Goal: Information Seeking & Learning: Learn about a topic

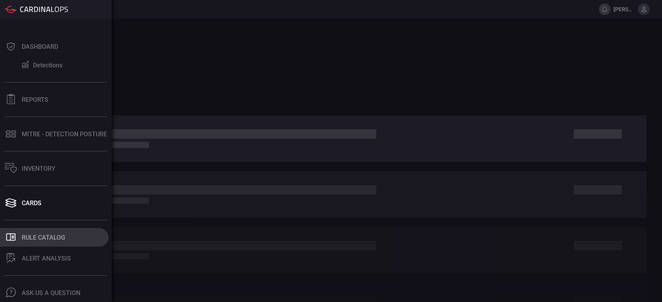
scroll to position [21, 0]
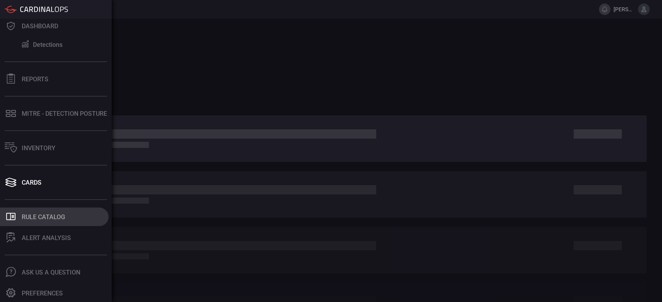
click at [22, 222] on button ".st0_rule_catalog_icon{fill: currentColor;} Rule Catalog" at bounding box center [54, 217] width 109 height 19
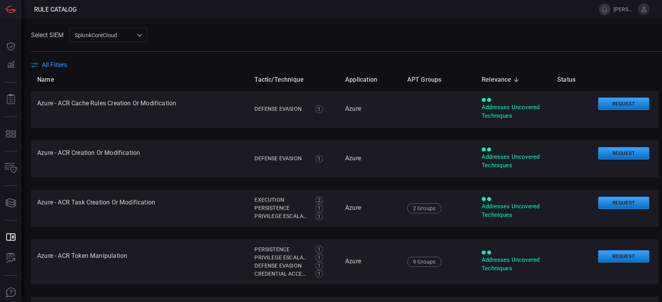
click at [57, 64] on span "All Filters" at bounding box center [54, 64] width 25 height 7
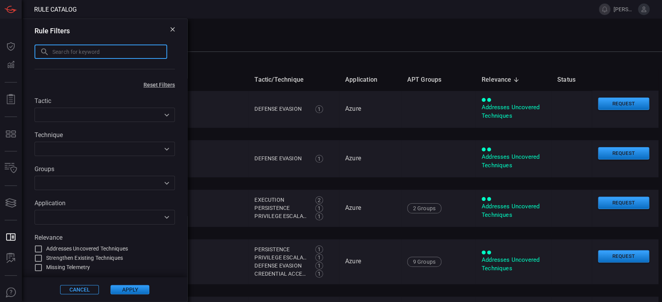
click at [65, 53] on input "text" at bounding box center [109, 52] width 115 height 14
paste input "Suspicious Bitsadmin Usage (APT 40,APT 41,Ferocious Kitten)"
type input "Suspicious Bitsadmin Usage (APT 40,APT 41,Ferocious Kitten)"
click at [65, 53] on input "Suspicious Bitsadmin Usage (APT 40,APT 41,Ferocious Kitten)" at bounding box center [109, 52] width 115 height 14
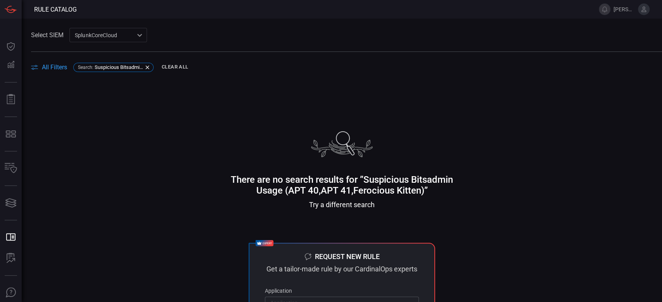
click at [95, 33] on div "SplunkCoreCloud f748d276-46a5-4bd3-b149-f2461a2fe2c5 ​" at bounding box center [108, 35] width 78 height 14
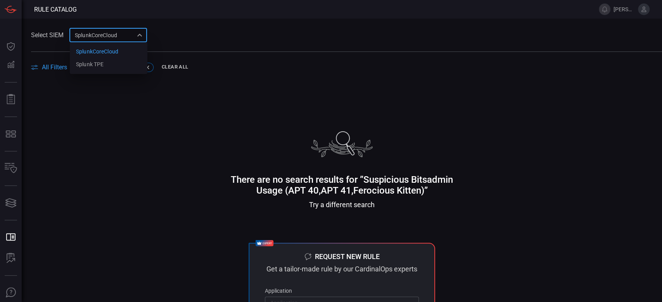
click at [134, 157] on div at bounding box center [331, 151] width 662 height 302
click at [53, 70] on span "All Filters" at bounding box center [54, 67] width 25 height 7
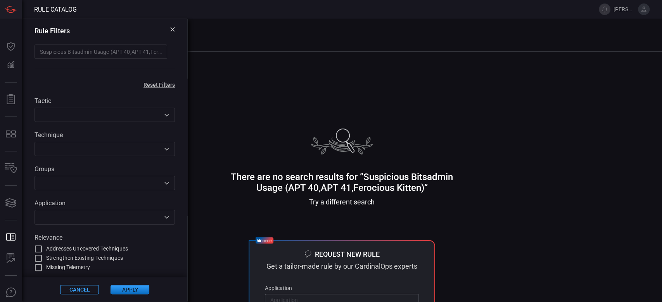
click at [152, 51] on input "Suspicious Bitsadmin Usage (APT 40,APT 41,Ferocious Kitten)" at bounding box center [100, 52] width 133 height 14
drag, startPoint x: 152, startPoint y: 51, endPoint x: 31, endPoint y: 50, distance: 120.9
click at [31, 50] on div "Rule Filters Suspicious Bitsadmin Usage (APT 40,APT 41,Ferocious Kitten) ​" at bounding box center [104, 49] width 165 height 60
type input ")"
paste input "Ferocious Kitten"
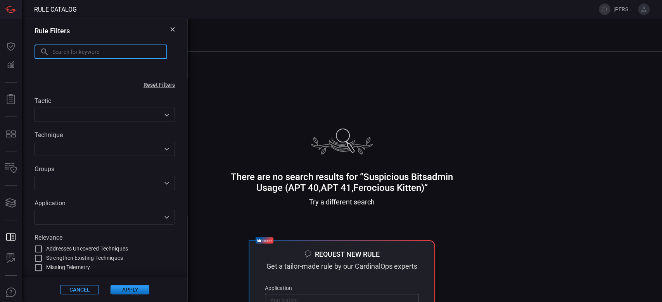
type input "Ferocious Kitten"
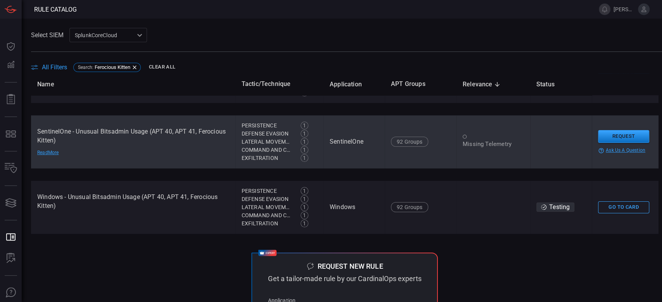
scroll to position [103, 0]
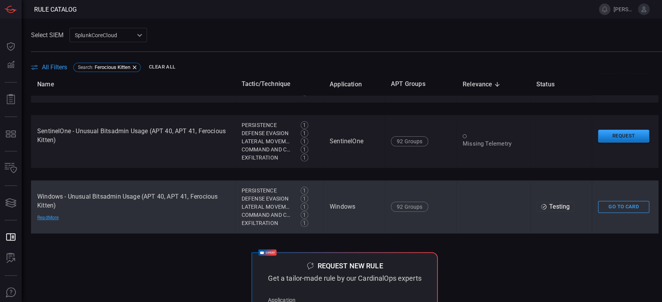
click at [84, 219] on td "Windows - Unusual Bitsadmin Usage (APT 40, APT 41, Ferocious Kitten) Read More" at bounding box center [133, 207] width 204 height 53
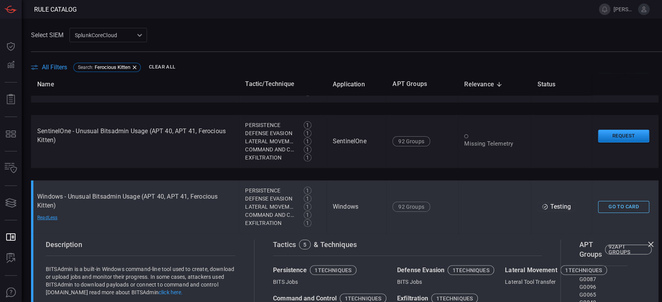
click at [605, 209] on button "Go To Card" at bounding box center [623, 207] width 51 height 12
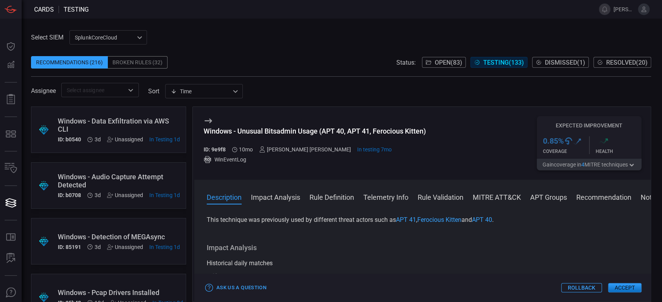
scroll to position [155, 0]
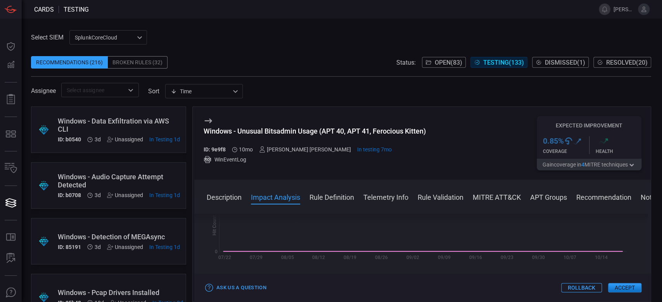
click at [496, 194] on button "MITRE ATT&CK" at bounding box center [496, 196] width 48 height 9
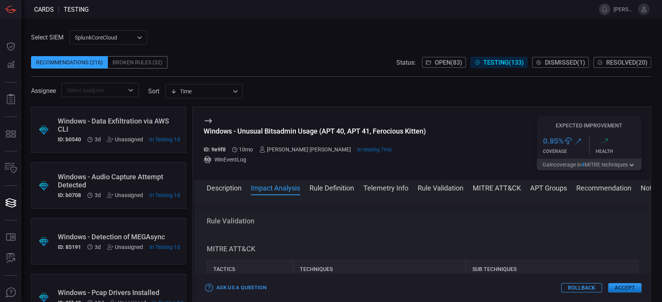
scroll to position [407, 0]
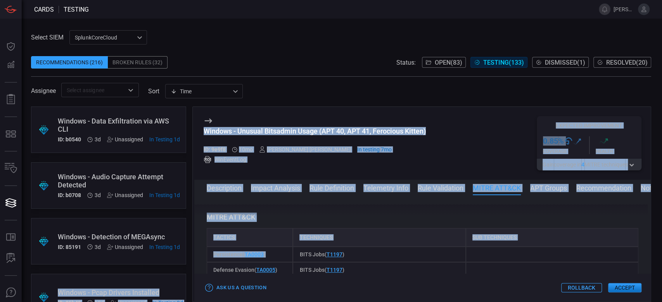
drag, startPoint x: 239, startPoint y: 254, endPoint x: 188, endPoint y: 252, distance: 51.2
click at [188, 252] on div ".suggested_cards_icon{fill:url(#suggested_cards_icon);} Windows - Data Exfiltra…" at bounding box center [341, 205] width 620 height 196
click at [267, 254] on div "Persistence ( TA0003 )" at bounding box center [250, 255] width 86 height 16
click at [272, 255] on div "Persistence ( TA0003 )" at bounding box center [250, 255] width 86 height 16
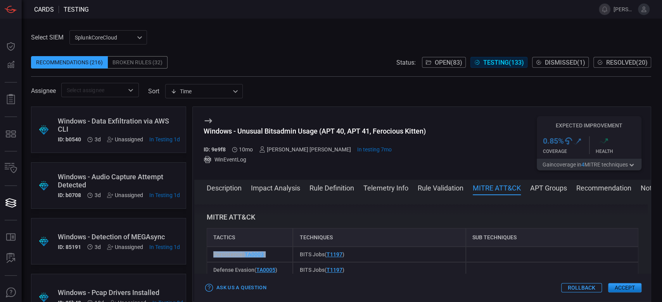
drag, startPoint x: 271, startPoint y: 253, endPoint x: 211, endPoint y: 257, distance: 60.2
click at [211, 257] on div "Persistence ( TA0003 )" at bounding box center [250, 255] width 86 height 16
copy span "Persistence ( TA0003 )"
drag, startPoint x: 357, startPoint y: 254, endPoint x: 297, endPoint y: 249, distance: 59.9
click at [297, 249] on div "BITS Jobs ( T1197 )" at bounding box center [379, 255] width 172 height 16
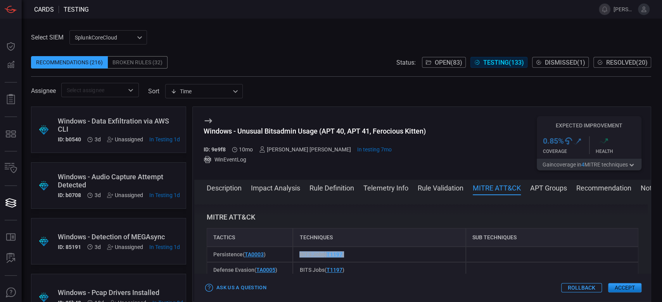
copy span "BITS Jobs ( T1197 )"
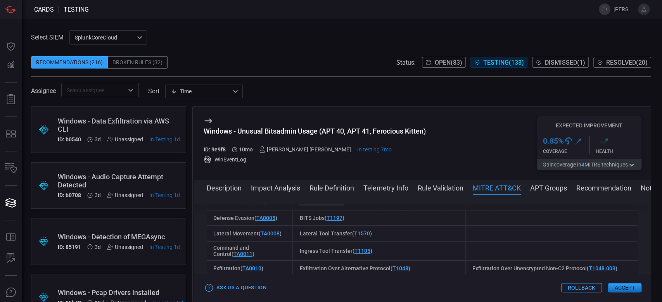
scroll to position [510, 0]
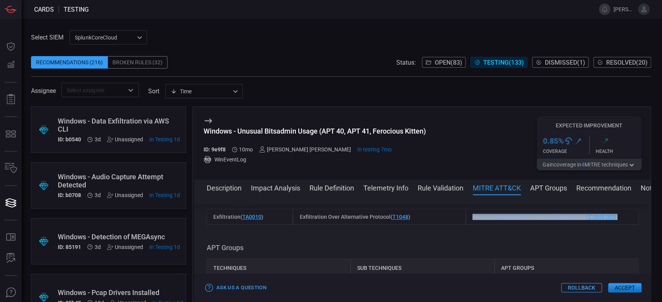
drag, startPoint x: 615, startPoint y: 219, endPoint x: 450, endPoint y: 224, distance: 165.2
click at [450, 224] on div "Exfiltration ( TA0010 ) Exfiltration Over Alternative Protocol ( T1048 ) Exfilt…" at bounding box center [422, 217] width 431 height 16
copy div "Exfiltration Over Unencrypted Non-C2 Protocol ( T1048.003 )"
click at [83, 34] on div "SplunkCoreCloud f748d276-46a5-4bd3-b149-f2461a2fe2c5 ​" at bounding box center [108, 37] width 78 height 14
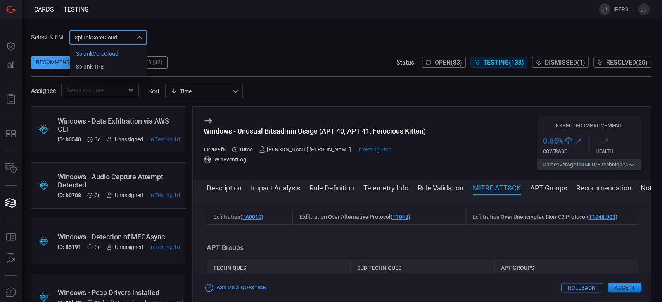
click at [215, 16] on div at bounding box center [331, 151] width 662 height 302
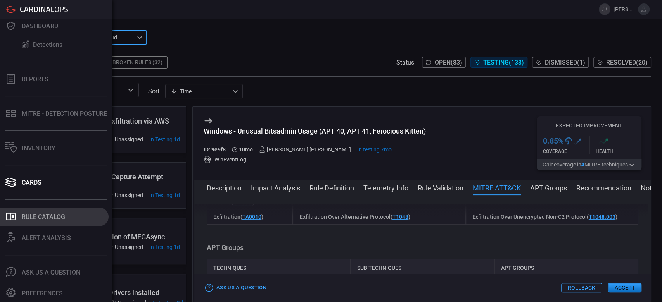
click at [48, 216] on div "Rule Catalog" at bounding box center [43, 217] width 43 height 7
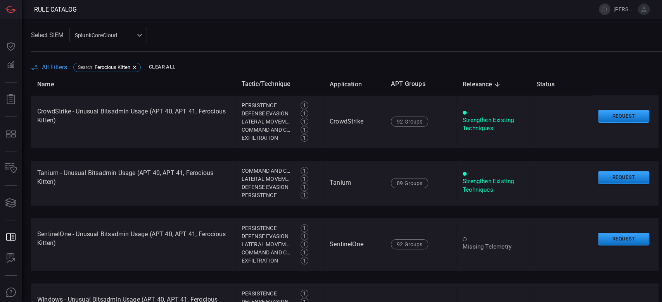
click at [57, 69] on span "All Filters" at bounding box center [54, 67] width 25 height 7
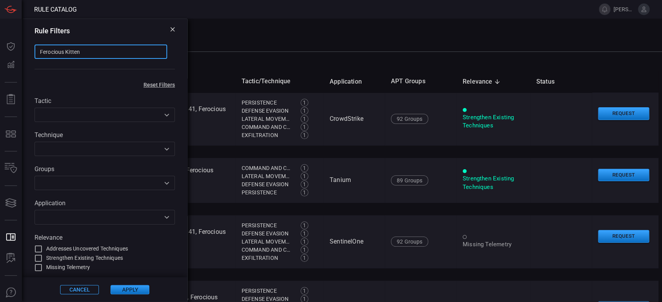
click at [90, 51] on input "Ferocious Kitten" at bounding box center [100, 52] width 133 height 14
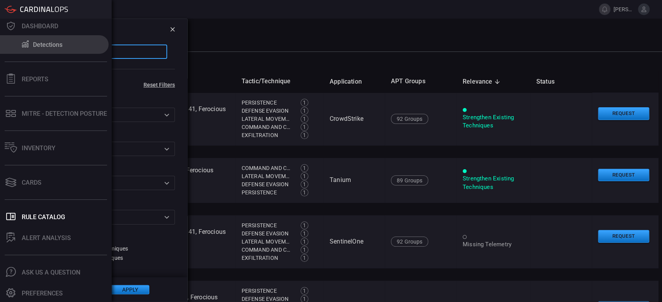
drag, startPoint x: 90, startPoint y: 51, endPoint x: 0, endPoint y: 36, distance: 91.6
click at [0, 36] on div "Rule Catalog tanya.campos@advansec.com.mx Dashboard Detections Reports MITRE - …" at bounding box center [331, 151] width 662 height 302
paste input ""Suspicious LDAP Attributes Used ""
type input ""Suspicious LDAP Attributes Used ""
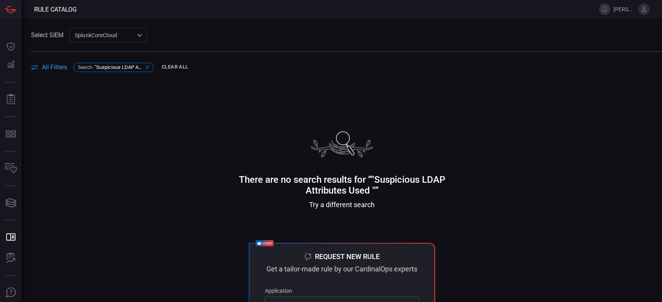
click at [111, 68] on span ""Suspicious LDAP Attributes Used "" at bounding box center [119, 67] width 48 height 6
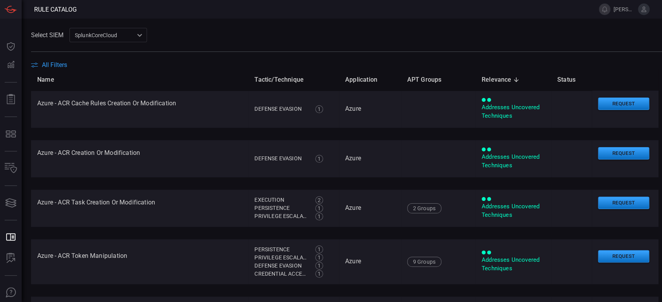
click at [62, 67] on span "All Filters" at bounding box center [54, 64] width 25 height 7
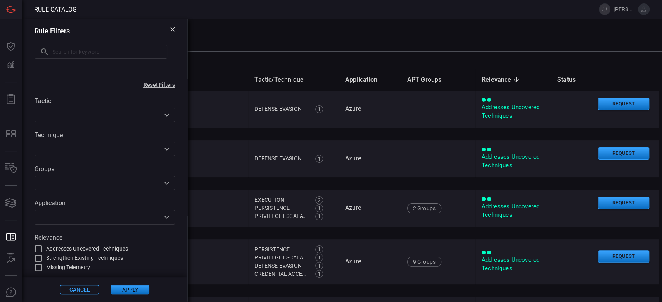
click at [80, 51] on input "text" at bounding box center [109, 52] width 115 height 14
paste input ""Suspicious LDAP Attributes Used ""
type input "Suspicious LDAP Attributes Used"
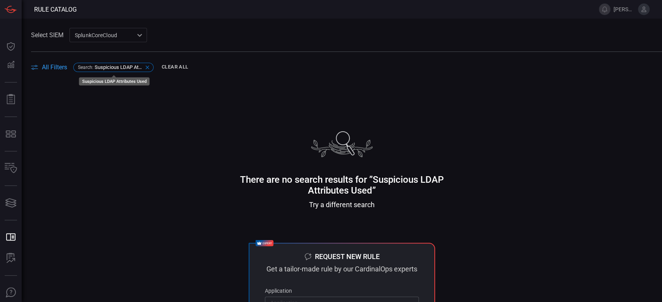
click at [123, 70] on span "Suspicious LDAP Attributes Used" at bounding box center [119, 67] width 48 height 6
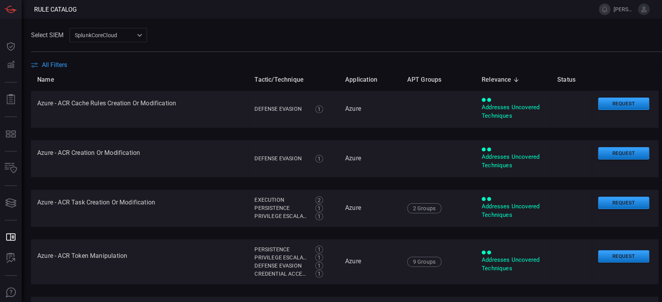
click at [44, 64] on span "All Filters" at bounding box center [54, 64] width 25 height 7
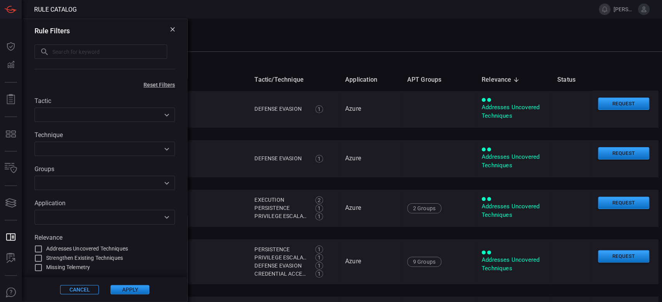
click at [108, 53] on input "text" at bounding box center [109, 52] width 115 height 14
paste input ""Suspicious LDAP Attributes Used ""
type input "LDAP"
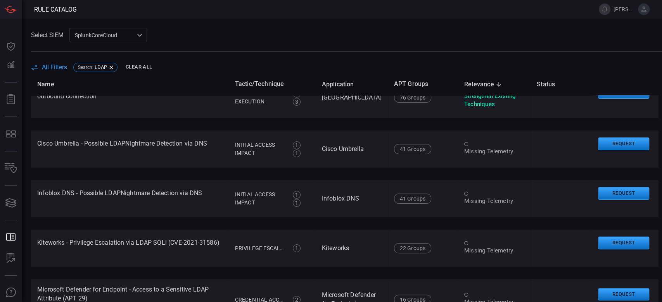
scroll to position [105, 0]
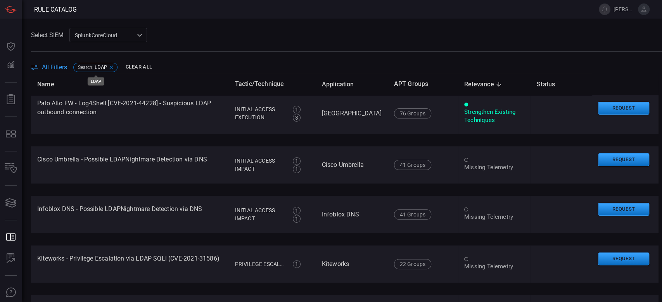
click at [100, 68] on span "LDAP" at bounding box center [101, 67] width 12 height 6
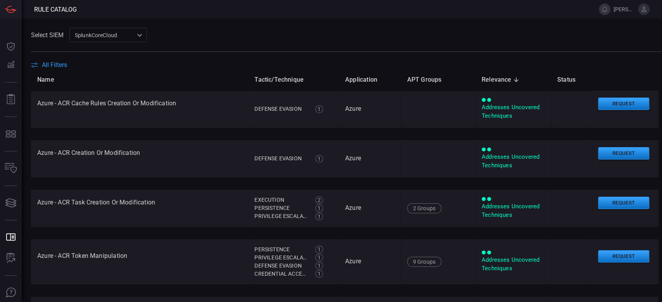
click at [56, 65] on span "All Filters" at bounding box center [54, 64] width 25 height 7
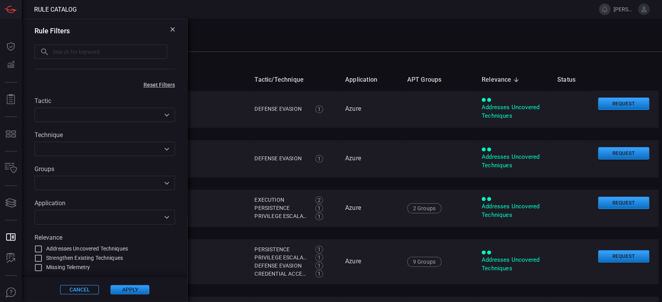
click at [81, 58] on input "text" at bounding box center [109, 52] width 115 height 14
paste input ""Gpscript Execution ""
type input "Gpscript Execution"
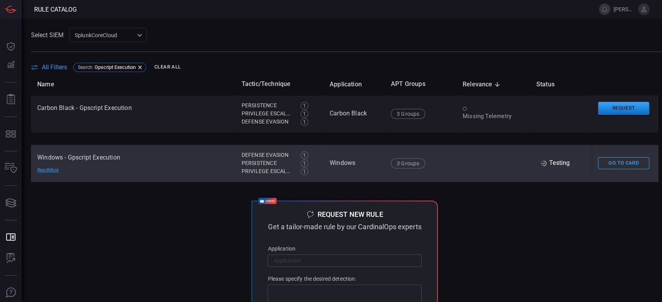
click at [152, 153] on td "Windows - Gpscript Execution Read More" at bounding box center [133, 163] width 204 height 37
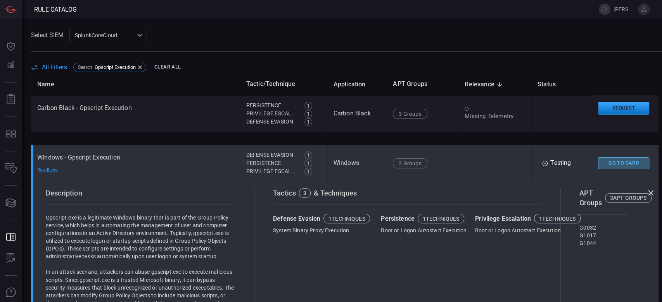
click at [599, 161] on button "Go To Card" at bounding box center [623, 163] width 51 height 12
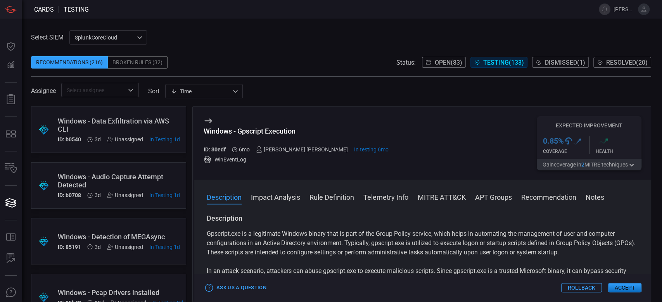
click at [433, 199] on button "MITRE ATT&CK" at bounding box center [441, 196] width 48 height 9
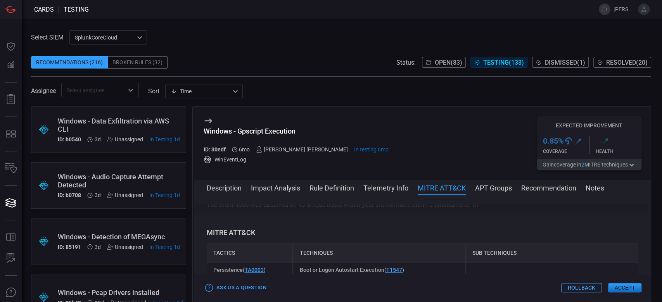
scroll to position [598, 0]
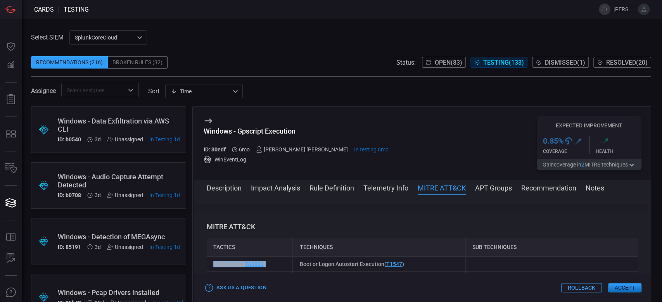
drag, startPoint x: 272, startPoint y: 256, endPoint x: 207, endPoint y: 251, distance: 64.5
click at [207, 257] on div "Persistence ( TA0003 )" at bounding box center [250, 265] width 86 height 16
copy span "Persistence ( TA0003 )"
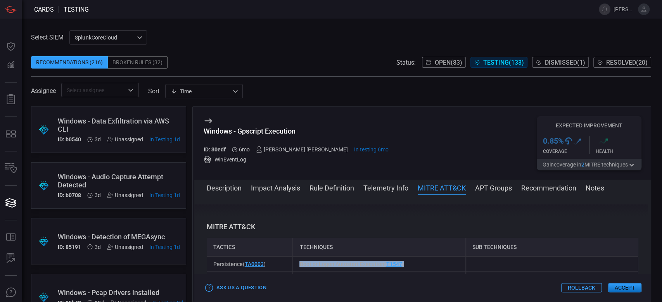
drag, startPoint x: 409, startPoint y: 255, endPoint x: 294, endPoint y: 252, distance: 115.1
click at [294, 257] on div "Boot or Logon Autostart Execution ( T1547 )" at bounding box center [379, 265] width 172 height 16
copy span "Boot or Logon Autostart Execution ( T1547 )"
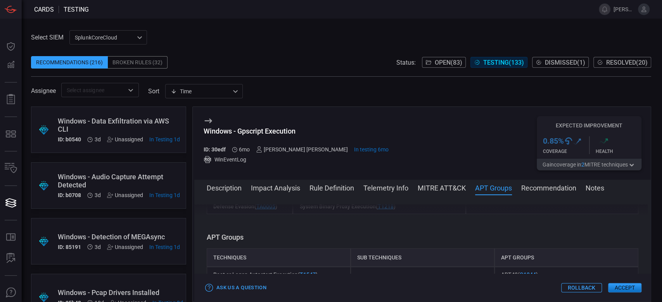
scroll to position [702, 0]
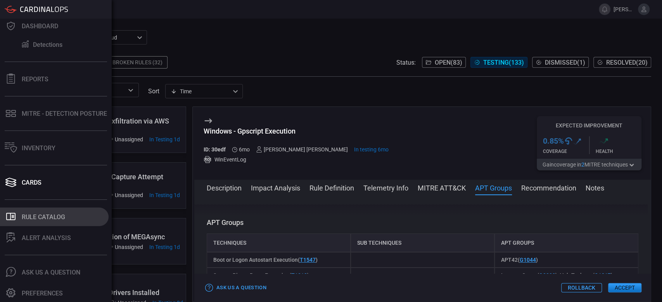
click at [33, 224] on button ".st0_rule_catalog_icon{fill: currentColor;} Rule Catalog" at bounding box center [54, 217] width 109 height 19
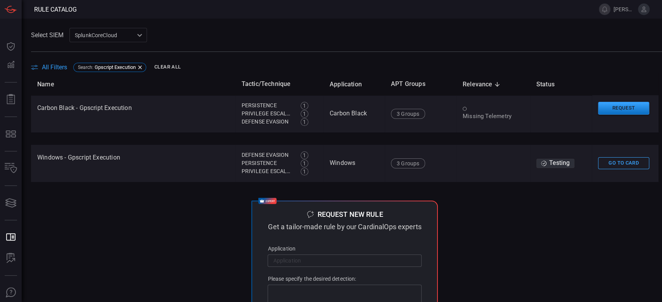
click at [45, 67] on span "All Filters" at bounding box center [54, 67] width 25 height 7
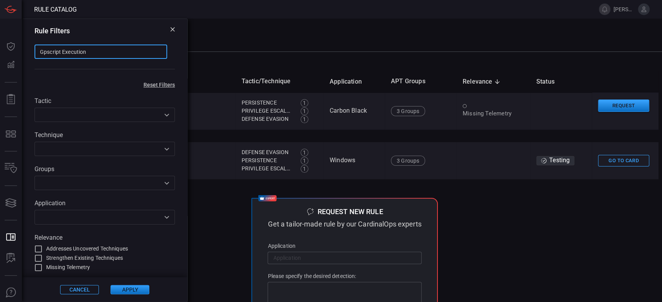
click at [97, 48] on input "Gpscript Execution" at bounding box center [100, 52] width 133 height 14
paste input ""Possible Portable GPG.exe Execution ""
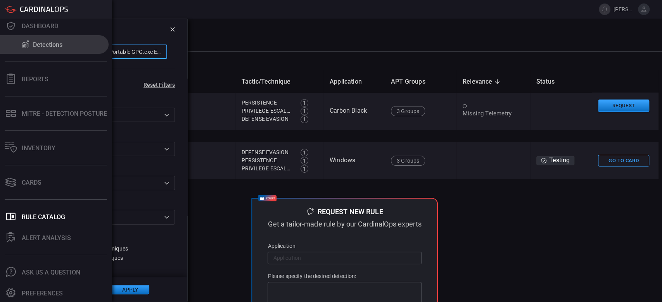
drag, startPoint x: 154, startPoint y: 54, endPoint x: 0, endPoint y: 48, distance: 154.0
click at [0, 48] on div "Rule Catalog tanya.campos@advansec.com.mx Dashboard Detections Reports MITRE - …" at bounding box center [331, 151] width 662 height 302
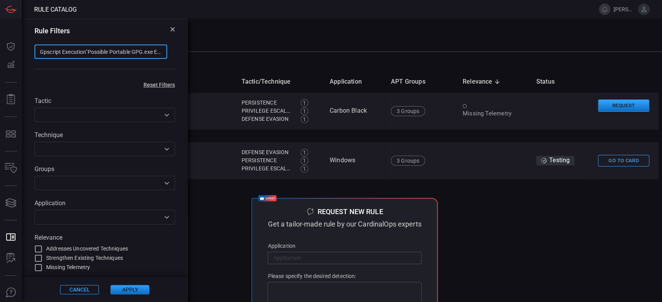
paste input "text"
type input "Possible Portable GPG.exe Execution"
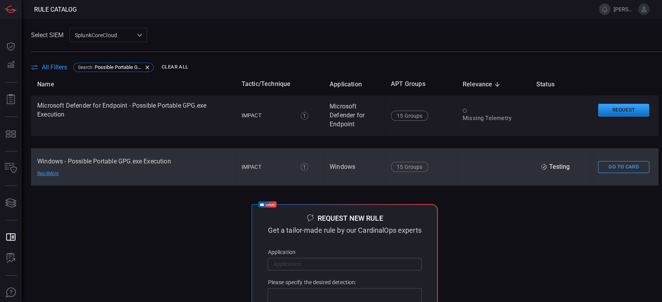
click at [127, 176] on td "Windows - Possible Portable GPG.exe Execution Read More" at bounding box center [133, 166] width 204 height 37
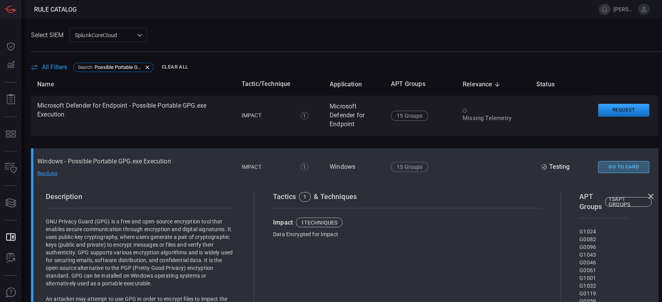
click at [602, 164] on button "Go To Card" at bounding box center [623, 167] width 51 height 12
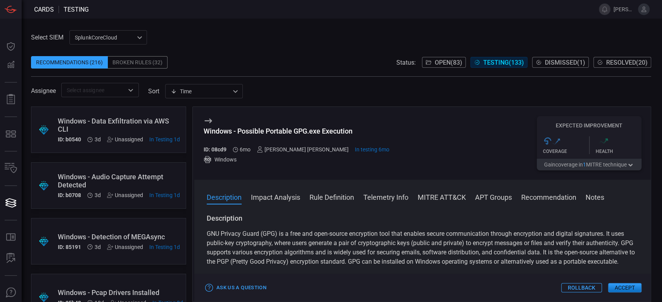
click at [449, 198] on button "MITRE ATT&CK" at bounding box center [441, 196] width 48 height 9
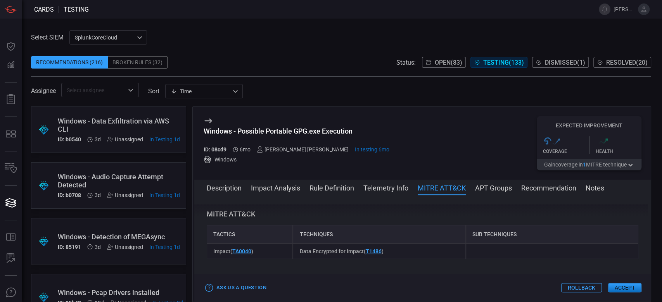
scroll to position [416, 0]
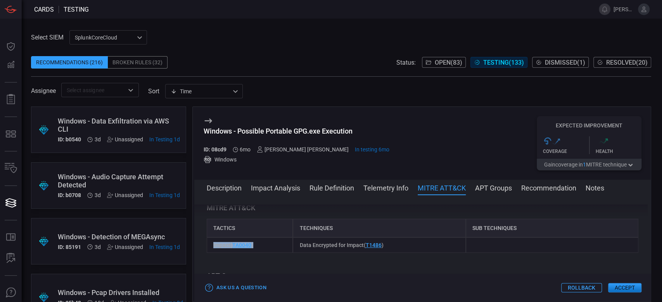
drag, startPoint x: 270, startPoint y: 262, endPoint x: 207, endPoint y: 258, distance: 63.7
click at [207, 258] on div "Description GNU Privacy Guard (GPG) is a free and open-source encryption tool t…" at bounding box center [422, 247] width 456 height 85
copy span "Impact ( TA0040 )"
drag, startPoint x: 398, startPoint y: 252, endPoint x: 288, endPoint y: 256, distance: 110.1
click at [288, 253] on div "Impact ( TA0040 ) Data Encrypted for Impact ( T1486 )" at bounding box center [422, 246] width 431 height 16
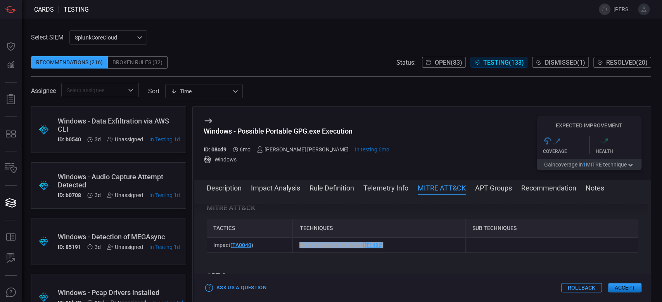
copy div "Data Encrypted for Impact ( T1486 )"
click at [104, 40] on div "SplunkCoreCloud f748d276-46a5-4bd3-b149-f2461a2fe2c5 ​" at bounding box center [108, 37] width 78 height 14
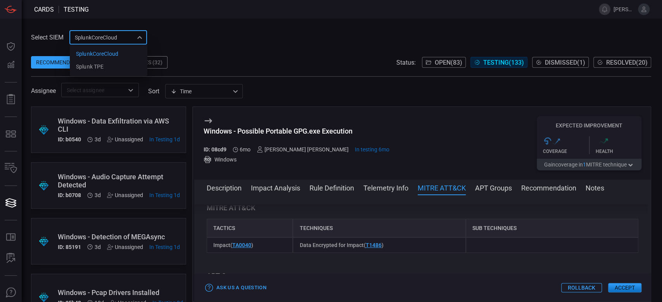
click at [236, 16] on div at bounding box center [331, 151] width 662 height 302
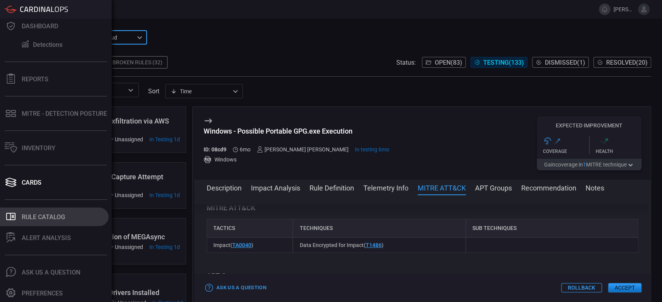
click at [33, 220] on div "Rule Catalog" at bounding box center [43, 217] width 43 height 7
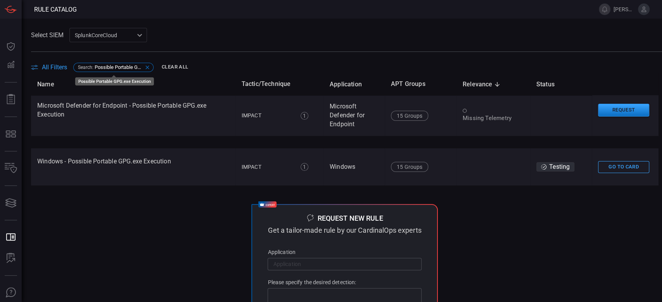
click at [96, 66] on span "Possible Portable GPG.exe Execution" at bounding box center [119, 67] width 48 height 6
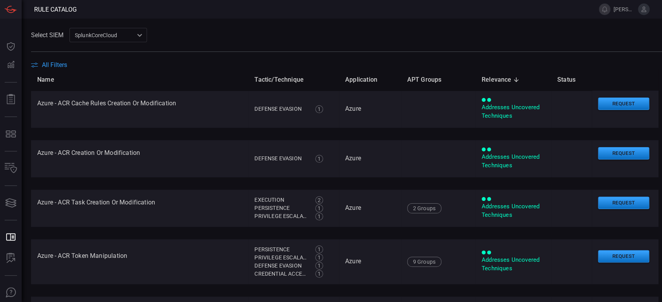
click at [57, 69] on th "Name" at bounding box center [139, 80] width 217 height 22
click at [55, 61] on span "All Filters" at bounding box center [54, 64] width 25 height 7
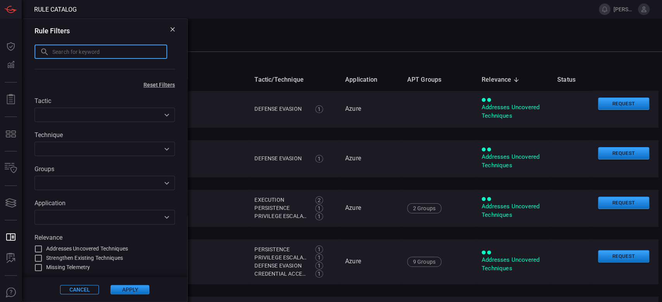
click at [75, 57] on input "text" at bounding box center [109, 52] width 115 height 14
paste input ""Powershell or CMD Spawned by Microsoft Office ""
type input "Powershell or CMD Spawned by Microsoft Office"
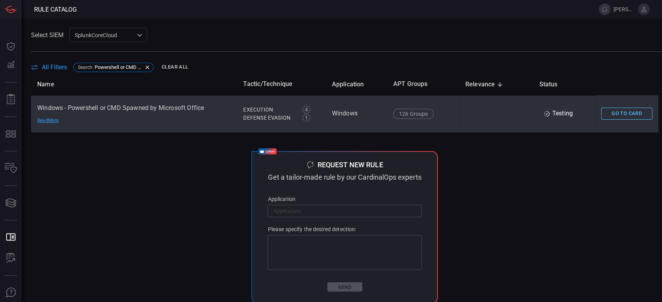
click at [601, 113] on button "Go To Card" at bounding box center [626, 114] width 51 height 12
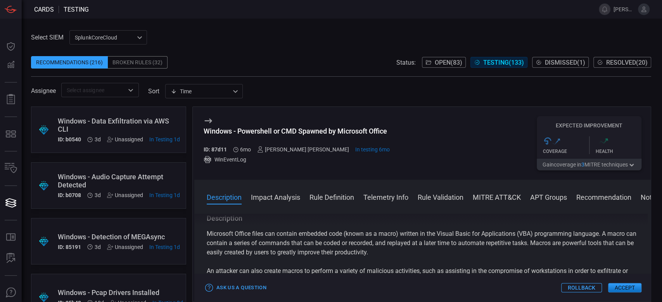
scroll to position [52, 0]
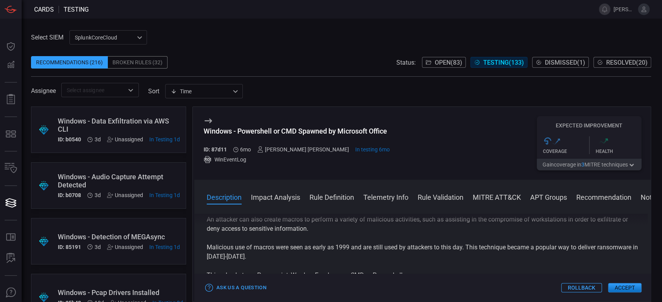
click at [505, 200] on button "MITRE ATT&CK" at bounding box center [496, 196] width 48 height 9
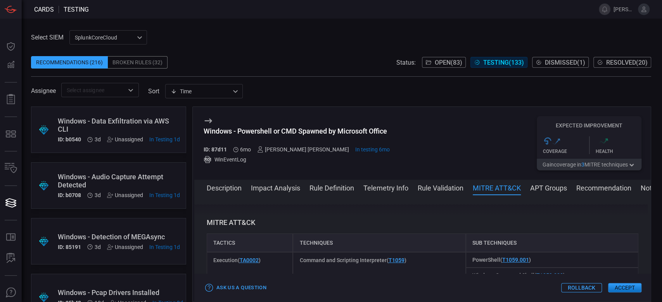
scroll to position [587, 0]
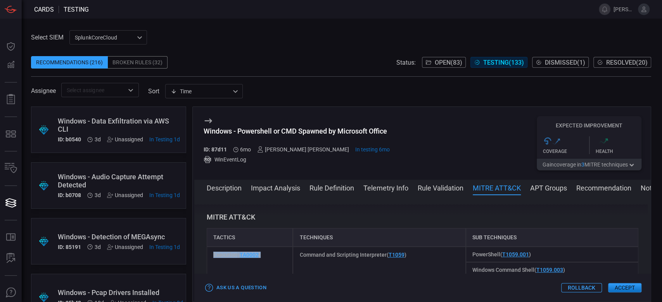
drag, startPoint x: 275, startPoint y: 253, endPoint x: 203, endPoint y: 250, distance: 71.8
click at [203, 250] on div "Description Microsoft Office files can contain embedded code (known as a macro)…" at bounding box center [422, 247] width 456 height 85
copy span "Execution ( TA0002 )"
drag, startPoint x: 407, startPoint y: 259, endPoint x: 296, endPoint y: 253, distance: 110.2
click at [296, 253] on div "Command and Scripting Interpreter ( T1059 )" at bounding box center [379, 270] width 172 height 47
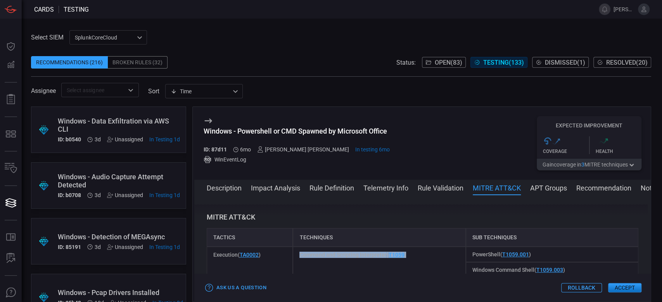
copy span "Command and Scripting Interpreter ( T1059 )"
drag, startPoint x: 567, startPoint y: 256, endPoint x: 465, endPoint y: 257, distance: 101.5
click at [465, 257] on div "PowerShell ( T1059.001 )" at bounding box center [551, 255] width 172 height 16
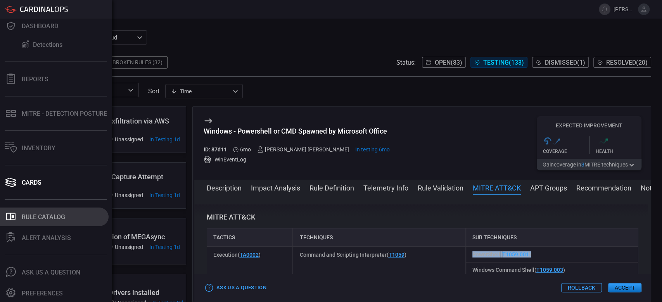
click at [37, 215] on div "Rule Catalog" at bounding box center [43, 217] width 43 height 7
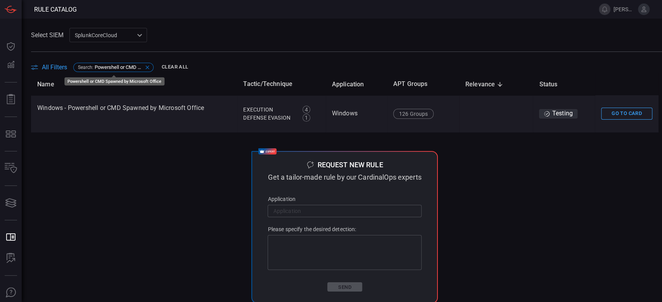
click at [150, 67] on icon at bounding box center [147, 67] width 6 height 6
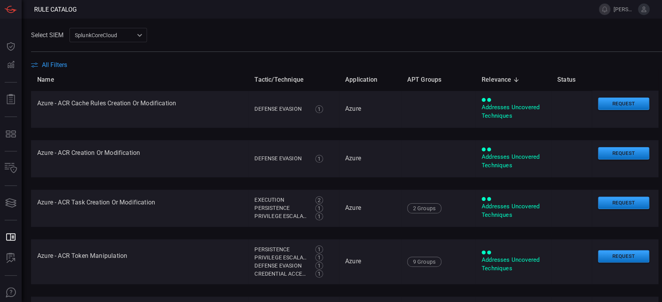
click at [61, 66] on span "All Filters" at bounding box center [54, 64] width 25 height 7
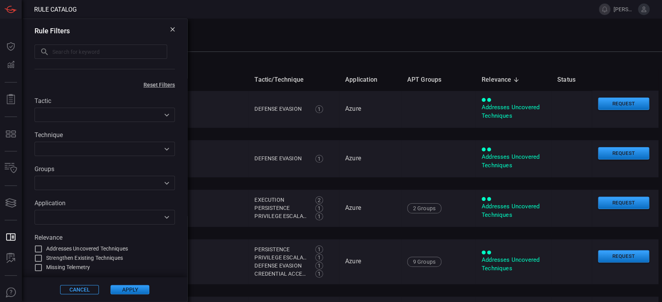
click at [65, 49] on input "text" at bounding box center [109, 52] width 115 height 14
paste input ""Base64 Encoded PE File in Windows Process Command-line ""
type input ""Base64 Encoded PE File in Windows Process Command-line ""
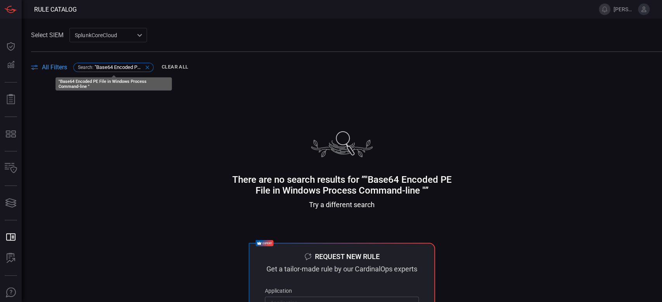
click at [110, 67] on span ""Base64 Encoded PE File in Windows Process Command-line "" at bounding box center [119, 67] width 48 height 6
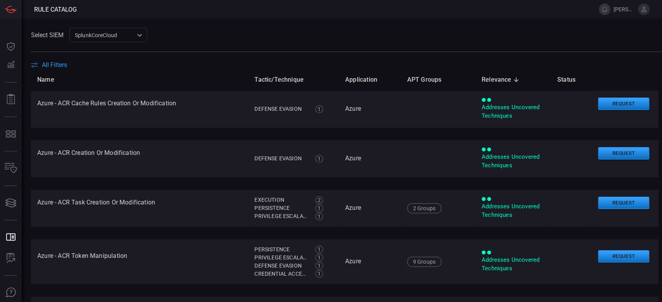
click at [57, 64] on span "All Filters" at bounding box center [54, 64] width 25 height 7
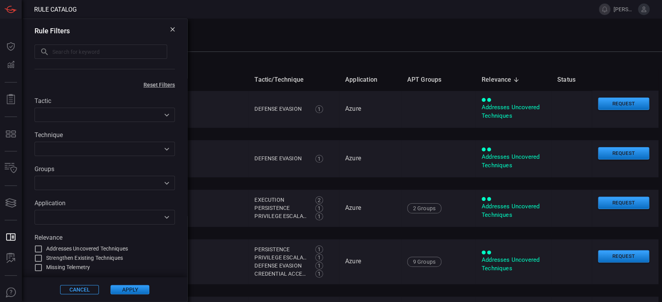
click at [71, 52] on input "text" at bounding box center [109, 52] width 115 height 14
paste input ""Base64 Encoded PE File in Windows Process Command-line ""
type input "Base64 Encoded PE File in Windows Process Command-line"
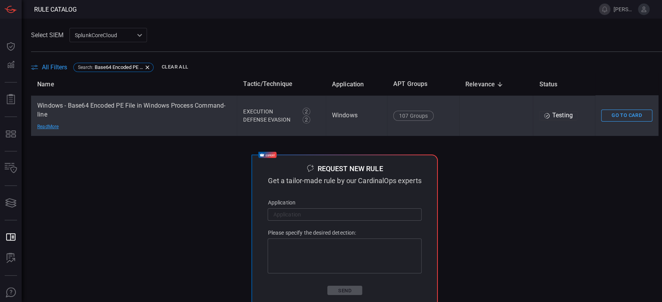
click at [150, 124] on td "Windows - Base64 Encoded PE File in Windows Process Command-line Read More" at bounding box center [134, 115] width 206 height 41
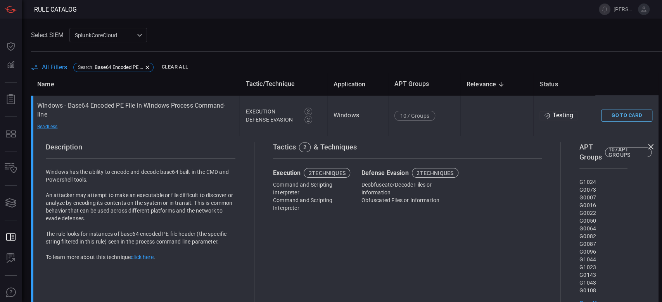
click at [615, 117] on button "Go To Card" at bounding box center [626, 116] width 51 height 12
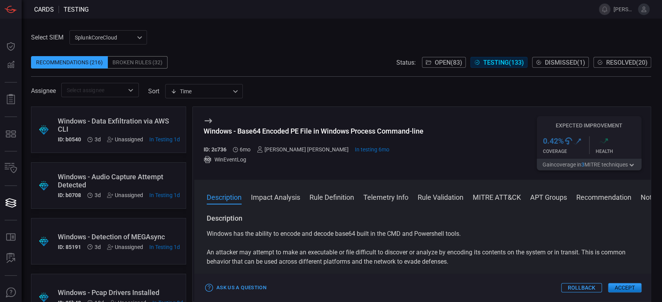
click at [487, 202] on button "MITRE ATT&CK" at bounding box center [496, 196] width 48 height 9
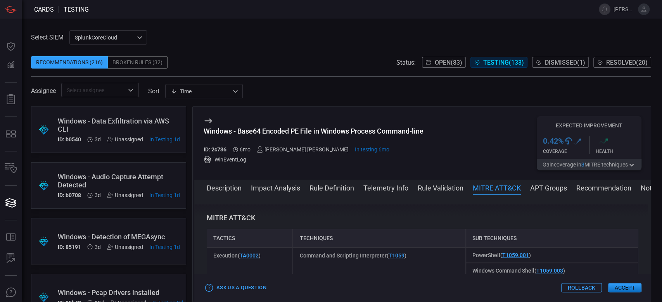
scroll to position [398, 0]
drag, startPoint x: 275, startPoint y: 256, endPoint x: 198, endPoint y: 257, distance: 76.7
click at [198, 257] on div "Description Windows has the ability to encode and decode base64 built in the CM…" at bounding box center [422, 247] width 456 height 85
drag, startPoint x: 412, startPoint y: 257, endPoint x: 292, endPoint y: 247, distance: 120.9
click at [293, 247] on div "Command and Scripting Interpreter ( T1059 )" at bounding box center [379, 262] width 172 height 31
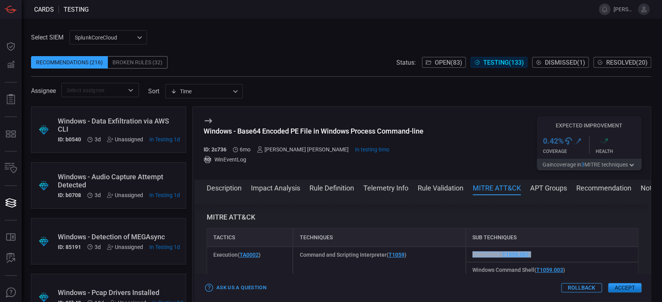
drag, startPoint x: 540, startPoint y: 256, endPoint x: 459, endPoint y: 255, distance: 81.0
click at [459, 255] on div "Execution ( TA0002 ) Command and Scripting Interpreter ( T1059 ) PowerShell ( T…" at bounding box center [422, 262] width 431 height 31
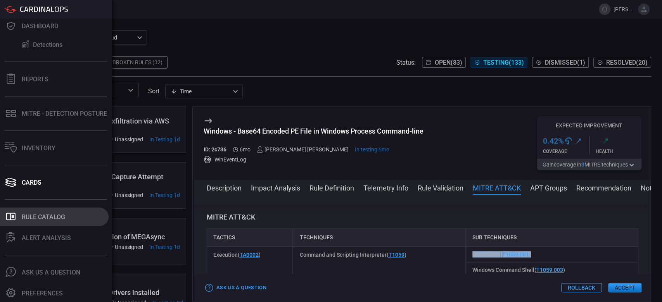
click at [48, 217] on div "Rule Catalog" at bounding box center [43, 217] width 43 height 7
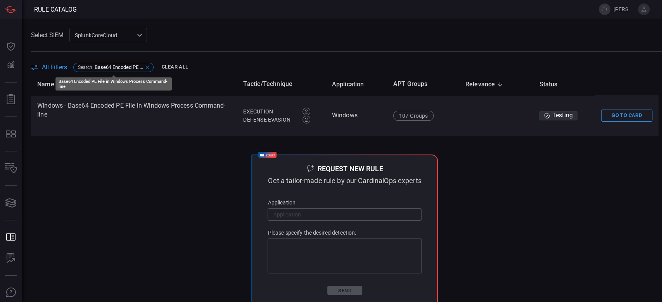
click at [96, 63] on div "Search : Base64 Encoded PE File in Windows Process Command-line" at bounding box center [113, 67] width 80 height 9
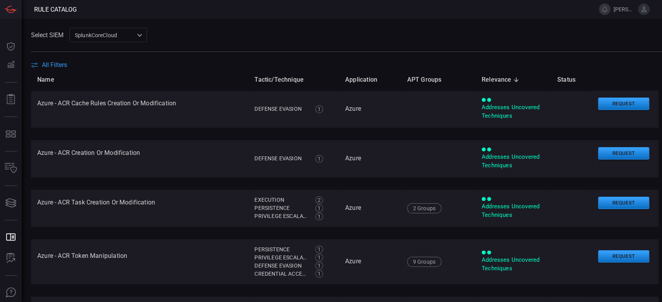
click at [52, 64] on span "All Filters" at bounding box center [54, 64] width 25 height 7
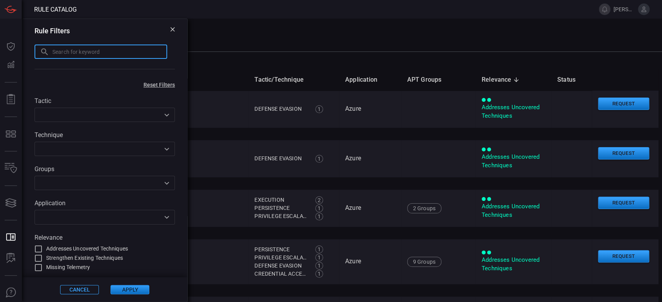
click at [72, 55] on input "text" at bounding box center [109, 52] width 115 height 14
paste input ""Addition of SID History to Active Directory Object ""
type input "Addition of SID History to Active Directory Object"
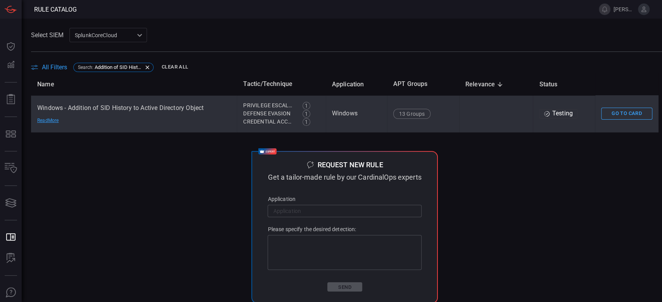
click at [125, 126] on td "Windows - Addition of SID History to Active Directory Object Read More" at bounding box center [134, 113] width 206 height 37
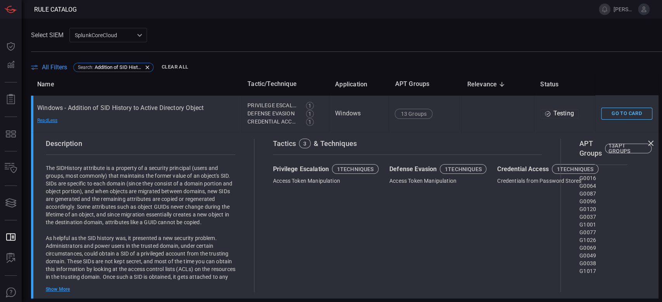
click at [618, 111] on button "Go To Card" at bounding box center [626, 114] width 51 height 12
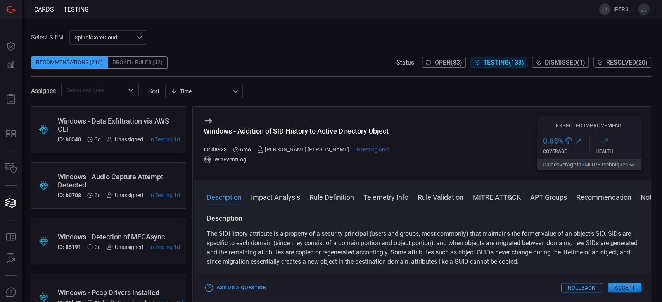
click at [479, 196] on button "MITRE ATT&CK" at bounding box center [496, 196] width 48 height 9
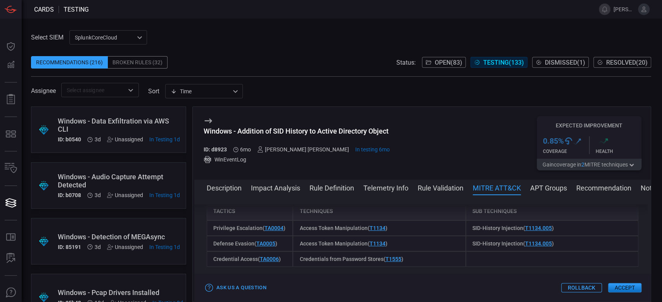
scroll to position [508, 0]
drag, startPoint x: 260, startPoint y: 261, endPoint x: 194, endPoint y: 256, distance: 66.5
click at [194, 256] on div "Description The SIDHistory attribute is a property of a security principal (use…" at bounding box center [422, 247] width 456 height 85
drag, startPoint x: 428, startPoint y: 257, endPoint x: 295, endPoint y: 255, distance: 133.7
click at [295, 234] on div "Access Token Manipulation ( T1134 )" at bounding box center [379, 227] width 172 height 16
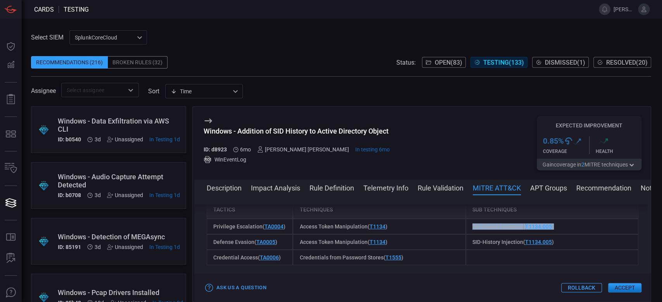
drag, startPoint x: 558, startPoint y: 253, endPoint x: 450, endPoint y: 253, distance: 108.5
click at [450, 234] on div "Privilege Escalation ( TA0004 ) Access Token Manipulation ( T1134 ) SID-History…" at bounding box center [422, 227] width 431 height 16
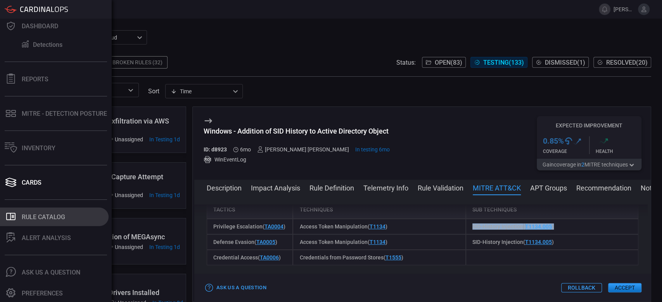
click at [41, 219] on div "Rule Catalog" at bounding box center [43, 217] width 43 height 7
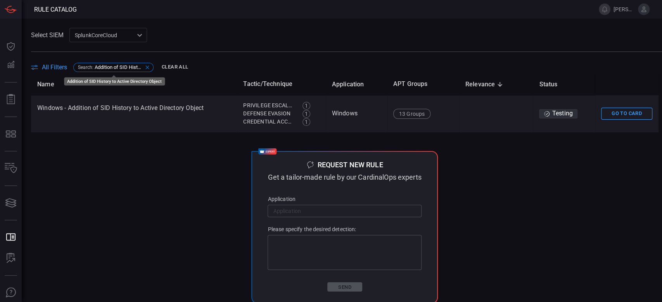
click at [109, 64] on div "Search : Addition of SID History to Active Directory Object" at bounding box center [113, 67] width 80 height 9
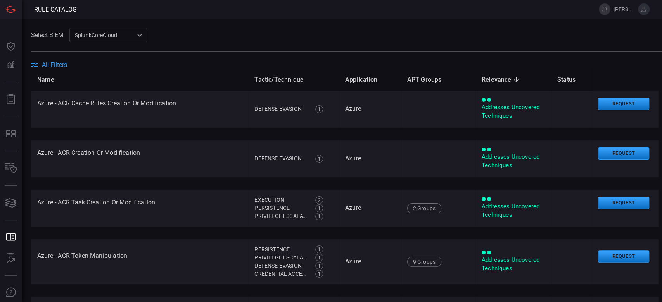
click at [51, 67] on span "All Filters" at bounding box center [54, 64] width 25 height 7
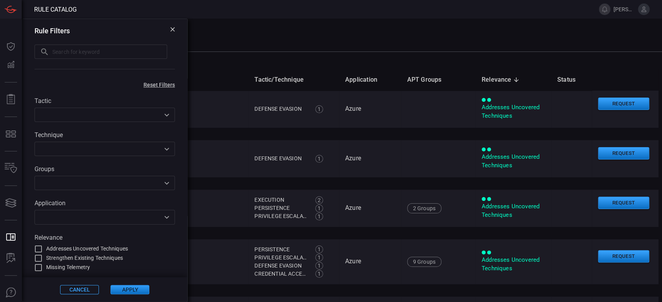
click at [66, 55] on input "text" at bounding box center [109, 52] width 115 height 14
paste input ""Cleartext Credentials in CommandLine ""
type input "Cleartext Credentials in CommandLine"
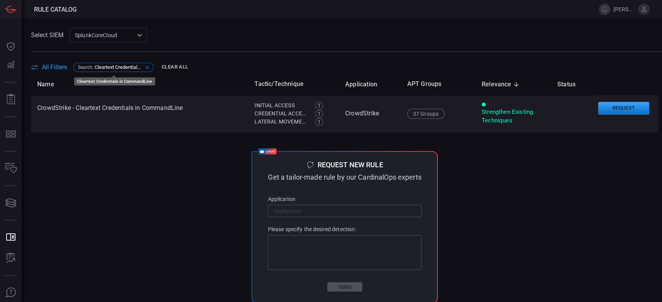
click at [118, 65] on span "Cleartext Credentials in CommandLine" at bounding box center [119, 67] width 48 height 6
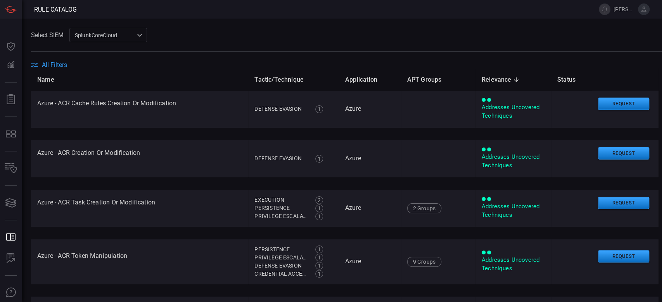
click at [50, 67] on span "All Filters" at bounding box center [54, 64] width 25 height 7
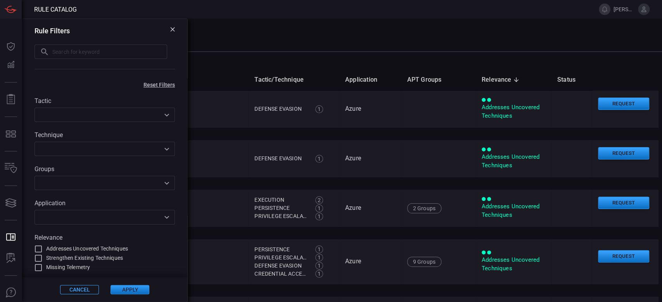
click at [89, 55] on input "text" at bounding box center [109, 52] width 115 height 14
paste input "CommandLine"
type input "CommandLine"
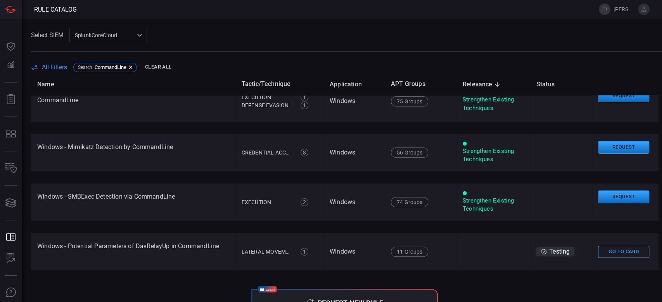
scroll to position [465, 0]
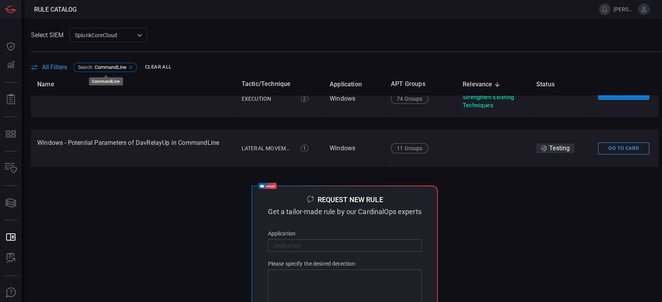
click at [126, 69] on span "CommandLine" at bounding box center [111, 67] width 32 height 6
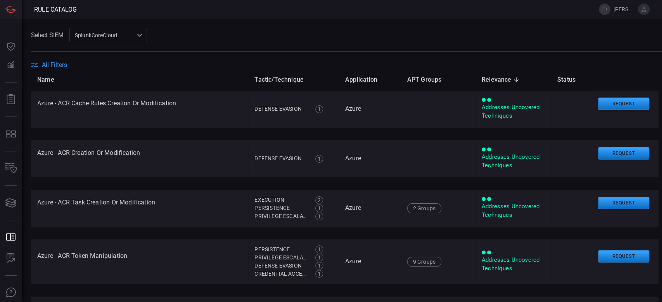
click at [61, 68] on span "All Filters" at bounding box center [54, 64] width 25 height 7
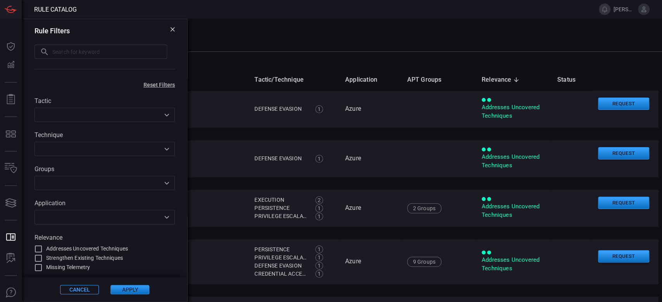
click at [59, 51] on input "text" at bounding box center [109, 52] width 115 height 14
paste input ""Multiple Services Stopped on the Same Host (Wizard Spider, Lazarus Group) ""
type input "Multiple Services Stopped on the Same Host"
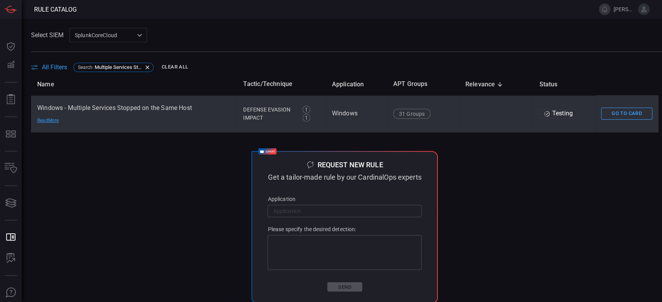
click at [134, 123] on td "Windows - Multiple Services Stopped on the Same Host Read More" at bounding box center [134, 113] width 206 height 37
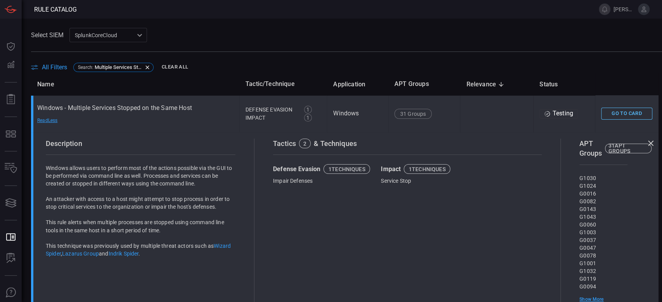
click at [618, 109] on button "Go To Card" at bounding box center [626, 114] width 51 height 12
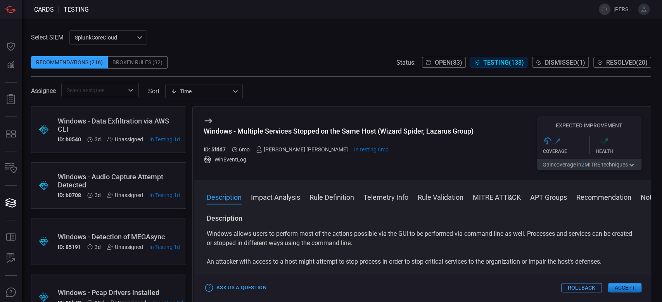
click at [486, 195] on button "MITRE ATT&CK" at bounding box center [496, 196] width 48 height 9
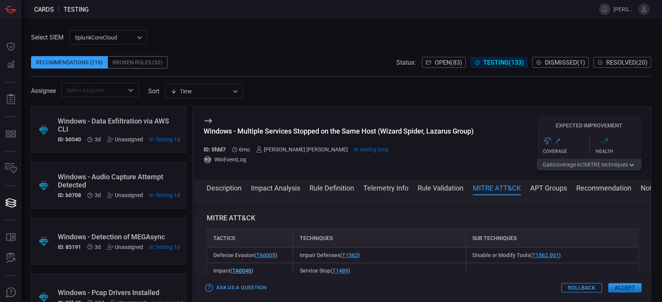
scroll to position [460, 0]
drag, startPoint x: 282, startPoint y: 258, endPoint x: 211, endPoint y: 253, distance: 71.1
click at [211, 253] on div "Defense Evasion ( TA0005 )" at bounding box center [250, 255] width 86 height 16
drag, startPoint x: 377, startPoint y: 253, endPoint x: 295, endPoint y: 251, distance: 82.6
click at [295, 251] on div "Impair Defenses ( T1562 )" at bounding box center [379, 255] width 172 height 16
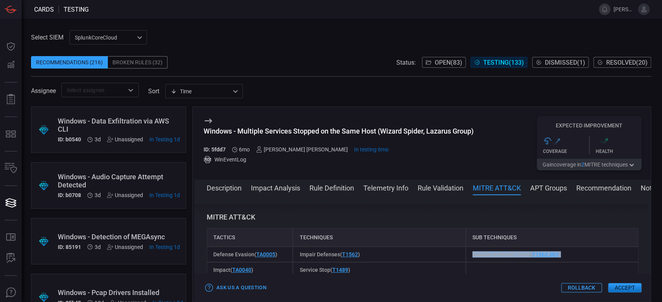
drag, startPoint x: 560, startPoint y: 253, endPoint x: 464, endPoint y: 257, distance: 97.0
click at [465, 257] on div "Disable or Modify Tools ( T1562.001 )" at bounding box center [551, 255] width 172 height 16
click at [80, 31] on div "SplunkCoreCloud f748d276-46a5-4bd3-b149-f2461a2fe2c5 SplunkCoreCloud Splunk TPE…" at bounding box center [108, 37] width 78 height 14
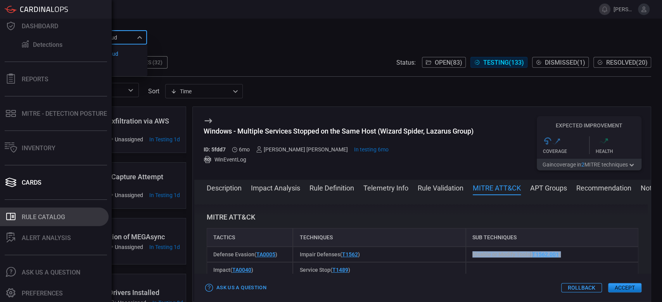
click at [34, 219] on div "Rule Catalog" at bounding box center [43, 217] width 43 height 7
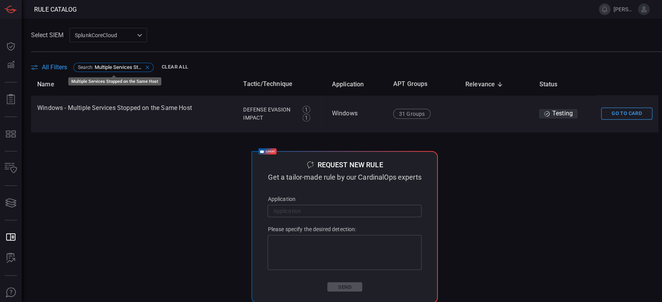
click at [94, 67] on p "Search : Multiple Services Stopped on the Same Host" at bounding box center [110, 67] width 65 height 6
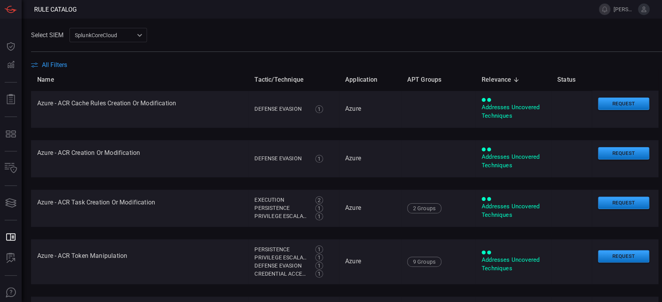
click at [57, 63] on span "All Filters" at bounding box center [54, 64] width 25 height 7
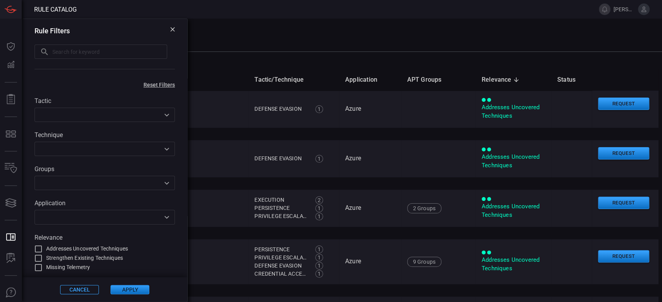
click at [67, 53] on input "text" at bounding box center [109, 52] width 115 height 14
paste input ""Suspicious GoogleUpdate Child Process (MuddyWater) ""
type input "Suspicious GoogleUpdate Child Process"
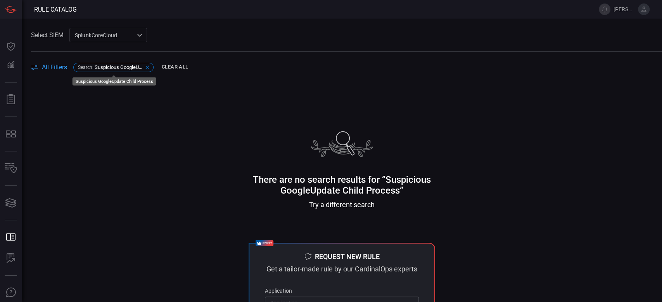
click at [102, 71] on div "Search : Suspicious GoogleUpdate Child Process" at bounding box center [113, 67] width 80 height 9
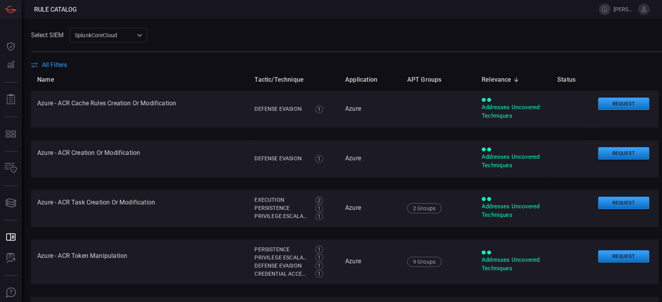
click at [48, 70] on th "Name" at bounding box center [139, 80] width 217 height 22
click at [47, 69] on th "Name" at bounding box center [139, 80] width 217 height 22
click at [49, 67] on span "All Filters" at bounding box center [54, 64] width 25 height 7
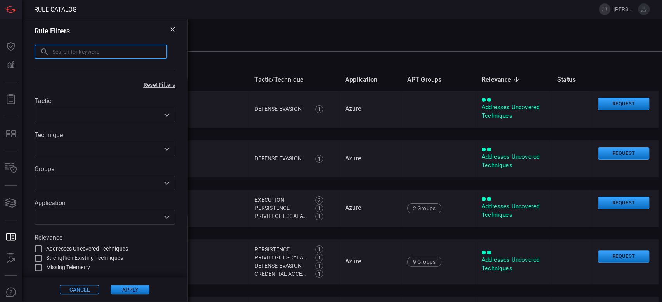
click at [91, 49] on input "text" at bounding box center [109, 52] width 115 height 14
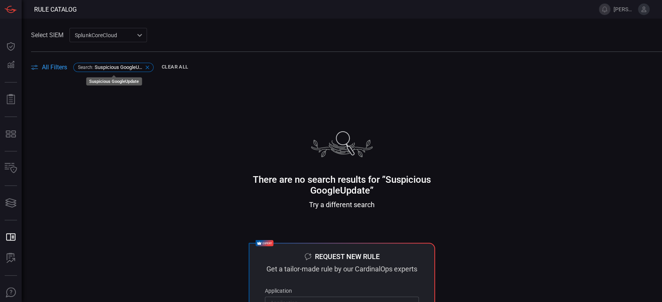
click at [90, 66] on span "Search :" at bounding box center [86, 67] width 16 height 5
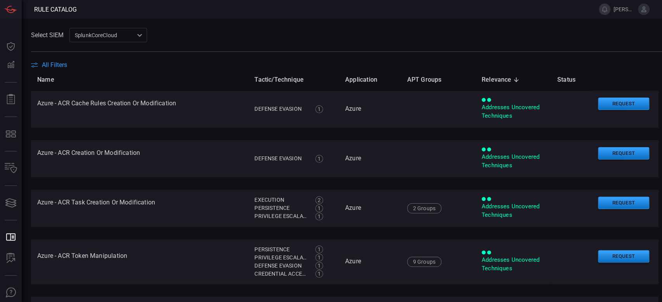
click at [50, 64] on span "All Filters" at bounding box center [54, 64] width 25 height 7
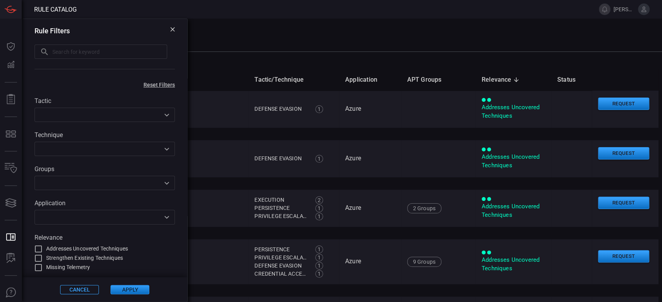
click at [63, 49] on input "text" at bounding box center [109, 52] width 115 height 14
paste input "audio capture attempt detected"
type input "audio capture attempt detected"
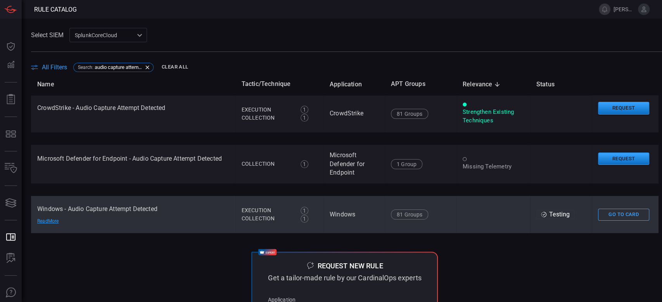
click at [158, 231] on td "Windows - Audio Capture Attempt Detected Read More" at bounding box center [133, 214] width 204 height 37
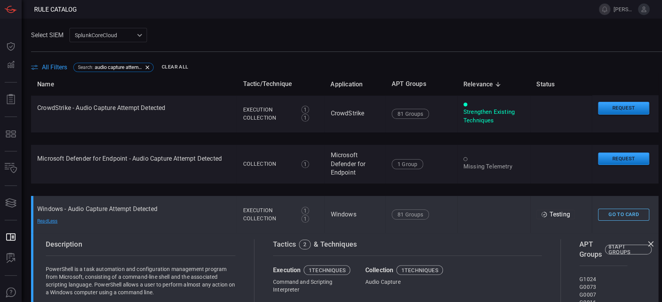
click at [610, 220] on button "Go To Card" at bounding box center [623, 215] width 51 height 12
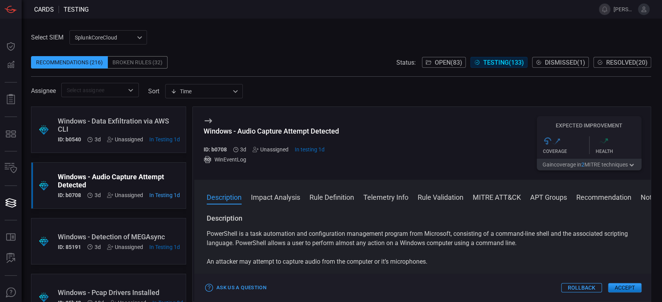
click at [489, 192] on button "MITRE ATT&CK" at bounding box center [496, 196] width 48 height 9
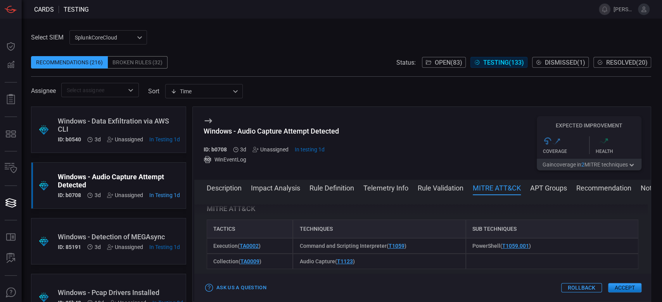
scroll to position [450, 0]
drag, startPoint x: 256, startPoint y: 252, endPoint x: 198, endPoint y: 250, distance: 57.8
click at [198, 250] on div "Description PowerShell is a task automation and configuration management progra…" at bounding box center [422, 247] width 456 height 85
copy span "Execution ( TA0002 )"
drag, startPoint x: 415, startPoint y: 256, endPoint x: 297, endPoint y: 250, distance: 118.7
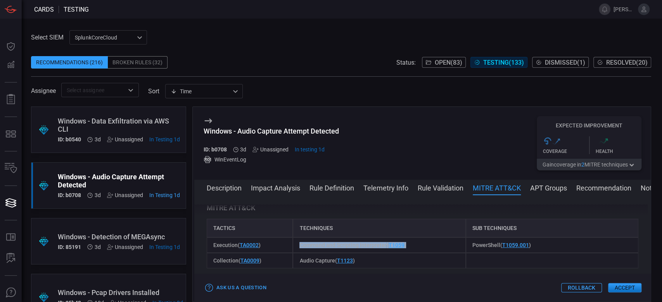
click at [297, 250] on div "Command and Scripting Interpreter ( T1059 )" at bounding box center [379, 246] width 172 height 16
copy span "Command and Scripting Interpreter ( T1059 )"
drag, startPoint x: 512, startPoint y: 247, endPoint x: 453, endPoint y: 248, distance: 58.9
click at [453, 248] on div "Execution ( TA0002 ) Command and Scripting Interpreter ( T1059 ) PowerShell ( T…" at bounding box center [422, 246] width 431 height 16
copy div "PowerShell ( T1059.001 )"
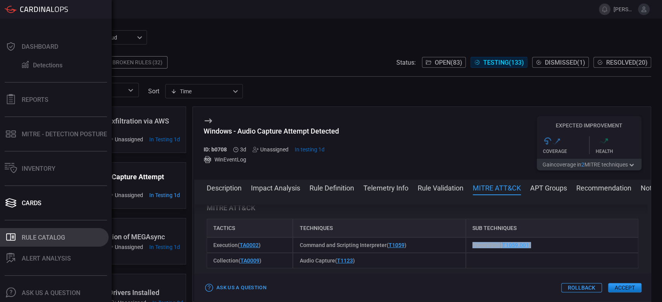
click at [54, 228] on button ".st0_rule_catalog_icon{fill: currentColor;} Rule Catalog" at bounding box center [54, 237] width 109 height 19
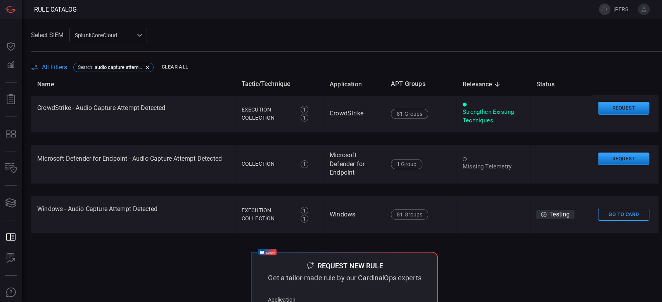
click at [52, 62] on div "All Filters Search : audio capture attempt detected Clear All" at bounding box center [346, 67] width 631 height 12
click at [52, 64] on span "All Filters" at bounding box center [54, 67] width 25 height 7
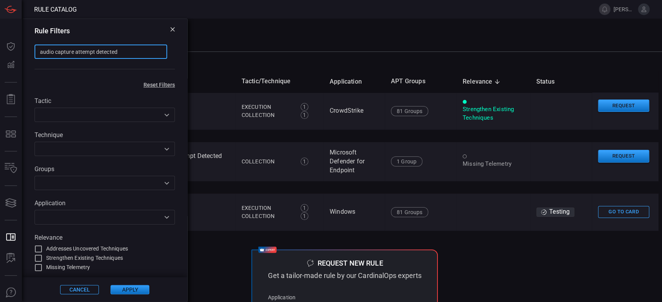
click at [56, 57] on input "audio capture attempt detected" at bounding box center [100, 52] width 133 height 14
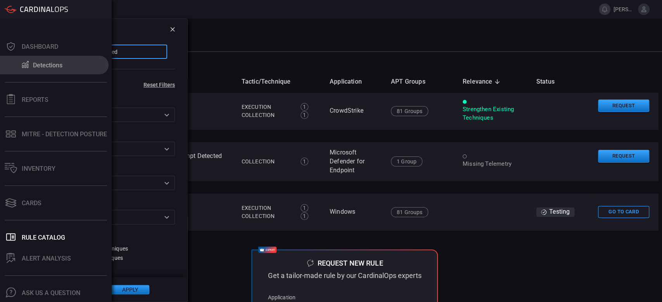
drag, startPoint x: 55, startPoint y: 51, endPoint x: 0, endPoint y: 47, distance: 55.6
click at [0, 47] on div "Rule Catalog tanya.campos@advansec.com.mx Dashboard Detections Reports MITRE - …" at bounding box center [331, 151] width 662 height 302
paste input "LSA Notification Packages Registry Modification"
type input "LSA Notification Packages Registry Modification"
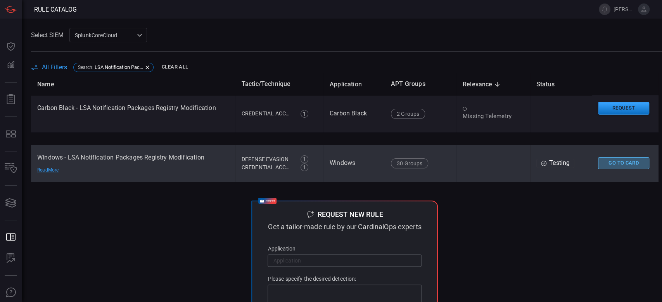
click at [610, 165] on button "Go To Card" at bounding box center [623, 163] width 51 height 12
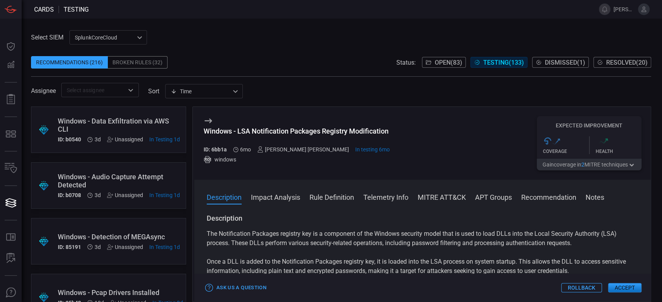
click at [425, 198] on button "MITRE ATT&CK" at bounding box center [441, 196] width 48 height 9
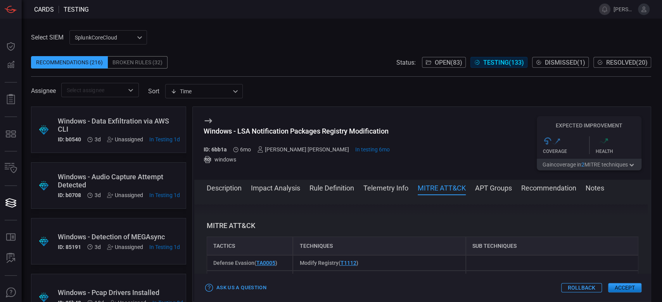
scroll to position [444, 0]
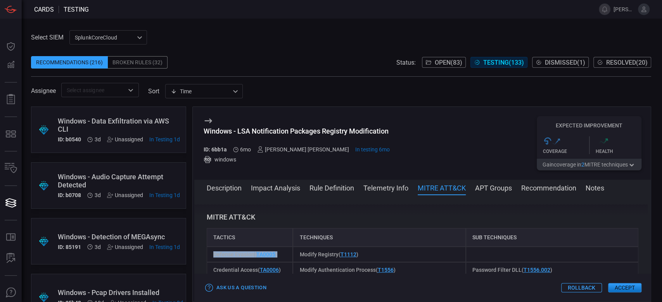
drag, startPoint x: 273, startPoint y: 253, endPoint x: 191, endPoint y: 247, distance: 82.0
click at [191, 247] on div ".suggested_cards_icon{fill:url(#suggested_cards_icon);} Windows - Data Exfiltra…" at bounding box center [341, 205] width 620 height 196
copy span "Defense Evasion ( TA0005 )"
drag, startPoint x: 345, startPoint y: 258, endPoint x: 295, endPoint y: 253, distance: 50.2
click at [295, 253] on div "Modify Registry ( T1112 )" at bounding box center [379, 255] width 172 height 16
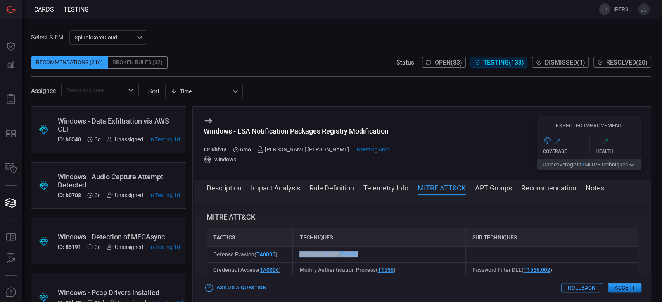
copy span "Modify Registry ( T1112 )"
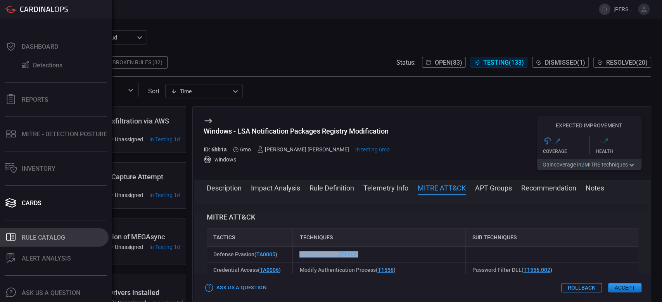
click at [34, 228] on button ".st0_rule_catalog_icon{fill: currentColor;} Rule Catalog" at bounding box center [54, 237] width 109 height 19
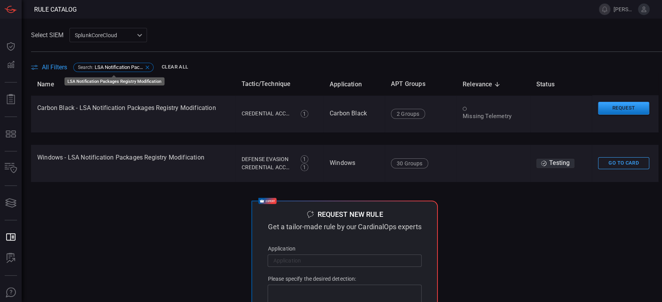
click at [145, 68] on icon at bounding box center [147, 67] width 6 height 6
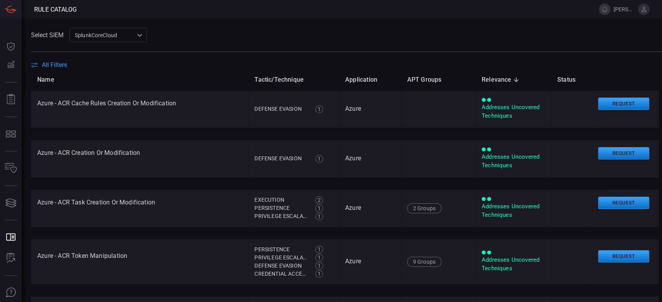
click at [58, 62] on span "All Filters" at bounding box center [54, 64] width 25 height 7
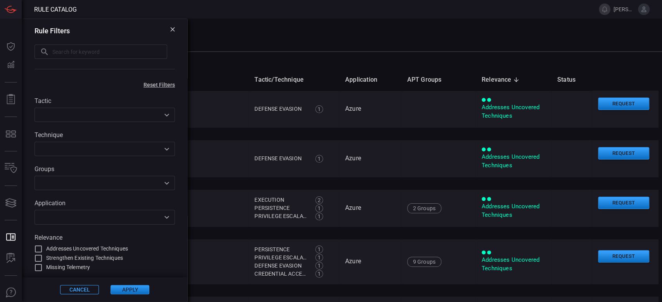
click at [69, 51] on input "text" at bounding box center [109, 52] width 115 height 14
paste input ""Unsusual Account Using Schannel Authentication ""
type input ""Unsusual Account Using Schannel Authentication ""
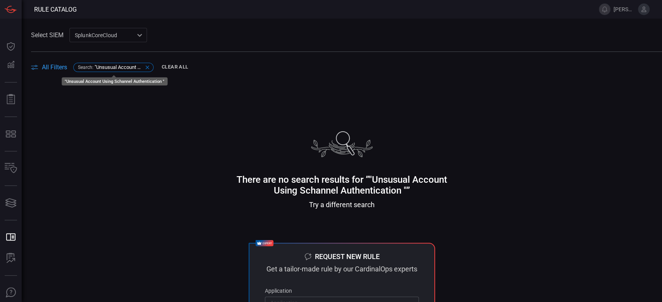
click at [143, 67] on span "Search : "Unsusual Account Using Schannel Authentication "" at bounding box center [110, 67] width 71 height 6
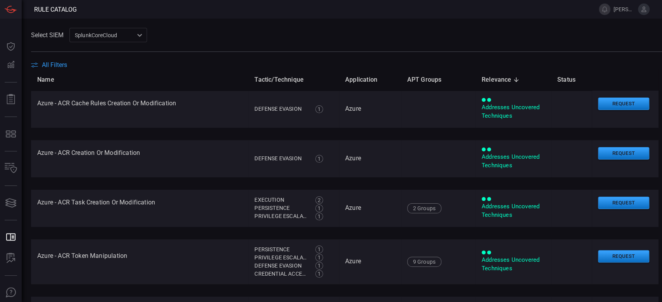
click at [48, 67] on span "All Filters" at bounding box center [54, 64] width 25 height 7
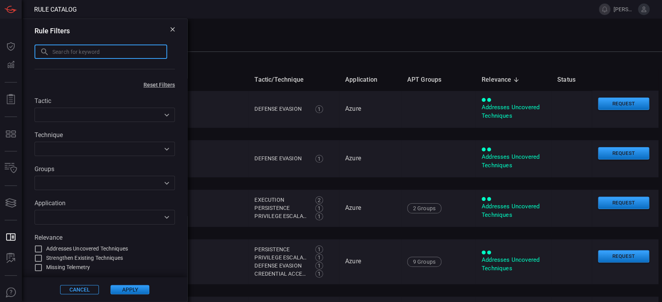
click at [93, 50] on input "text" at bounding box center [109, 52] width 115 height 14
paste input ""Unsusual Account Using Schannel Authentication ""
type input "Unsusual Account Using Schannel Authentication"
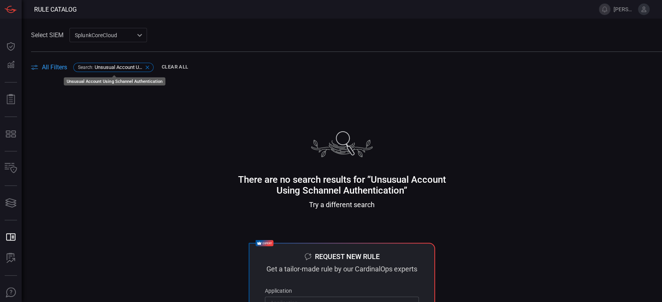
click at [98, 67] on span "Unsusual Account Using Schannel Authentication" at bounding box center [119, 67] width 48 height 6
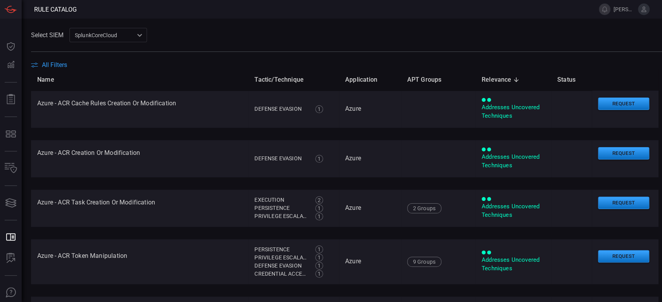
click at [47, 67] on span "All Filters" at bounding box center [54, 64] width 25 height 7
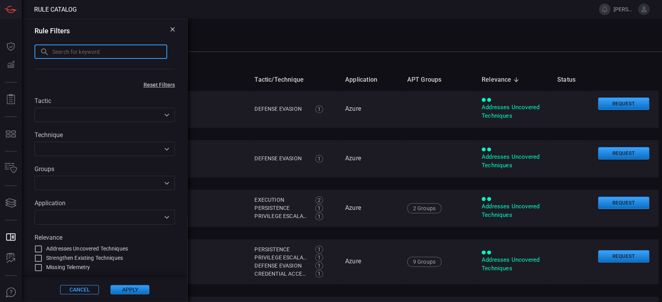
click at [63, 58] on input "text" at bounding box center [109, 52] width 115 height 14
paste input "Unsusual Account"
type input "Unsusual Account"
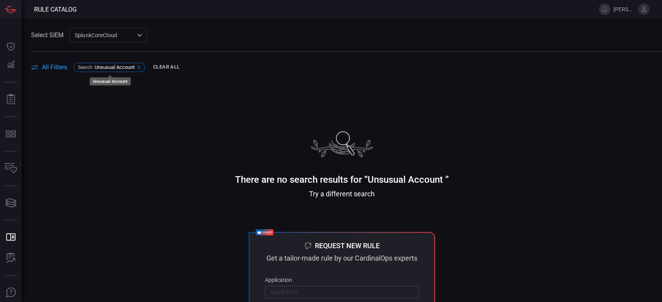
click at [89, 64] on div "Search : Unsusual Account" at bounding box center [109, 67] width 72 height 9
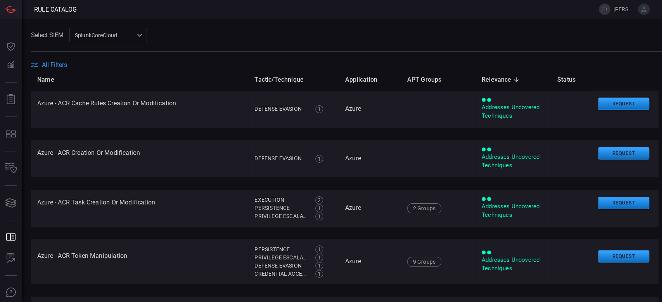
click at [55, 56] on span at bounding box center [346, 56] width 631 height 9
click at [51, 64] on span "All Filters" at bounding box center [54, 64] width 25 height 7
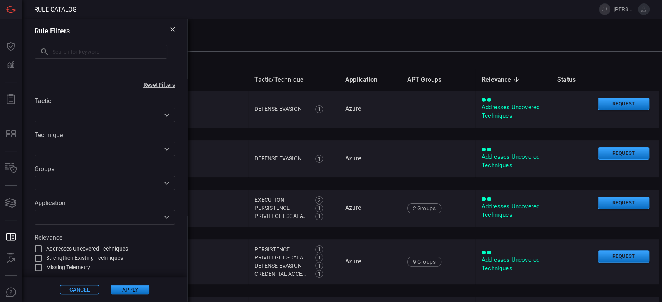
click at [86, 49] on input "text" at bounding box center [109, 52] width 115 height 14
paste input ""LSASS Process Reconnaissance Via Findstr ""
type input ""LSASS Process Reconnaissance Via Findstr ""
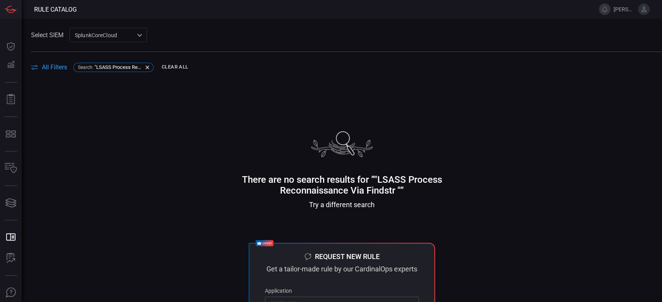
click at [103, 73] on div "Search : "LSASS Process Reconnaissance Via Findstr " Clear All" at bounding box center [131, 67] width 117 height 12
click at [102, 68] on span ""LSASS Process Reconnaissance Via Findstr "" at bounding box center [119, 67] width 48 height 6
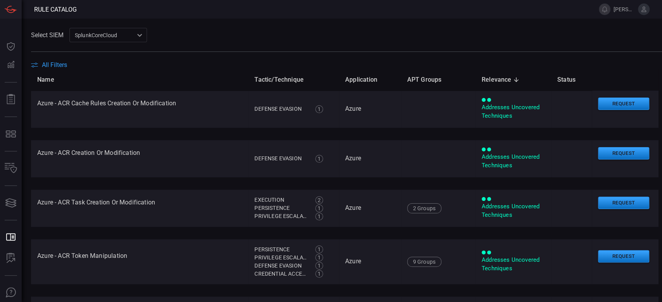
click at [66, 64] on span "All Filters" at bounding box center [54, 64] width 25 height 7
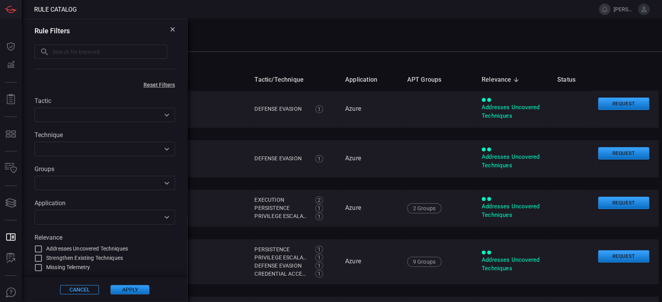
click at [97, 51] on input "text" at bounding box center [109, 52] width 115 height 14
paste input ""LSASS Process Reconnaissance Via Findstr ""
type input "LSASS Process Reconnaissance Via Findstr"
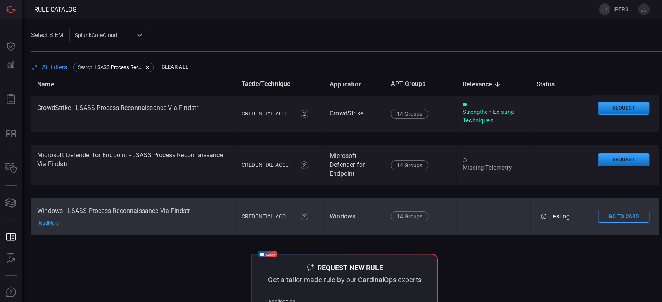
click at [111, 227] on td "Windows - LSASS Process Reconnaissance Via Findstr Read More" at bounding box center [133, 216] width 204 height 37
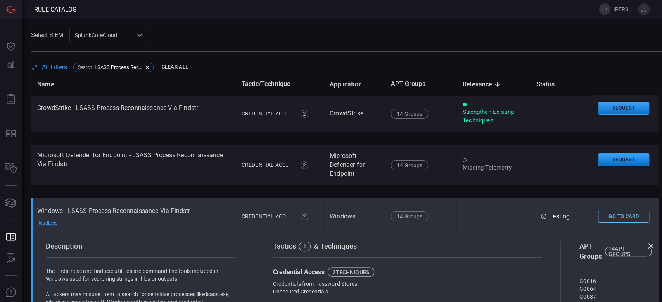
click at [615, 215] on button "Go To Card" at bounding box center [623, 217] width 51 height 12
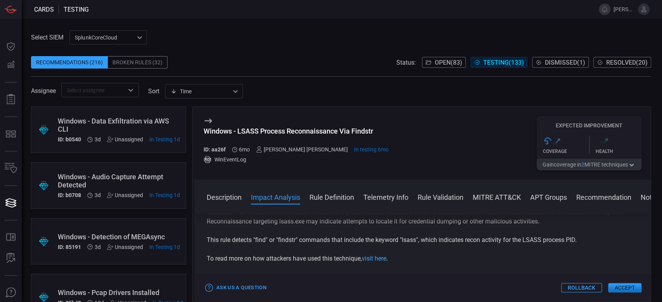
scroll to position [155, 0]
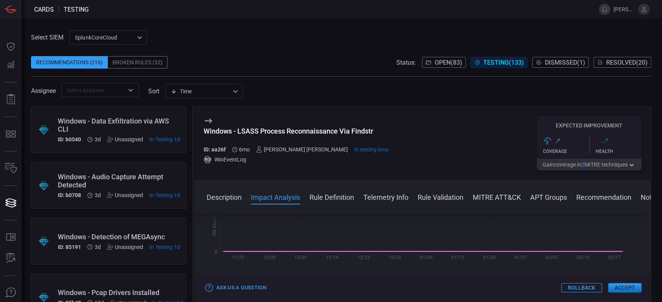
click at [513, 201] on button "MITRE ATT&CK" at bounding box center [496, 196] width 48 height 9
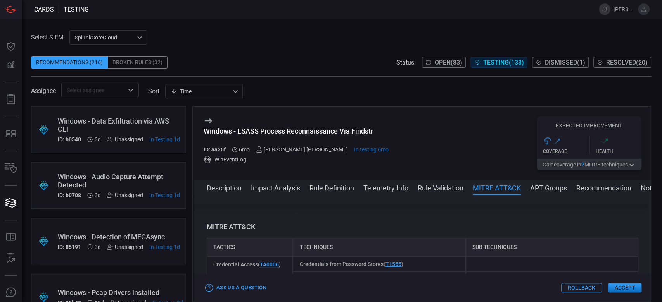
scroll to position [450, 0]
drag, startPoint x: 289, startPoint y: 257, endPoint x: 213, endPoint y: 259, distance: 76.4
click at [213, 259] on div "Credential Access ( TA0006 )" at bounding box center [250, 271] width 86 height 31
copy span "Credential Access ( TA0006 )"
drag, startPoint x: 415, startPoint y: 254, endPoint x: 288, endPoint y: 260, distance: 127.2
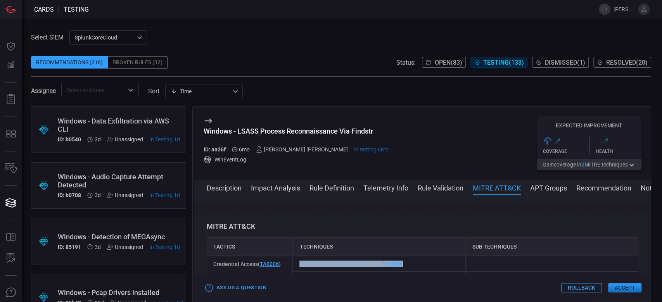
click at [288, 260] on div "Credential Access ( TA0006 ) Credentials from Password Stores ( T1555 ) Unsecur…" at bounding box center [422, 271] width 431 height 31
copy div "Credentials from Password Stores ( T1555 )"
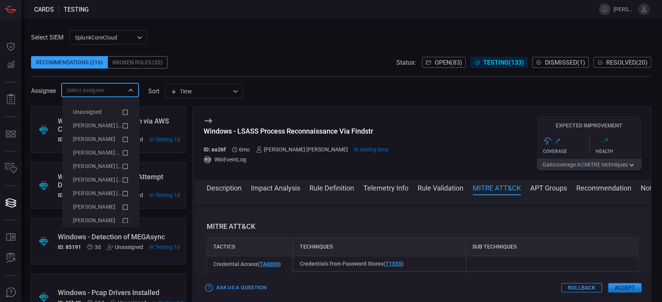
click at [78, 93] on input "text" at bounding box center [94, 90] width 60 height 10
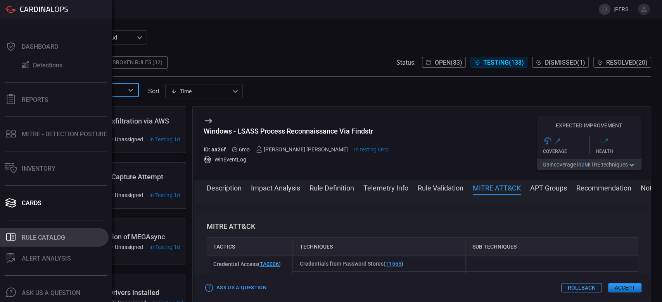
click at [33, 234] on div "Rule Catalog" at bounding box center [43, 237] width 43 height 7
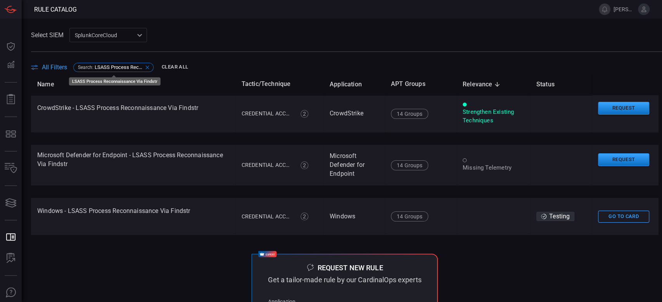
click at [116, 65] on span "LSASS Process Reconnaissance Via Findstr" at bounding box center [119, 67] width 48 height 6
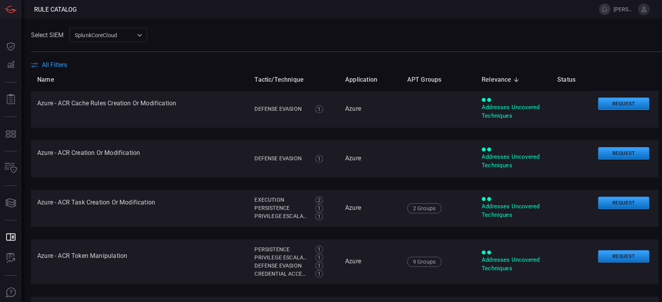
click at [56, 70] on th "Name" at bounding box center [139, 80] width 217 height 22
click at [54, 67] on span "All Filters" at bounding box center [54, 64] width 25 height 7
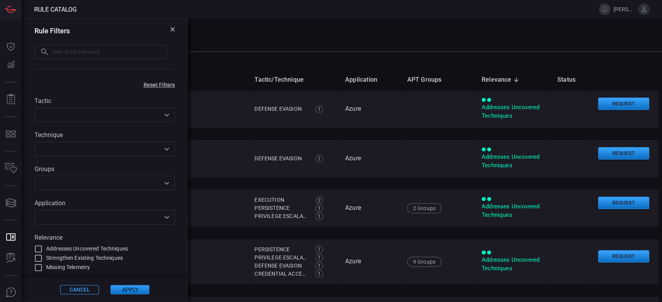
click at [64, 52] on input "text" at bounding box center [109, 52] width 115 height 14
paste input ""WScript or CScript Dropper ""
type input "WScript or CScript Dropper"
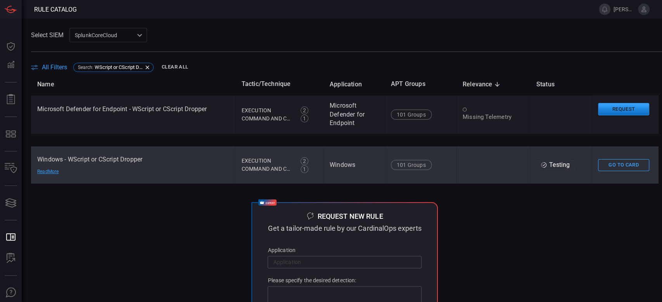
click at [152, 164] on td "Windows - WScript or CScript Dropper Read More" at bounding box center [133, 164] width 204 height 37
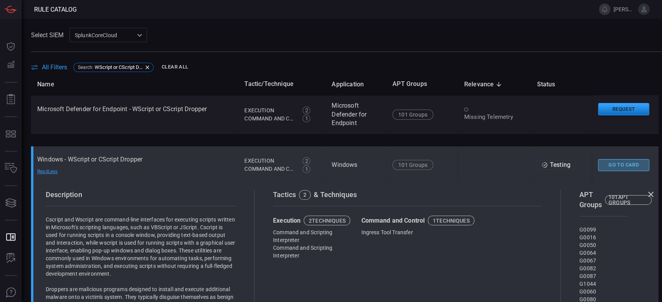
click at [614, 165] on button "Go To Card" at bounding box center [623, 165] width 51 height 12
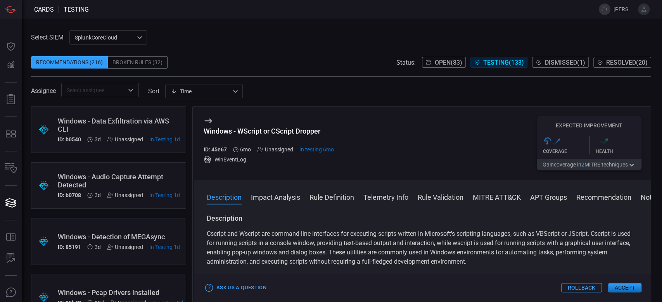
click at [484, 200] on button "MITRE ATT&CK" at bounding box center [496, 196] width 48 height 9
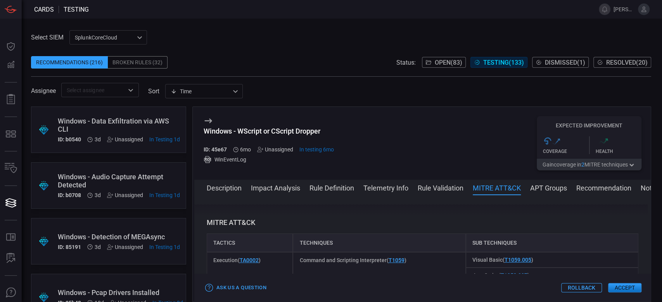
scroll to position [779, 0]
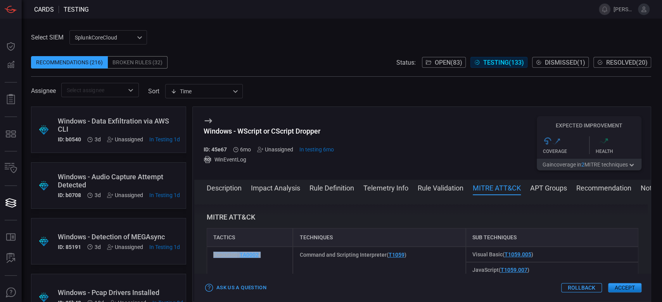
drag, startPoint x: 270, startPoint y: 256, endPoint x: 209, endPoint y: 252, distance: 60.6
click at [209, 252] on div "Execution ( TA0002 )" at bounding box center [250, 262] width 86 height 31
copy span "Execution ( TA0002 )"
drag, startPoint x: 423, startPoint y: 253, endPoint x: 292, endPoint y: 260, distance: 131.2
click at [293, 260] on div "Command and Scripting Interpreter ( T1059 )" at bounding box center [379, 262] width 172 height 31
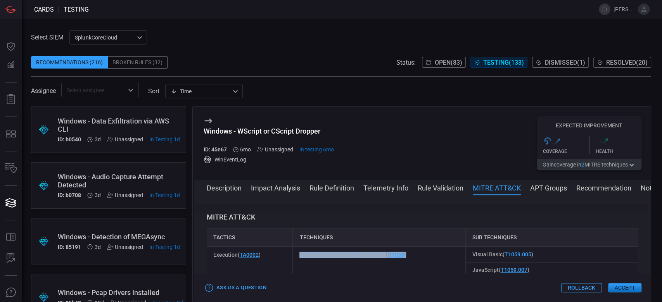
copy span "Command and Scripting Interpreter ( T1059 )"
drag, startPoint x: 535, startPoint y: 253, endPoint x: 456, endPoint y: 262, distance: 79.6
click at [456, 262] on div "Execution ( TA0002 ) Command and Scripting Interpreter ( T1059 ) Visual Basic (…" at bounding box center [422, 262] width 431 height 31
copy div "Visual Basic ( T1059.005 )"
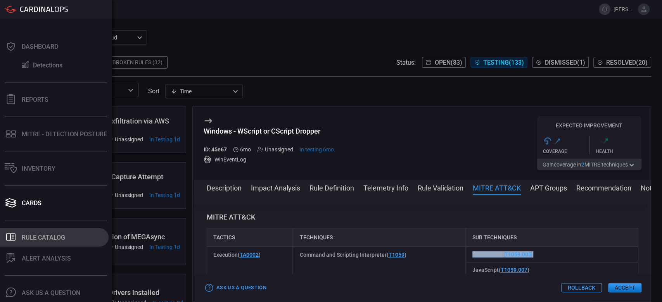
click at [40, 234] on div "Rule Catalog" at bounding box center [43, 237] width 43 height 7
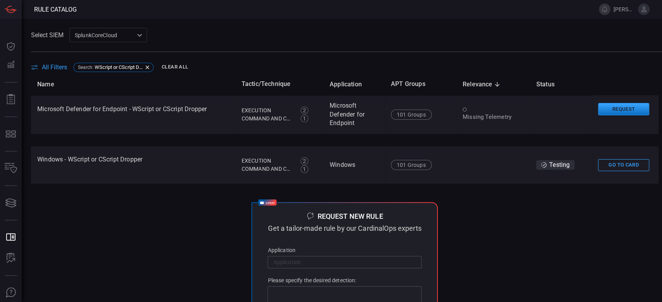
click at [41, 68] on button "All Filters" at bounding box center [49, 67] width 36 height 7
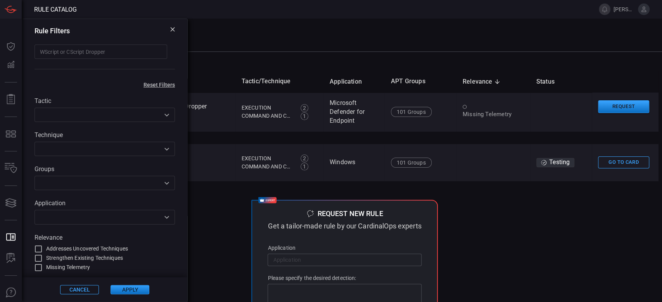
click at [87, 53] on input "WScript or CScript Dropper" at bounding box center [100, 52] width 133 height 14
paste input ""Abnormal Permissions Granted ""
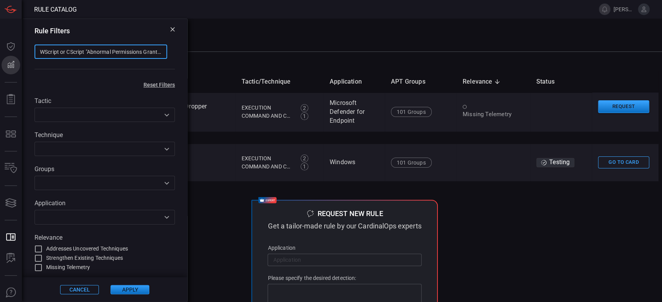
drag, startPoint x: 152, startPoint y: 51, endPoint x: 0, endPoint y: 41, distance: 152.3
click at [0, 41] on div "Rule Catalog tanya.campos@advansec.com.mx Dashboard Dashboard Detections Detect…" at bounding box center [331, 151] width 662 height 302
type input "r"
paste input ""Abnormal Permissions Granted ""
type input "Abnormal Permissions Granted"
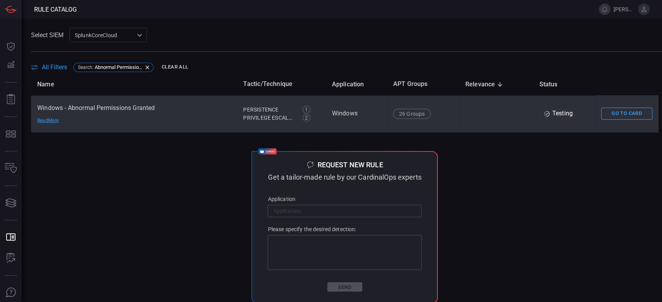
click at [188, 123] on td "Windows - Abnormal Permissions Granted Read More" at bounding box center [134, 113] width 206 height 37
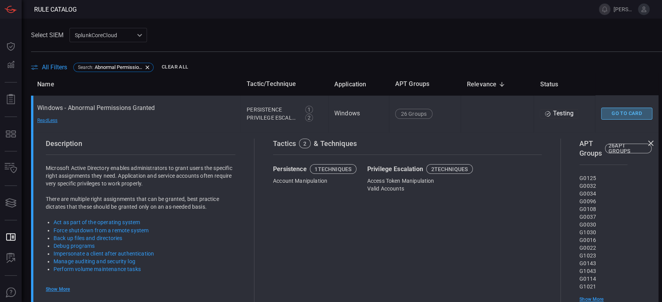
click at [631, 112] on button "Go To Card" at bounding box center [626, 114] width 51 height 12
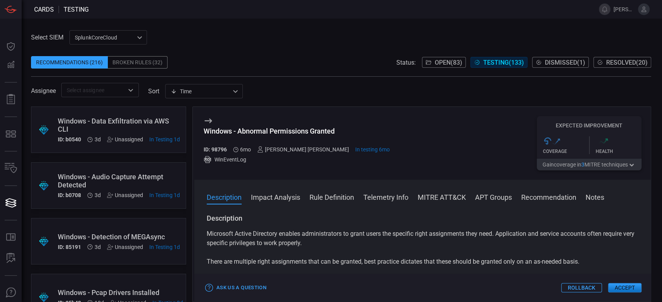
click at [438, 197] on button "MITRE ATT&CK" at bounding box center [441, 196] width 48 height 9
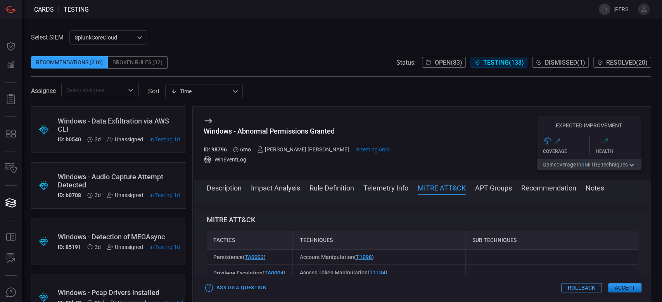
scroll to position [656, 0]
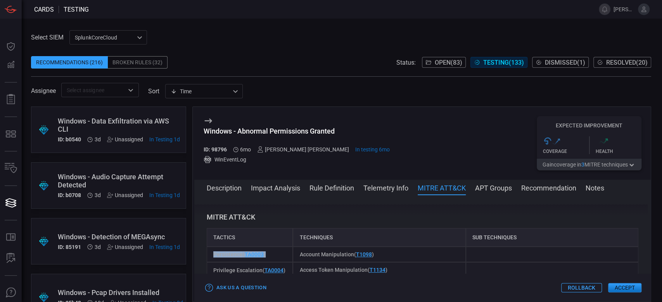
drag, startPoint x: 281, startPoint y: 253, endPoint x: 206, endPoint y: 252, distance: 75.6
click at [206, 252] on div "Description Microsoft Active Directory enables administrators to grant users th…" at bounding box center [422, 247] width 456 height 85
drag, startPoint x: 358, startPoint y: 250, endPoint x: 293, endPoint y: 254, distance: 65.7
click at [293, 254] on div "Account Manipulation ( T1098 )" at bounding box center [379, 255] width 172 height 16
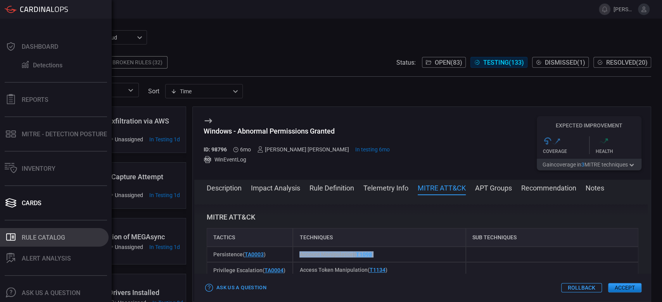
click at [39, 234] on div "Rule Catalog" at bounding box center [43, 237] width 43 height 7
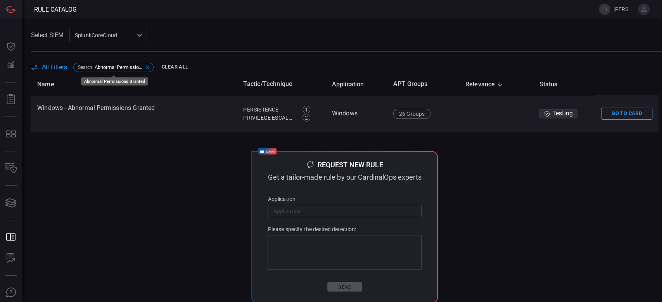
click at [139, 63] on div "Search : Abnormal Permissions Granted" at bounding box center [113, 67] width 80 height 9
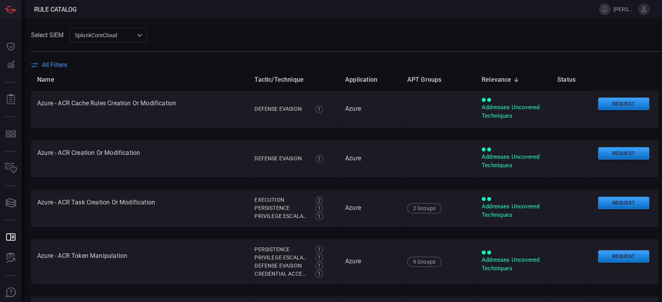
click at [55, 67] on span "All Filters" at bounding box center [54, 64] width 25 height 7
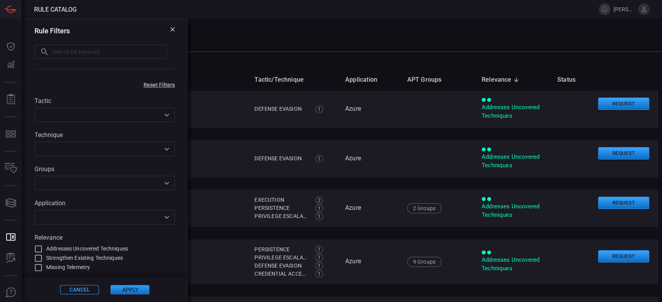
click at [69, 54] on input "text" at bounding box center [109, 52] width 115 height 14
paste input ""Scheduled Task Executing Payload from Registry ""
type input "Scheduled Task Executing Payload from Registry"
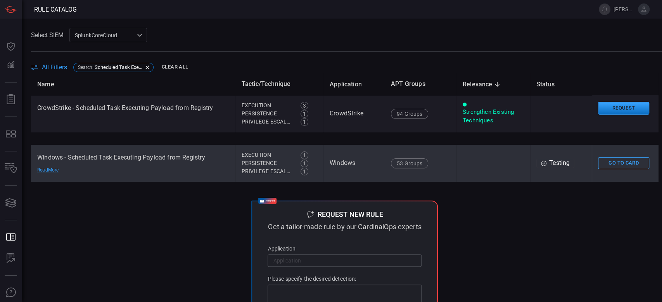
click at [93, 163] on td "Windows - Scheduled Task Executing Payload from Registry Read More" at bounding box center [133, 163] width 204 height 37
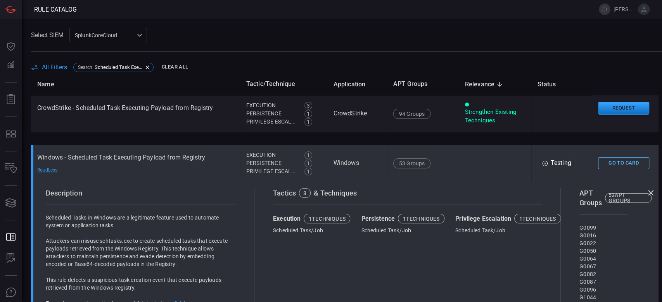
click at [604, 164] on button "Go To Card" at bounding box center [623, 163] width 51 height 12
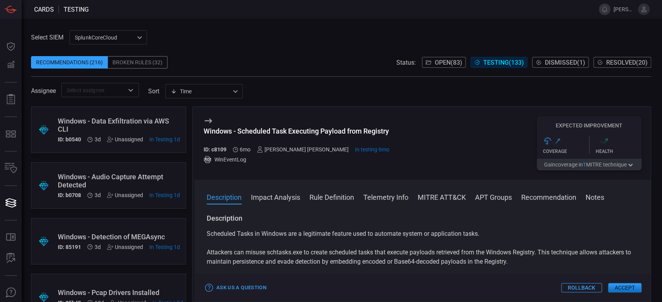
click at [437, 197] on button "MITRE ATT&CK" at bounding box center [441, 196] width 48 height 9
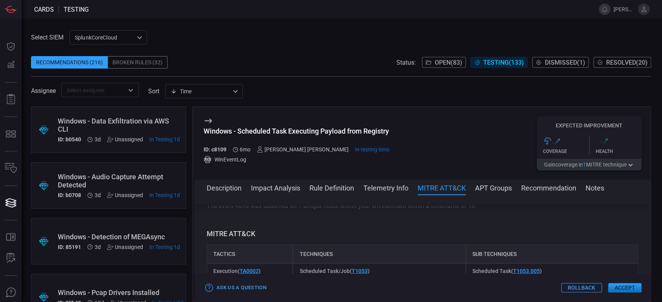
scroll to position [407, 0]
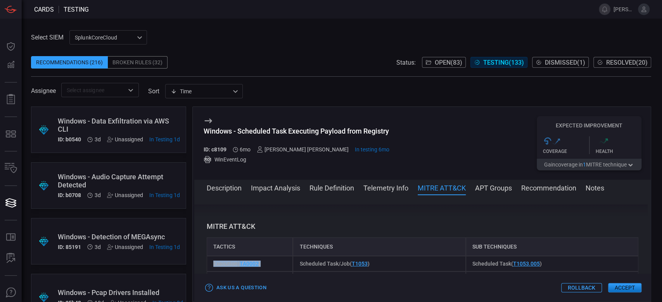
drag, startPoint x: 267, startPoint y: 253, endPoint x: 212, endPoint y: 255, distance: 55.8
click at [212, 256] on div "Execution ( TA0002 )" at bounding box center [250, 264] width 86 height 16
drag, startPoint x: 380, startPoint y: 253, endPoint x: 298, endPoint y: 253, distance: 82.6
click at [298, 256] on div "Scheduled Task/Job ( T1053 )" at bounding box center [379, 264] width 172 height 16
drag, startPoint x: 558, startPoint y: 254, endPoint x: 460, endPoint y: 255, distance: 97.7
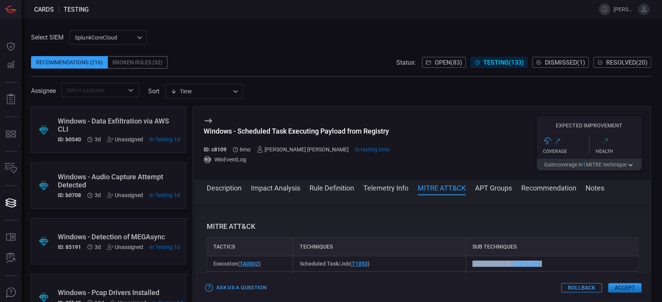
click at [465, 256] on div "Scheduled Task ( T1053.005 )" at bounding box center [551, 264] width 172 height 16
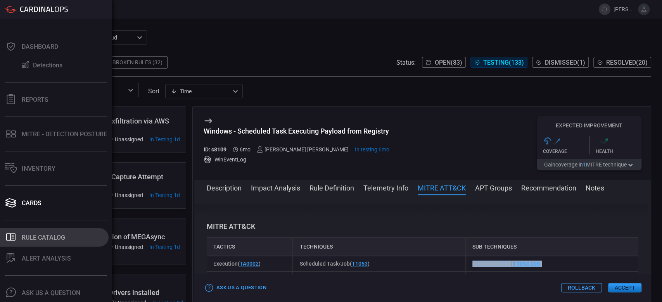
click at [57, 228] on button ".st0_rule_catalog_icon{fill: currentColor;} Rule Catalog" at bounding box center [54, 237] width 109 height 19
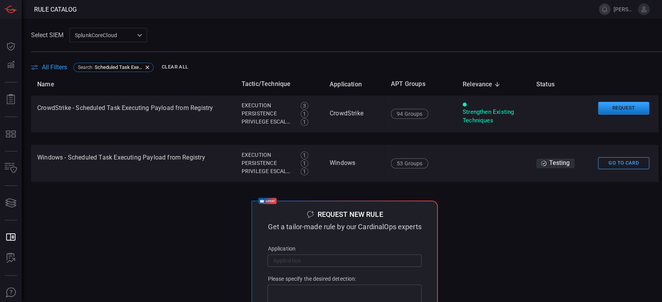
click at [98, 38] on div "SplunkCoreCloud f748d276-46a5-4bd3-b149-f2461a2fe2c5 ​" at bounding box center [108, 35] width 78 height 14
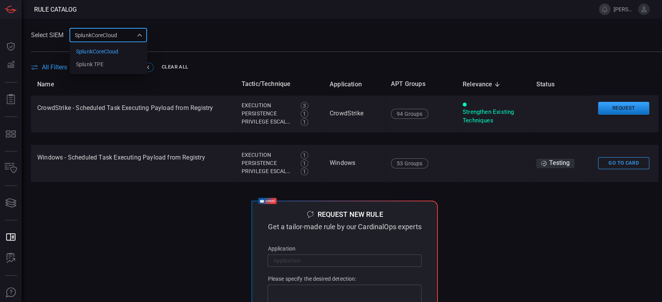
drag, startPoint x: 273, startPoint y: 8, endPoint x: 232, endPoint y: 20, distance: 42.7
click at [272, 8] on div at bounding box center [331, 151] width 662 height 302
click at [58, 68] on span "All Filters" at bounding box center [54, 67] width 25 height 7
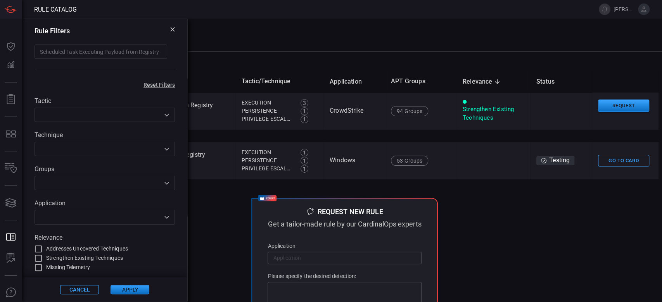
click at [77, 54] on input "Scheduled Task Executing Payload from Registry" at bounding box center [100, 52] width 133 height 14
drag, startPoint x: 152, startPoint y: 54, endPoint x: 9, endPoint y: 57, distance: 143.8
click at [9, 57] on div "Rule Catalog tanya.campos@advansec.com.mx Dashboard Dashboard Detections Detect…" at bounding box center [331, 151] width 662 height 302
type input "y"
paste input ""PoqexecCmdline Registry Manipulation (Downgrade Attack) ""
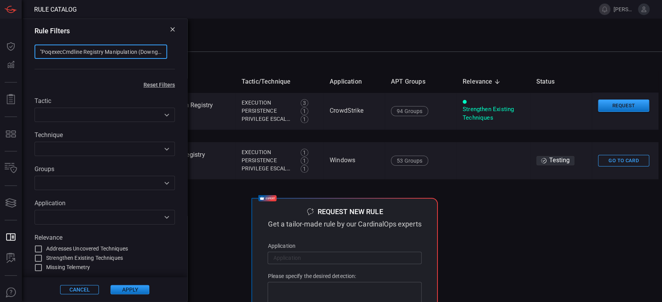
type input "PoqexecCmdline Registry Manipulation (Downgrade Attack)"
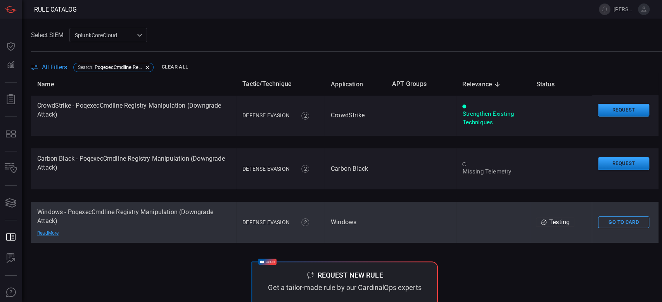
click at [130, 233] on td "Windows - PoqexecCmdline Registry Manipulation (Downgrade Attack) Read More" at bounding box center [133, 222] width 205 height 41
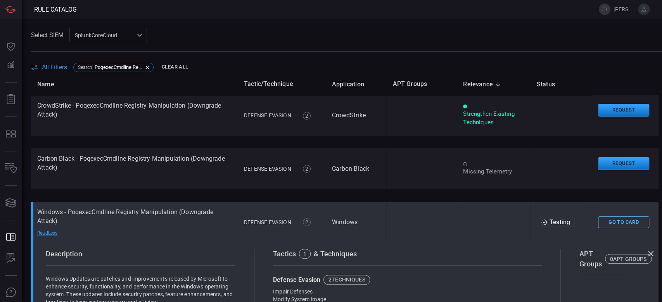
click at [615, 218] on button "Go To Card" at bounding box center [623, 223] width 51 height 12
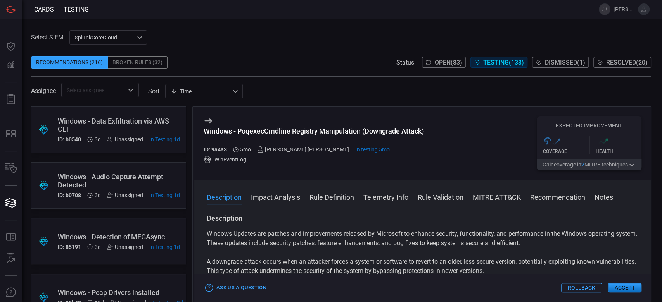
click at [493, 194] on button "MITRE ATT&CK" at bounding box center [496, 196] width 48 height 9
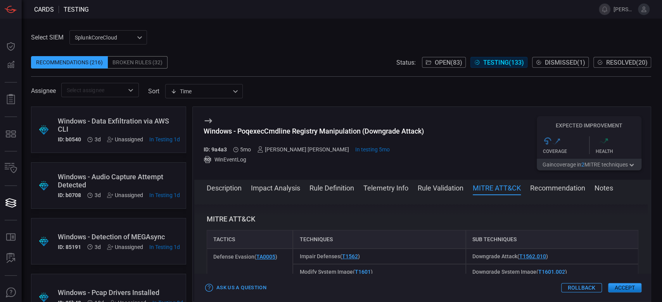
scroll to position [667, 0]
drag, startPoint x: 284, startPoint y: 256, endPoint x: 209, endPoint y: 255, distance: 75.2
click at [209, 255] on div "Defense Evasion ( TA0005 )" at bounding box center [250, 262] width 86 height 31
drag, startPoint x: 366, startPoint y: 254, endPoint x: 258, endPoint y: 257, distance: 108.2
click at [258, 257] on div "Defense Evasion ( TA0005 ) Impair Defenses ( T1562 ) Downgrade Attack ( T1562.0…" at bounding box center [422, 262] width 431 height 31
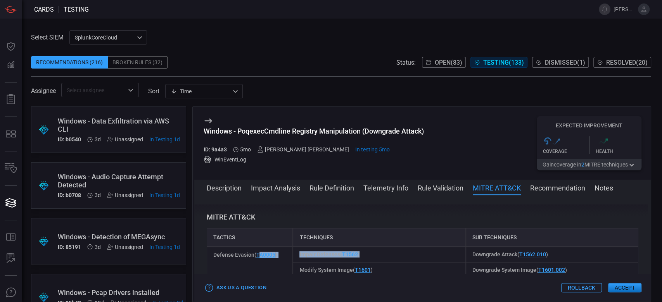
click at [385, 260] on div "Impair Defenses ( T1562 )" at bounding box center [379, 255] width 172 height 16
drag, startPoint x: 381, startPoint y: 257, endPoint x: 301, endPoint y: 261, distance: 80.0
click at [301, 261] on div "Impair Defenses ( T1562 )" at bounding box center [379, 255] width 172 height 16
click at [378, 256] on div "Impair Defenses ( T1562 )" at bounding box center [379, 255] width 172 height 16
drag, startPoint x: 378, startPoint y: 256, endPoint x: 297, endPoint y: 256, distance: 81.4
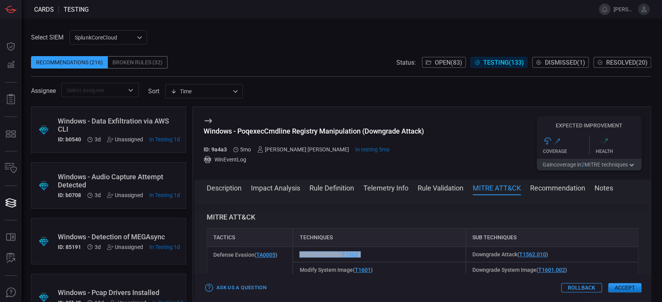
click at [297, 256] on div "Impair Defenses ( T1562 )" at bounding box center [379, 255] width 172 height 16
drag, startPoint x: 557, startPoint y: 255, endPoint x: 462, endPoint y: 258, distance: 95.0
click at [465, 258] on div "Downgrade Attack ( T1562.010 )" at bounding box center [551, 255] width 172 height 16
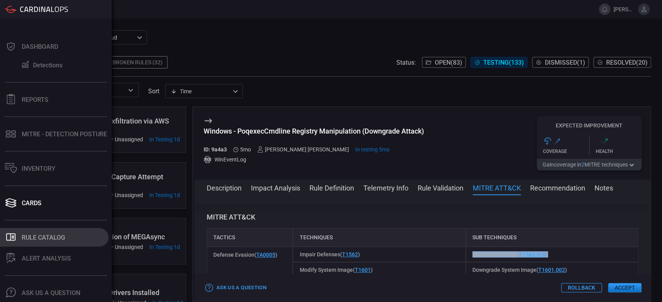
click at [47, 234] on div "Rule Catalog" at bounding box center [43, 237] width 43 height 7
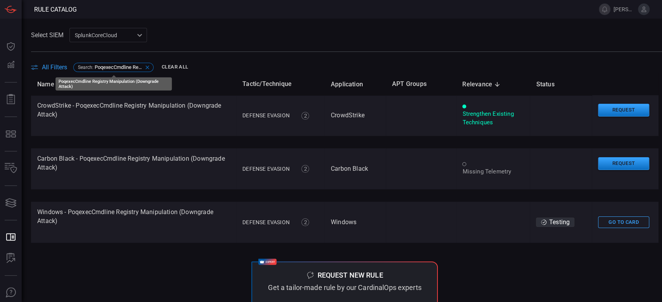
click at [115, 65] on span "PoqexecCmdline Registry Manipulation (Downgrade Attack)" at bounding box center [119, 67] width 48 height 6
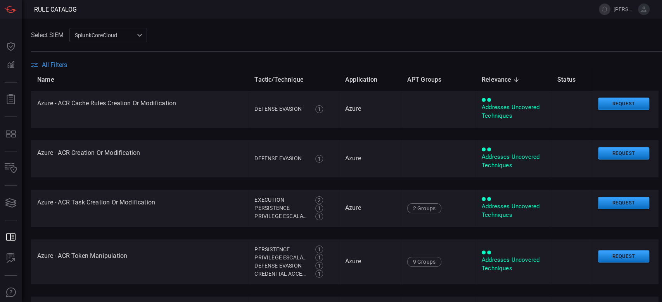
click at [47, 68] on span "All Filters" at bounding box center [54, 64] width 25 height 7
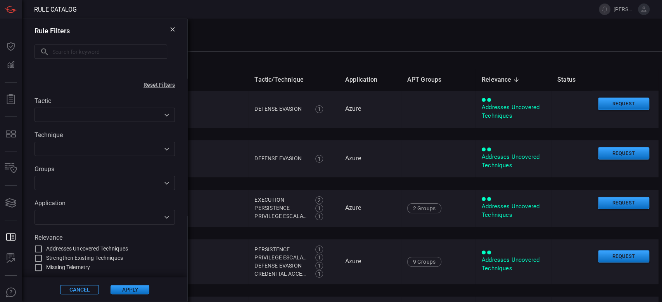
click at [76, 56] on input "text" at bounding box center [109, 52] width 115 height 14
paste input ""Unusual manage bde Usage (APT 35) ""
type input ""Unusual manage bde Usage (APT 35) ""
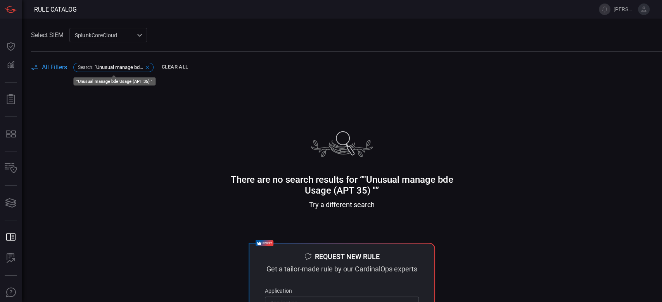
click at [107, 70] on div "Search : "Unusual manage bde Usage (APT 35) "" at bounding box center [113, 67] width 80 height 9
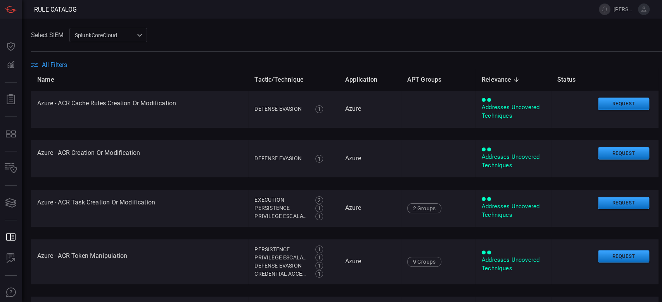
click at [45, 65] on span "All Filters" at bounding box center [54, 64] width 25 height 7
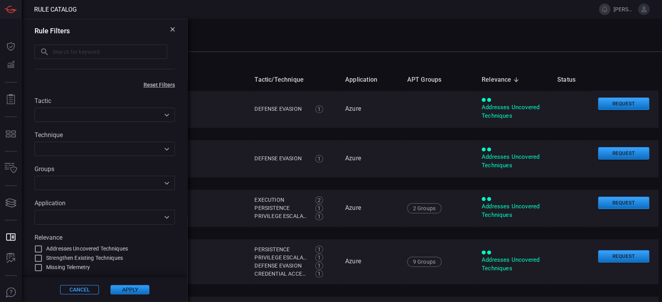
click at [77, 50] on input "text" at bounding box center [109, 52] width 115 height 14
paste input ""Unusual manage bde Usage (APT 35) ""
type input "Unusual manage bde Usage (APT 35)"
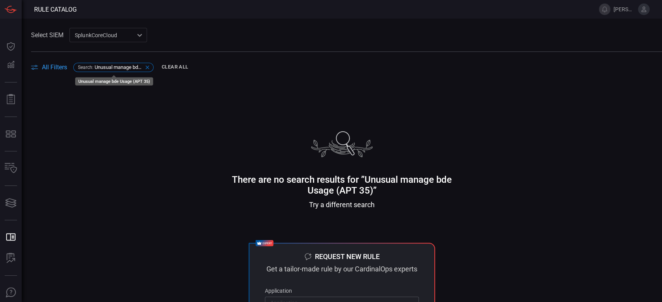
click at [111, 64] on span "Unusual manage bde Usage (APT 35)" at bounding box center [119, 67] width 48 height 6
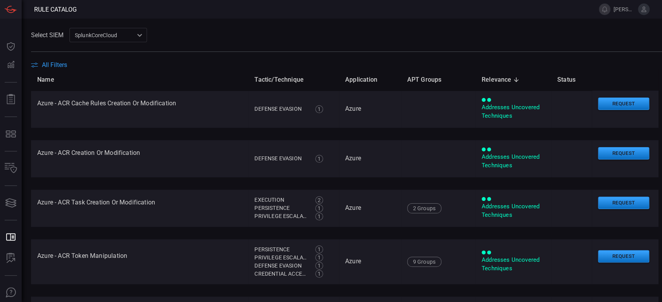
click at [65, 63] on span "All Filters" at bounding box center [54, 64] width 25 height 7
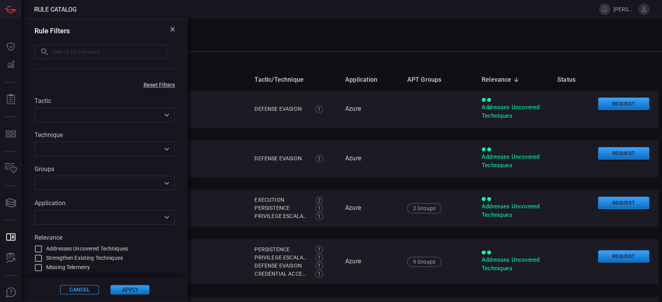
click at [75, 51] on input "text" at bounding box center [109, 52] width 115 height 14
paste input ""Event Log Registry Related Modification ""
type input "Event Log Registry Related Modification"
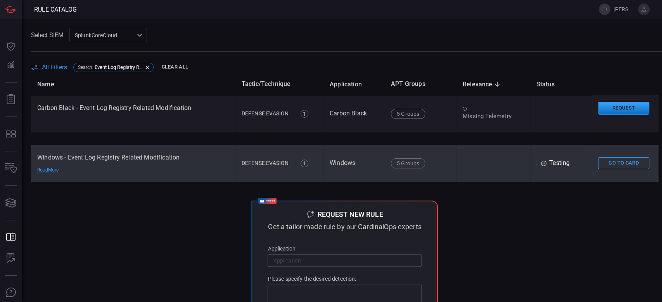
click at [117, 171] on td "Windows - Event Log Registry Related Modification Read More" at bounding box center [133, 163] width 204 height 37
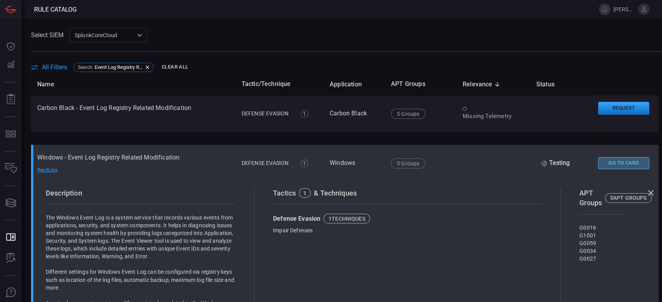
click at [602, 164] on button "Go To Card" at bounding box center [623, 163] width 51 height 12
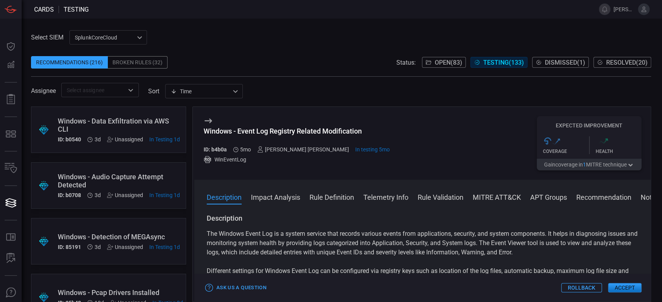
click at [497, 200] on button "MITRE ATT&CK" at bounding box center [496, 196] width 48 height 9
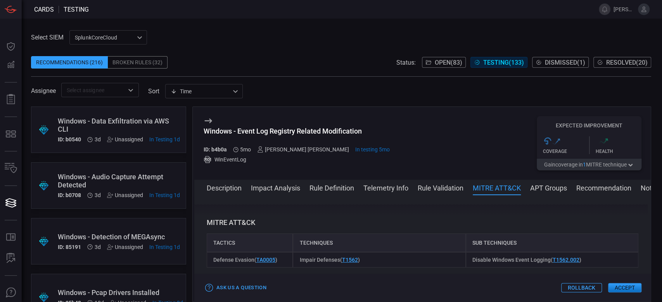
scroll to position [596, 0]
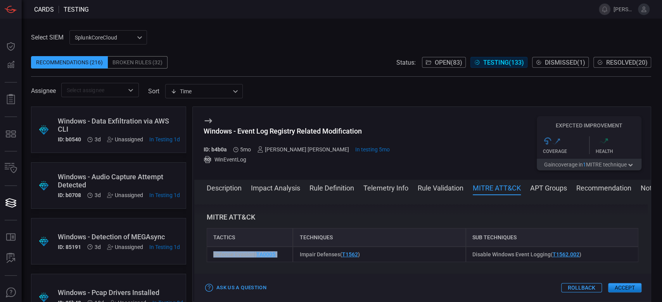
drag, startPoint x: 283, startPoint y: 259, endPoint x: 202, endPoint y: 254, distance: 81.5
click at [202, 254] on div "Description The Windows Event Log is a system service that records various even…" at bounding box center [422, 247] width 456 height 85
drag, startPoint x: 377, startPoint y: 253, endPoint x: 302, endPoint y: 258, distance: 75.4
click at [302, 258] on div "Impair Defenses ( T1562 )" at bounding box center [379, 255] width 172 height 16
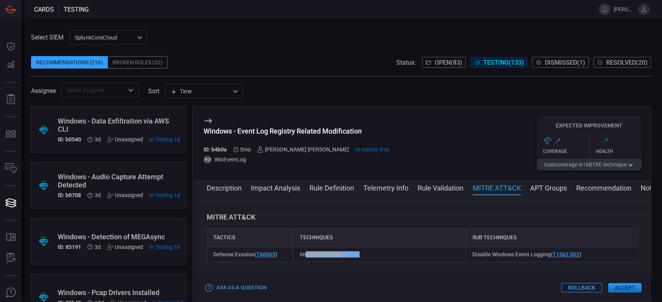
click at [378, 251] on div "Impair Defenses ( T1562 )" at bounding box center [379, 255] width 172 height 16
drag, startPoint x: 384, startPoint y: 252, endPoint x: 298, endPoint y: 256, distance: 86.2
click at [298, 256] on div "Impair Defenses ( T1562 )" at bounding box center [379, 255] width 172 height 16
drag, startPoint x: 584, startPoint y: 252, endPoint x: 462, endPoint y: 258, distance: 123.0
click at [465, 258] on div "Disable Windows Event Logging ( T1562.002 )" at bounding box center [551, 255] width 172 height 16
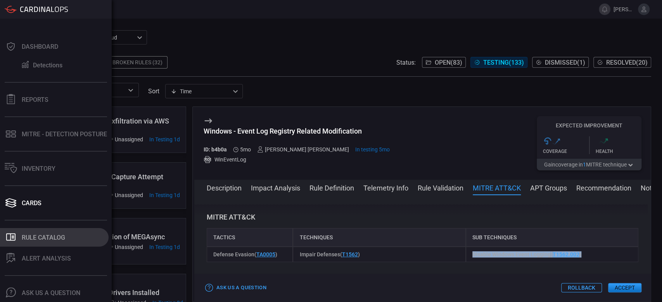
click at [59, 234] on div "Rule Catalog" at bounding box center [43, 237] width 43 height 7
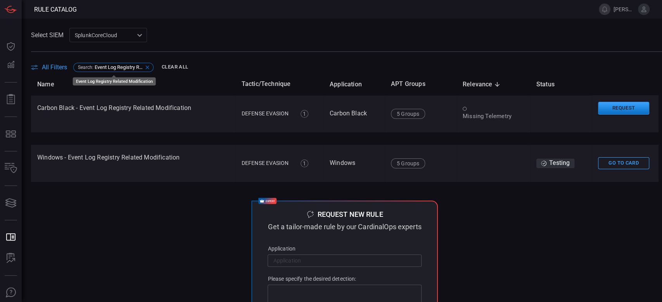
click at [119, 66] on span "Event Log Registry Related Modification" at bounding box center [119, 67] width 48 height 6
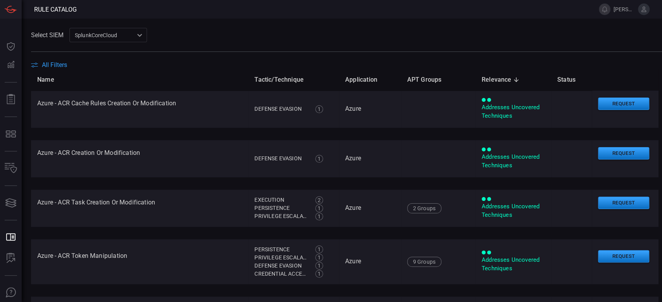
click at [57, 73] on th "Name" at bounding box center [139, 80] width 217 height 22
click at [52, 67] on span "All Filters" at bounding box center [54, 64] width 25 height 7
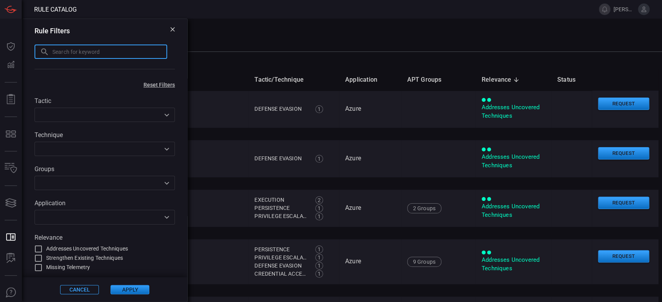
click at [70, 50] on input "text" at bounding box center [109, 52] width 115 height 14
paste input ""Screensaver Settings Changed on Host (Turla) ""
type input "Screensaver Settings Changed on Host (Turla)"
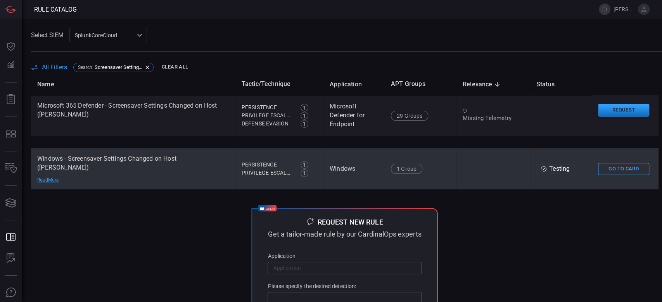
click at [97, 180] on td "Windows - Screensaver Settings Changed on Host (Turla) Read More" at bounding box center [133, 168] width 204 height 41
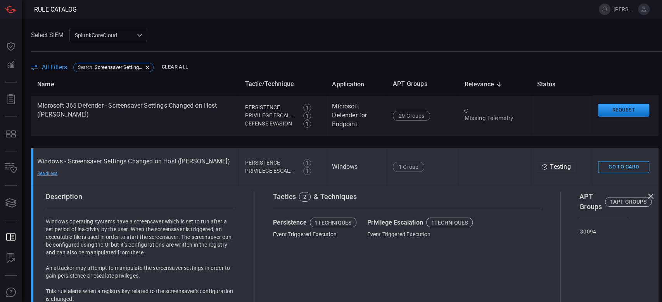
click at [601, 170] on button "Go To Card" at bounding box center [623, 167] width 51 height 12
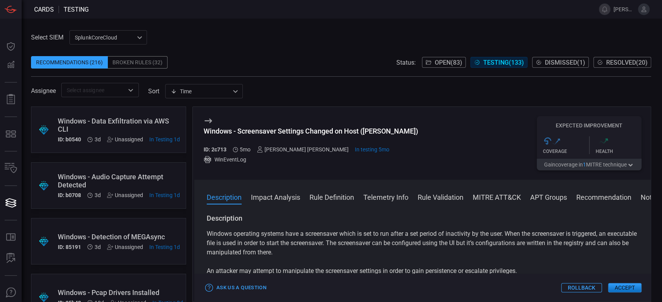
click at [507, 203] on span at bounding box center [422, 208] width 456 height 12
click at [503, 197] on button "MITRE ATT&CK" at bounding box center [496, 196] width 48 height 9
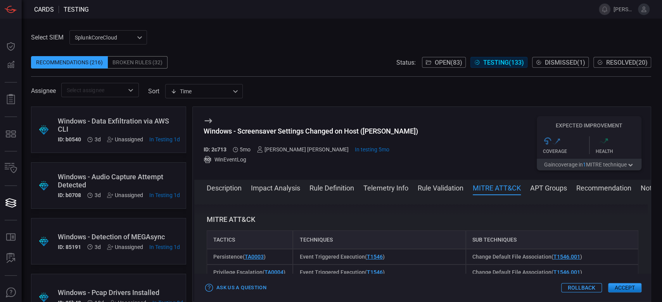
scroll to position [506, 0]
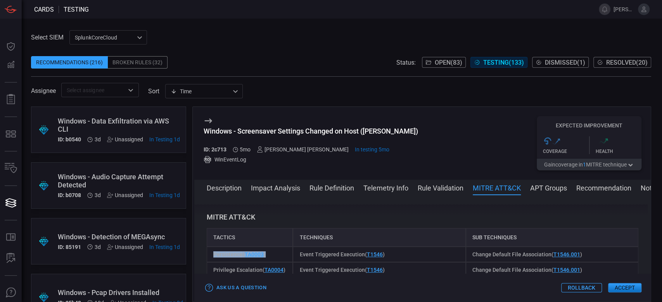
drag, startPoint x: 288, startPoint y: 253, endPoint x: 210, endPoint y: 254, distance: 77.9
click at [210, 254] on div "Persistence ( TA0003 )" at bounding box center [250, 255] width 86 height 16
drag, startPoint x: 397, startPoint y: 251, endPoint x: 291, endPoint y: 252, distance: 105.8
click at [293, 252] on div "Event Triggered Execution ( T1546 )" at bounding box center [379, 255] width 172 height 16
drag, startPoint x: 588, startPoint y: 253, endPoint x: 456, endPoint y: 253, distance: 131.4
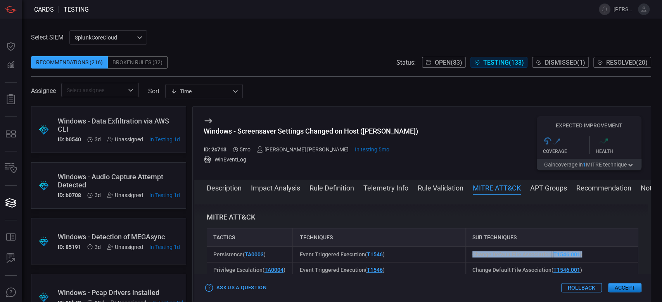
click at [456, 253] on div "Persistence ( TA0003 ) Event Triggered Execution ( T1546 ) Change Default File …" at bounding box center [422, 255] width 431 height 16
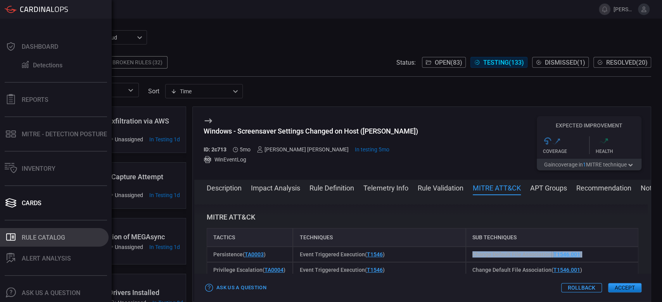
click at [39, 234] on div "Rule Catalog" at bounding box center [43, 237] width 43 height 7
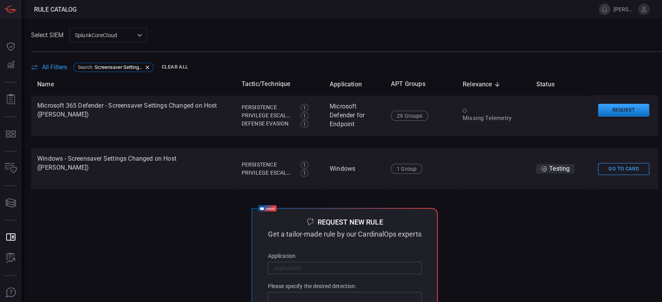
click at [55, 64] on span "All Filters" at bounding box center [54, 67] width 25 height 7
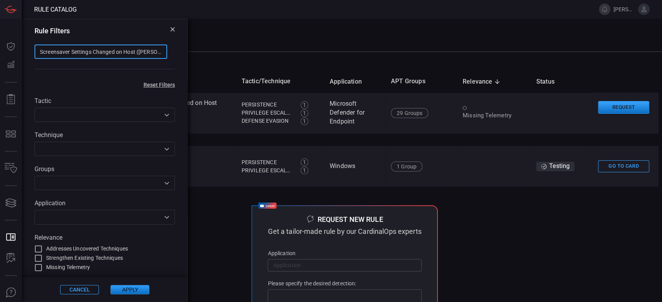
click at [55, 53] on input "Screensaver Settings Changed on Host (Turla)" at bounding box center [100, 52] width 133 height 14
drag, startPoint x: 152, startPoint y: 54, endPoint x: 24, endPoint y: 44, distance: 128.3
click at [24, 44] on div "Rule Filters Screensaver Settings Changed on Host (Turla) ​" at bounding box center [104, 49] width 165 height 60
type input ")"
paste input ""Multiple Unaudited Powershell Commands Executed ""
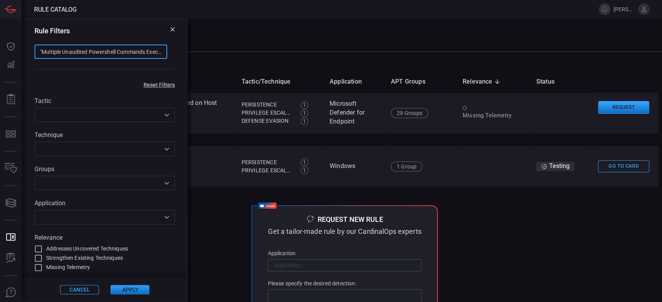
type input "Multiple Unaudited Powershell Commands Executed"
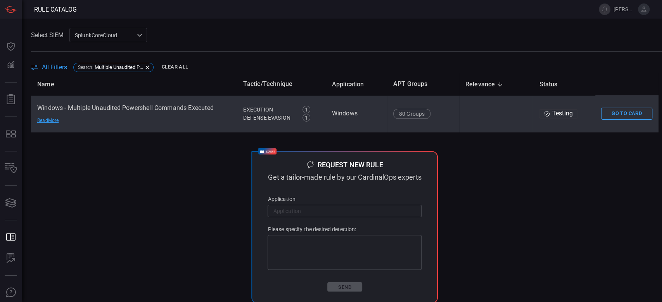
click at [138, 125] on td "Windows - Multiple Unaudited Powershell Commands Executed Read More" at bounding box center [134, 113] width 206 height 37
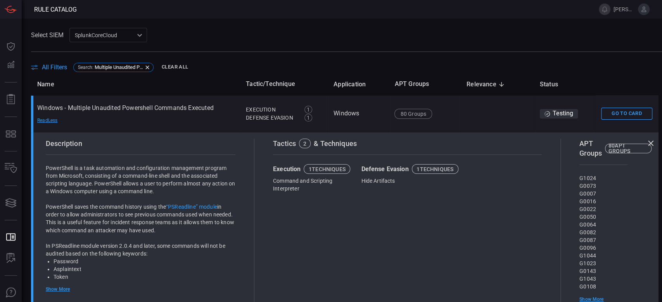
click at [625, 112] on button "Go To Card" at bounding box center [626, 114] width 51 height 12
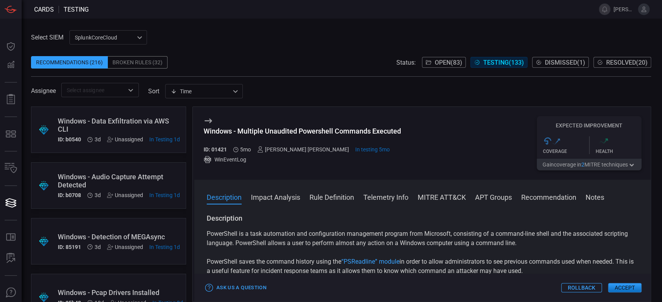
click at [415, 200] on div "Description Impact Analysis Rule Definition Telemetry Info MITRE ATT&CK APT Gro…" at bounding box center [429, 196] width 444 height 9
click at [443, 202] on span at bounding box center [422, 208] width 456 height 12
click at [441, 199] on button "MITRE ATT&CK" at bounding box center [441, 196] width 48 height 9
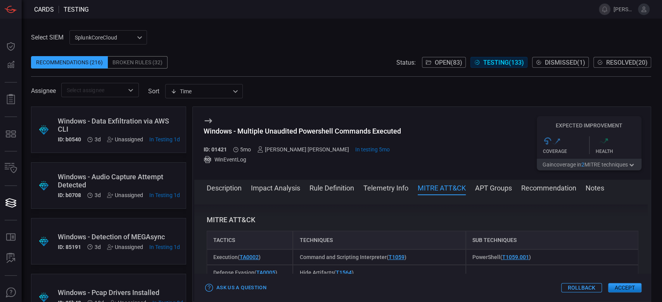
scroll to position [519, 0]
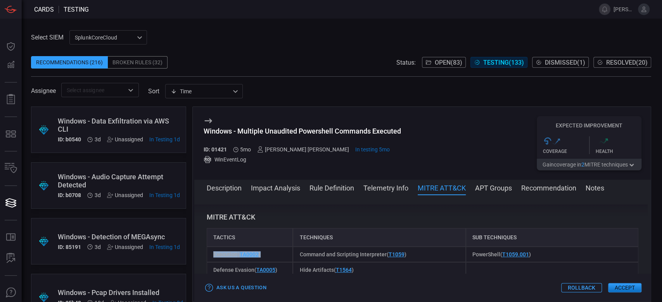
drag, startPoint x: 279, startPoint y: 257, endPoint x: 195, endPoint y: 260, distance: 84.1
click at [195, 260] on div "Description PowerShell is a task automation and configuration management progra…" at bounding box center [422, 247] width 456 height 85
drag, startPoint x: 414, startPoint y: 253, endPoint x: 277, endPoint y: 258, distance: 136.5
click at [277, 258] on div "Execution ( TA0002 ) Command and Scripting Interpreter ( T1059 ) PowerShell ( T…" at bounding box center [422, 255] width 431 height 16
drag, startPoint x: 546, startPoint y: 253, endPoint x: 450, endPoint y: 262, distance: 95.7
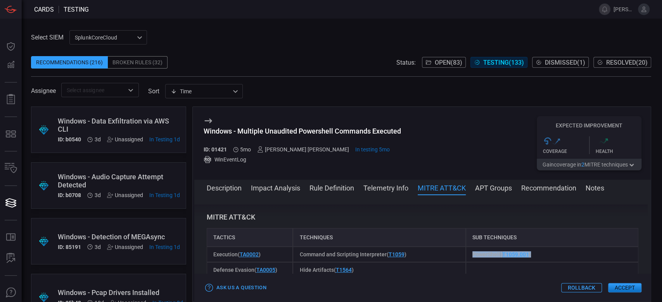
click at [450, 262] on div "Execution ( TA0002 ) Command and Scripting Interpreter ( T1059 ) PowerShell ( T…" at bounding box center [422, 255] width 431 height 16
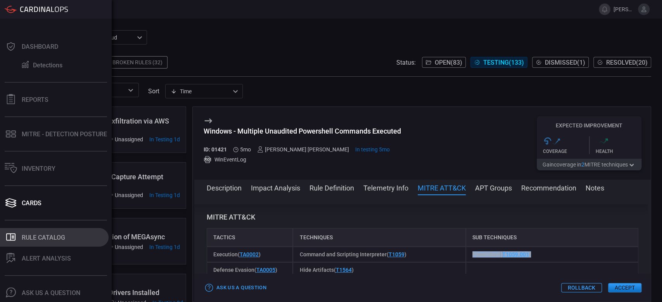
click at [40, 228] on button ".st0_rule_catalog_icon{fill: currentColor;} Rule Catalog" at bounding box center [54, 237] width 109 height 19
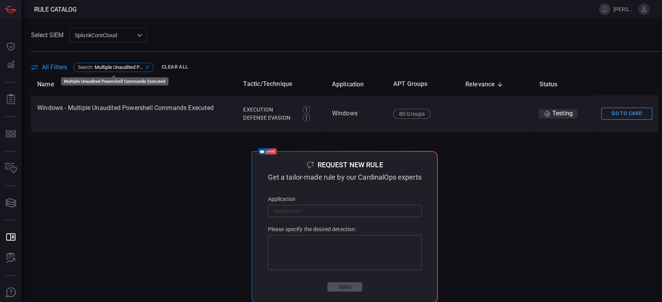
click at [127, 68] on span "Multiple Unaudited Powershell Commands Executed" at bounding box center [119, 67] width 48 height 6
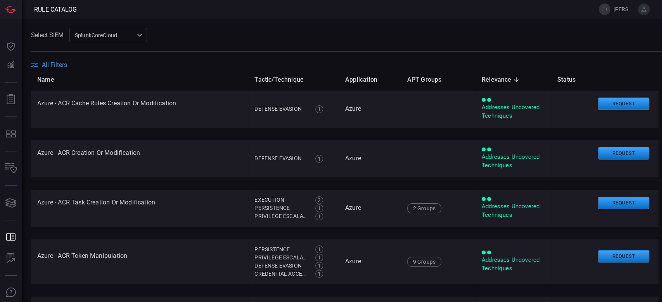
click at [54, 64] on span "All Filters" at bounding box center [54, 64] width 25 height 7
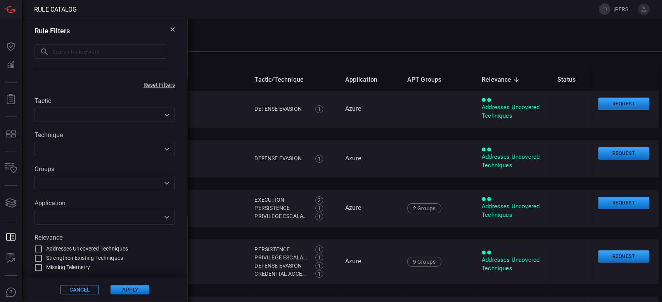
click at [62, 52] on input "text" at bounding box center [109, 52] width 115 height 14
paste input ""Potential Credential Dumping Via WER ""
type input "Potential Credential Dumping Via WER"
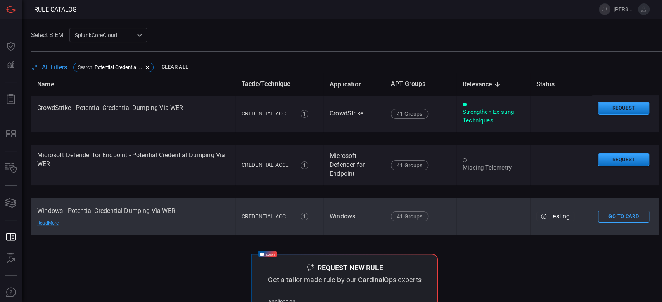
click at [197, 224] on td "Windows - Potential Credential Dumping Via WER Read More" at bounding box center [133, 216] width 204 height 37
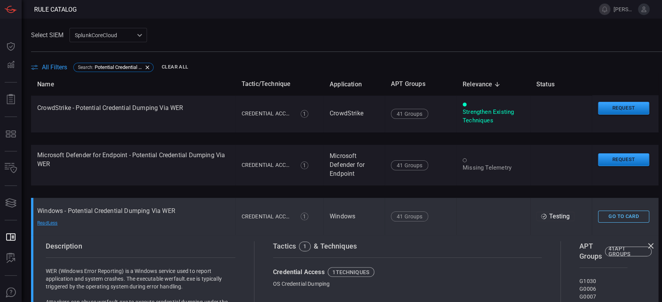
click at [600, 214] on button "Go To Card" at bounding box center [623, 217] width 51 height 12
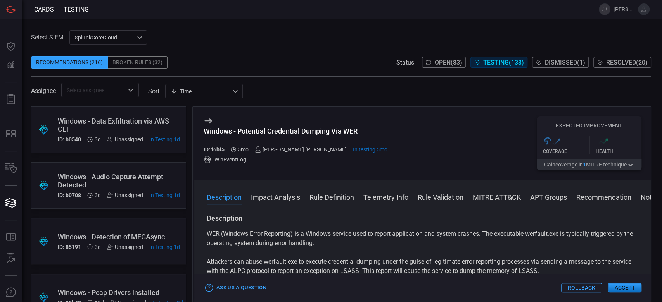
click at [505, 200] on button "MITRE ATT&CK" at bounding box center [496, 196] width 48 height 9
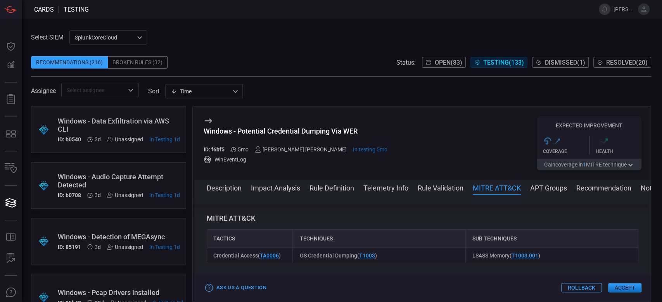
scroll to position [478, 0]
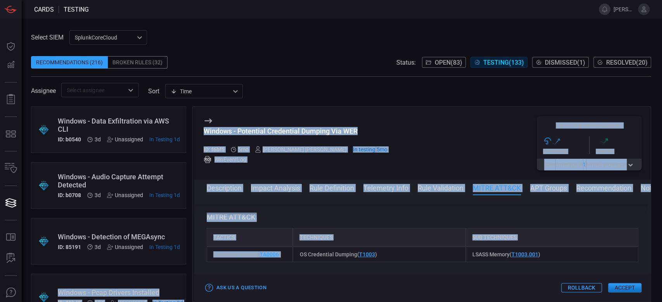
drag, startPoint x: 282, startPoint y: 255, endPoint x: 188, endPoint y: 262, distance: 94.9
click at [188, 262] on div ".suggested_cards_icon{fill:url(#suggested_cards_icon);} Windows - Data Exfiltra…" at bounding box center [341, 205] width 620 height 196
click at [285, 217] on h3 "MITRE ATT&CK" at bounding box center [422, 217] width 431 height 9
click at [288, 258] on div "Credential Access ( TA0006 )" at bounding box center [250, 255] width 86 height 16
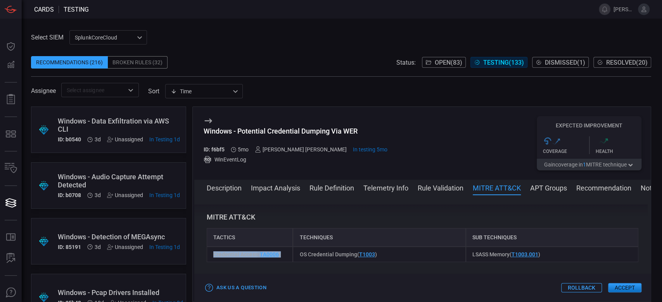
drag, startPoint x: 288, startPoint y: 252, endPoint x: 213, endPoint y: 260, distance: 75.5
click at [213, 260] on div "Credential Access ( TA0006 )" at bounding box center [250, 255] width 86 height 16
drag, startPoint x: 404, startPoint y: 255, endPoint x: 296, endPoint y: 256, distance: 108.1
click at [296, 256] on div "OS Credential Dumping ( T1003 )" at bounding box center [379, 255] width 172 height 16
drag, startPoint x: 554, startPoint y: 252, endPoint x: 465, endPoint y: 261, distance: 89.3
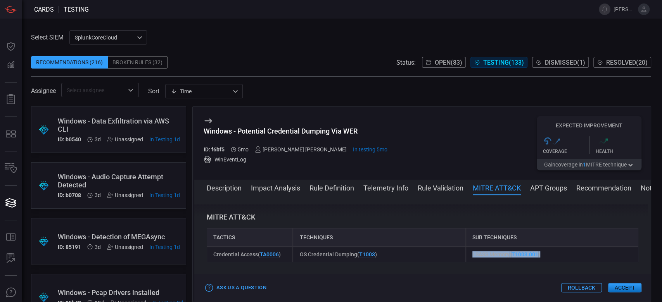
click at [465, 261] on div "LSASS Memory ( T1003.001 )" at bounding box center [551, 255] width 172 height 16
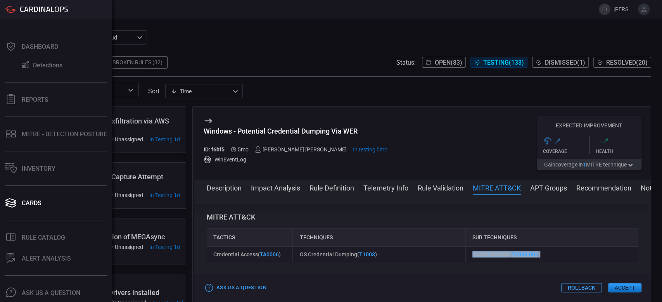
click at [37, 234] on div "Rule Catalog" at bounding box center [43, 237] width 43 height 7
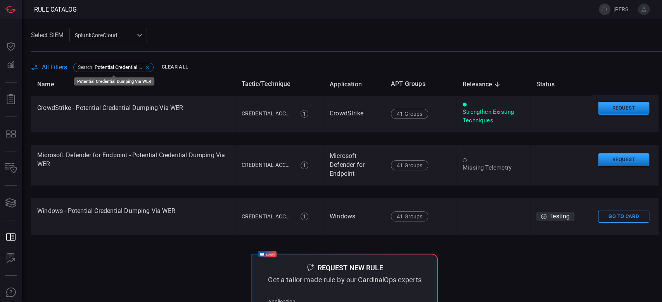
click at [110, 71] on div "Search : Potential Credential Dumping Via WER" at bounding box center [113, 67] width 80 height 9
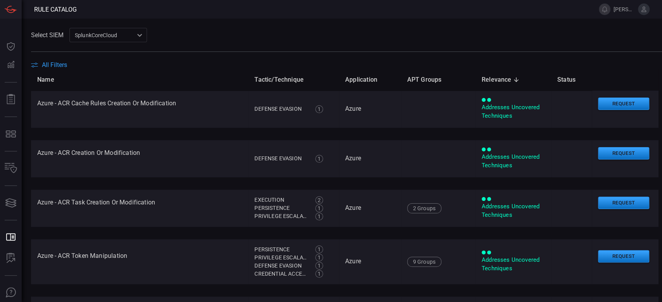
click at [50, 67] on span "All Filters" at bounding box center [54, 64] width 25 height 7
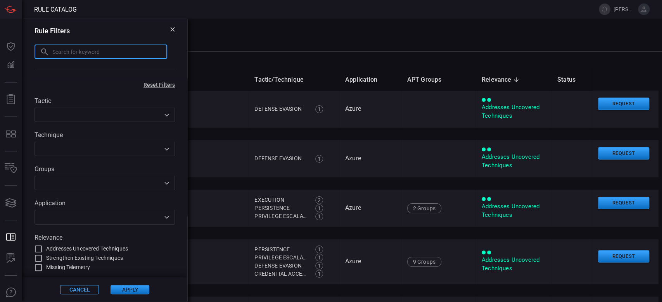
click at [90, 53] on input "text" at bounding box center [109, 52] width 115 height 14
paste input ""Shell or Scripting Application File Written to Suspicious Folder ""
type input "Shell or Scripting Application File Written to Suspicious Folder"
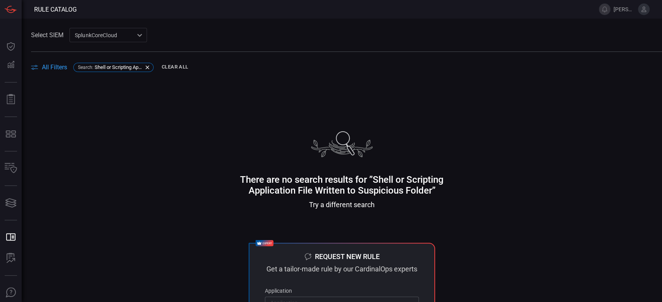
click at [54, 69] on span "All Filters" at bounding box center [54, 67] width 25 height 7
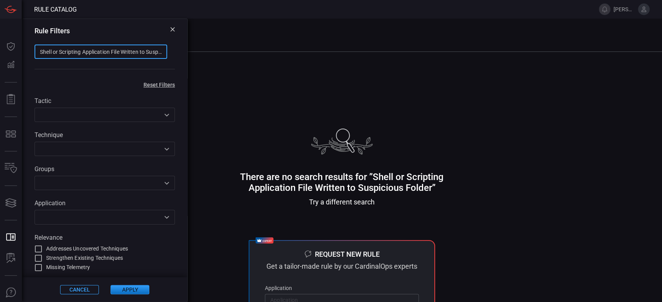
click at [68, 52] on input "Shell or Scripting Application File Written to Suspicious Folder" at bounding box center [100, 52] width 133 height 14
paste input "full access permissions"
click at [68, 52] on input "Shell or Scrfull access permissions ipting Application File Written to Suspicio…" at bounding box center [100, 52] width 133 height 14
type input "S"
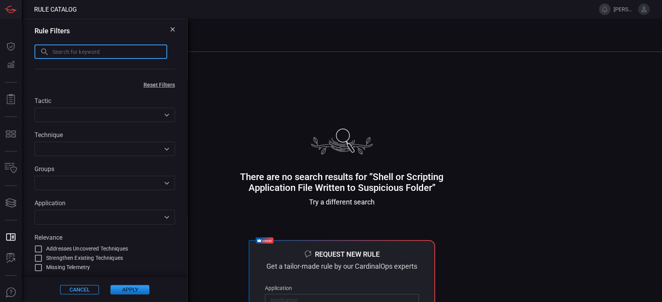
paste input "full access permissions"
type input "full access permissions"
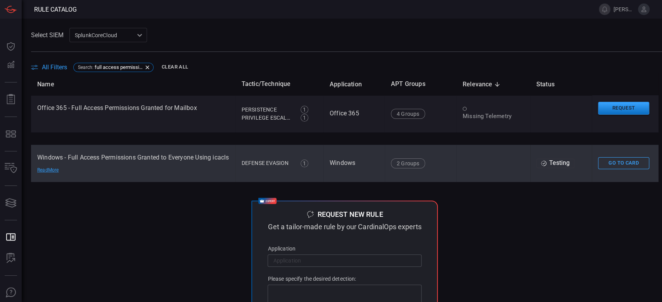
click at [127, 174] on td "Windows - Full Access Permissions Granted to Everyone Using icacls Read More" at bounding box center [133, 163] width 204 height 37
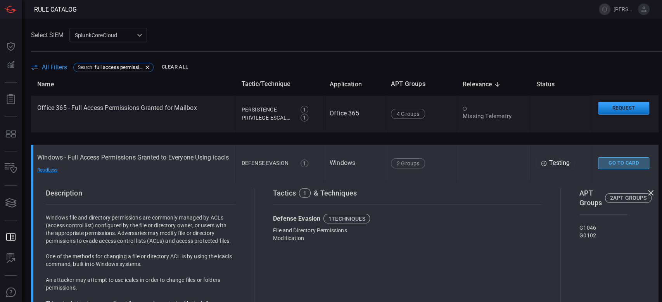
click at [598, 169] on button "Go To Card" at bounding box center [623, 163] width 51 height 12
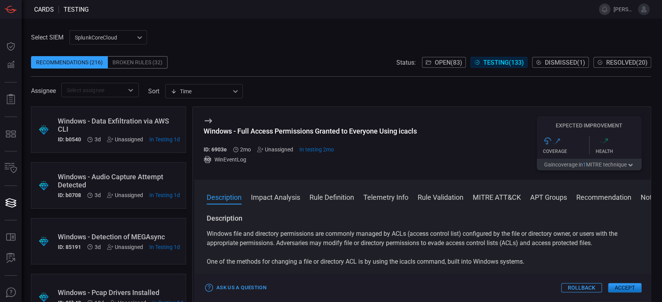
click at [501, 197] on button "MITRE ATT&CK" at bounding box center [496, 196] width 48 height 9
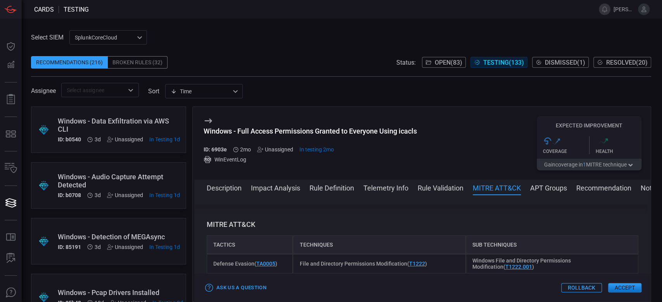
scroll to position [435, 0]
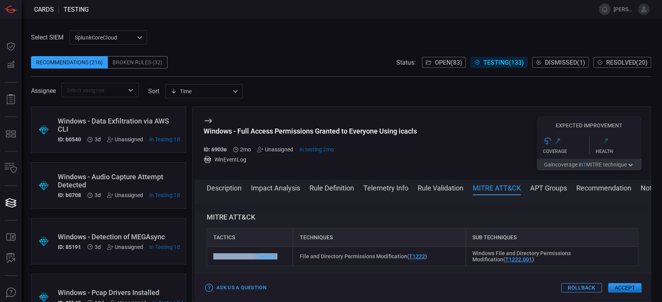
drag, startPoint x: 283, startPoint y: 259, endPoint x: 189, endPoint y: 255, distance: 93.9
click at [189, 255] on div ".suggested_cards_icon{fill:url(#suggested_cards_icon);} Windows - Data Exfiltra…" at bounding box center [341, 205] width 620 height 196
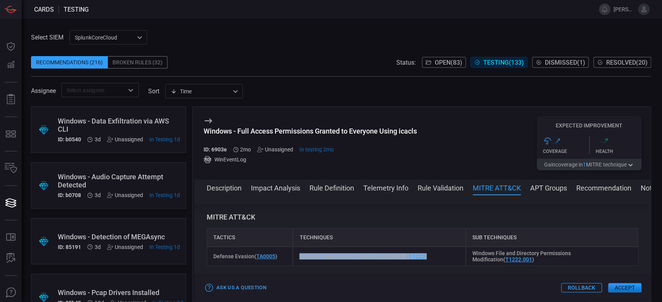
drag, startPoint x: 426, startPoint y: 262, endPoint x: 280, endPoint y: 257, distance: 146.2
click at [280, 257] on div "Defense Evasion ( TA0005 ) File and Directory Permissions Modification ( T1222 …" at bounding box center [422, 256] width 431 height 19
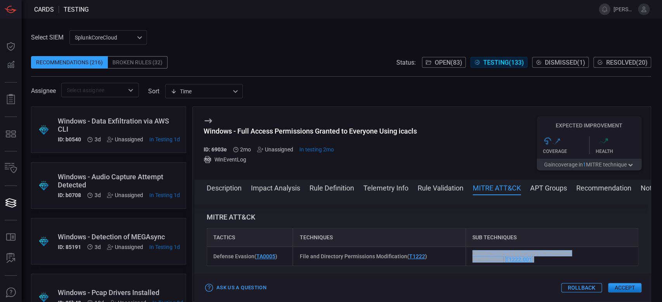
drag, startPoint x: 517, startPoint y: 265, endPoint x: 465, endPoint y: 252, distance: 53.7
click at [465, 252] on div "Windows File and Directory Permissions Modification ( T1222.001 )" at bounding box center [551, 256] width 172 height 19
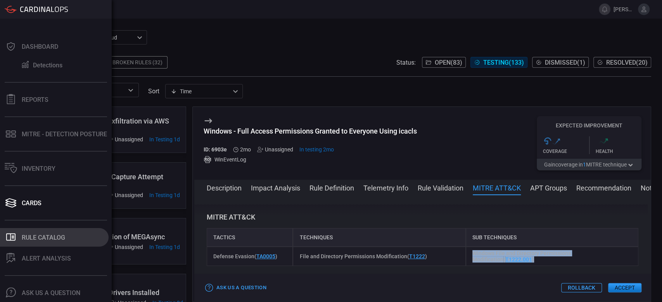
click at [26, 234] on div "Rule Catalog" at bounding box center [43, 237] width 43 height 7
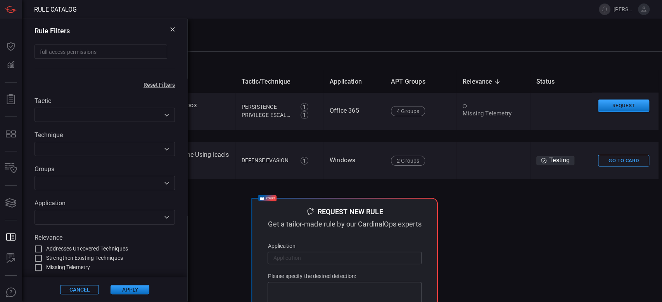
click at [80, 45] on input "full access permissions" at bounding box center [100, 52] width 133 height 14
drag, startPoint x: 119, startPoint y: 52, endPoint x: 0, endPoint y: 49, distance: 118.6
click at [0, 49] on div "Rule Catalog tanya.campos@advansec.com.mx Dashboard Dashboard Detections Detect…" at bounding box center [331, 151] width 662 height 302
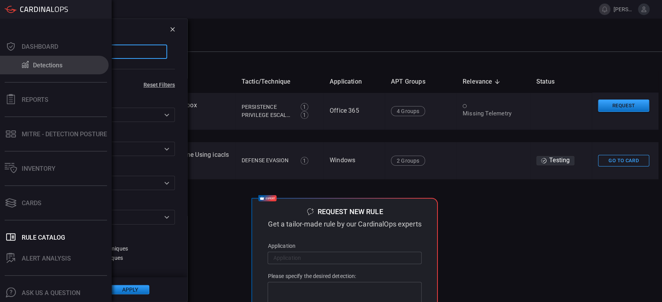
paste input "writeable network shares scan"
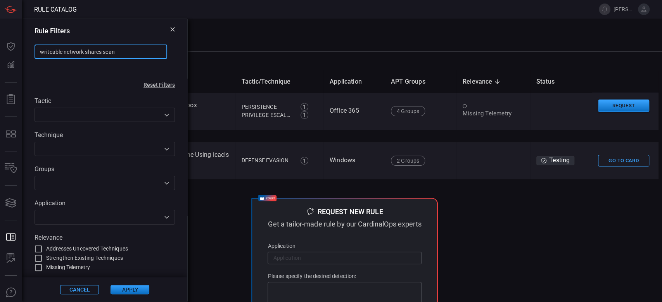
type input "writeable network shares scan"
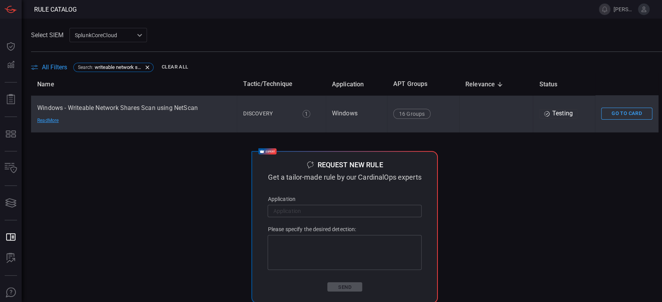
click at [145, 116] on td "Windows - Writeable Network Shares Scan using NetScan Read More" at bounding box center [134, 113] width 206 height 37
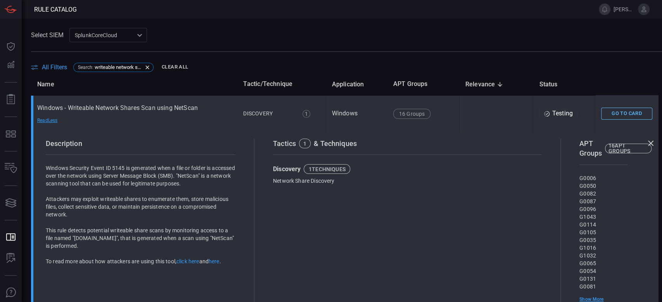
click at [613, 114] on button "Go To Card" at bounding box center [626, 114] width 51 height 12
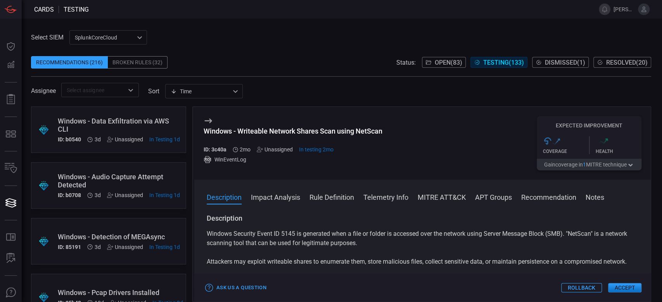
click at [434, 202] on button "MITRE ATT&CK" at bounding box center [441, 196] width 48 height 9
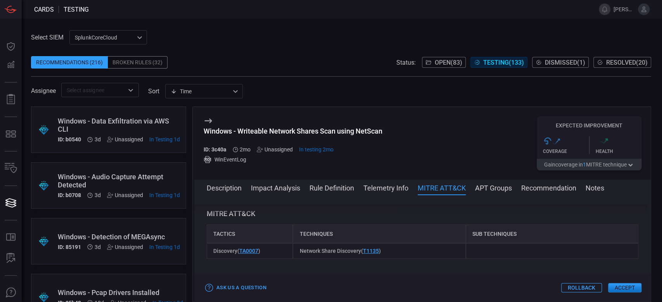
scroll to position [388, 0]
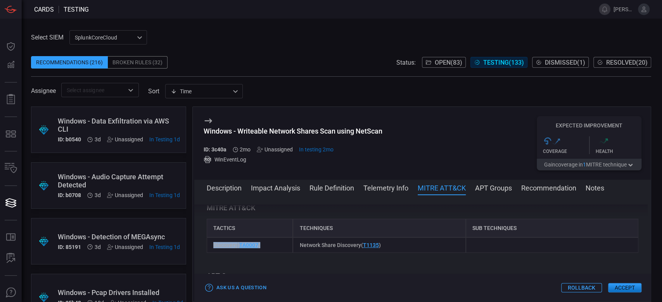
drag, startPoint x: 271, startPoint y: 253, endPoint x: 214, endPoint y: 246, distance: 57.0
click at [214, 246] on div "Discovery ( TA0007 )" at bounding box center [250, 246] width 86 height 16
copy span "Discovery ( TA0007 )"
drag, startPoint x: 404, startPoint y: 253, endPoint x: 284, endPoint y: 261, distance: 120.0
click at [284, 253] on div "Discovery ( TA0007 ) Network Share Discovery ( T1135 )" at bounding box center [422, 246] width 431 height 16
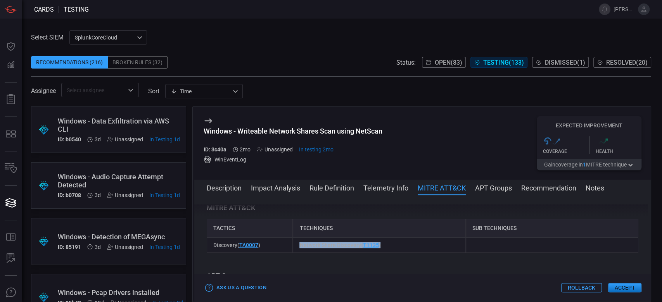
copy div "Network Share Discovery ( T1135 )"
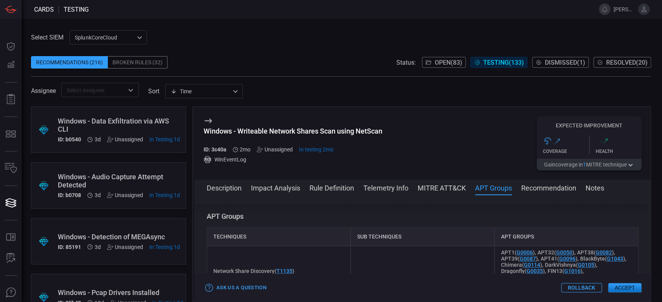
scroll to position [492, 0]
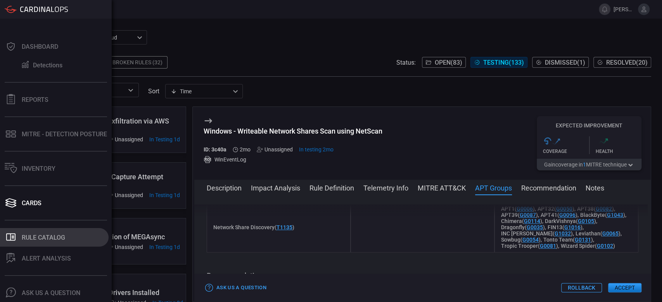
click at [35, 234] on div "Rule Catalog" at bounding box center [43, 237] width 43 height 7
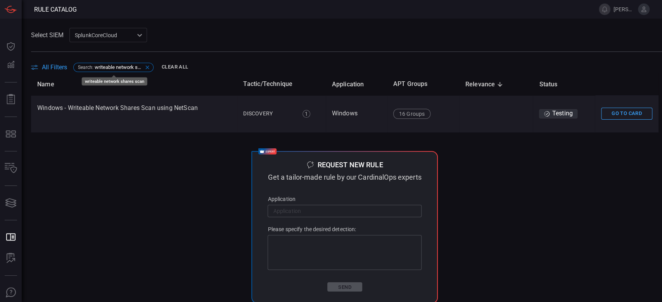
click at [149, 69] on icon at bounding box center [146, 66] width 3 height 3
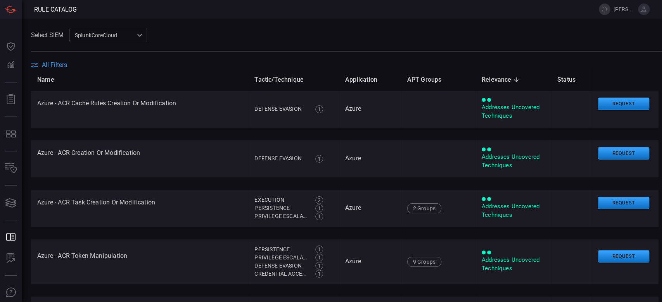
click at [64, 64] on span "All Filters" at bounding box center [54, 64] width 25 height 7
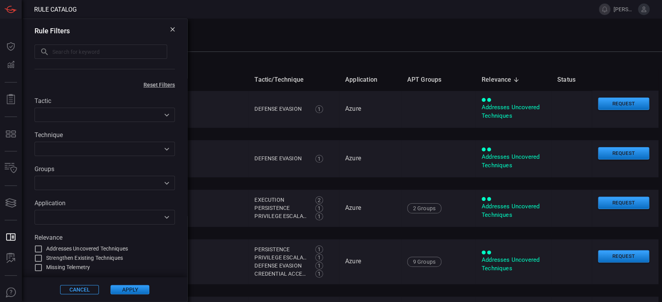
click at [60, 54] on input "text" at bounding box center [109, 52] width 115 height 14
paste input "started remote dbugging"
type input "started remote dbugging"
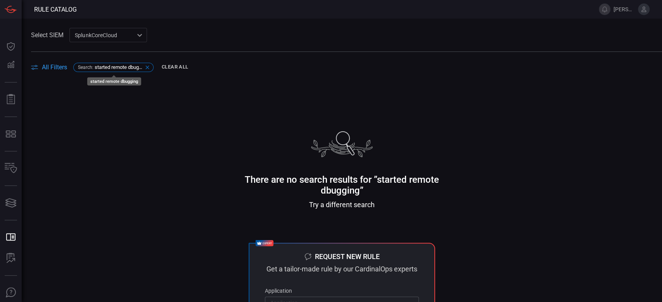
click at [97, 68] on span "started remote dbugging" at bounding box center [119, 67] width 48 height 6
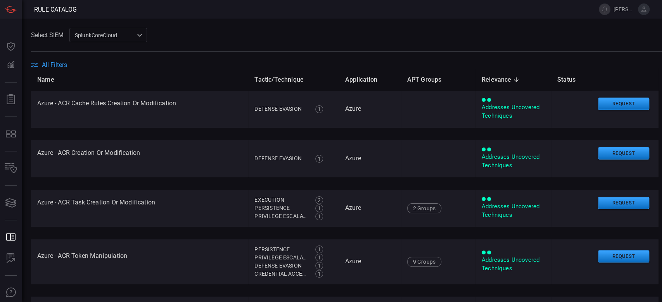
click at [60, 63] on span "All Filters" at bounding box center [54, 64] width 25 height 7
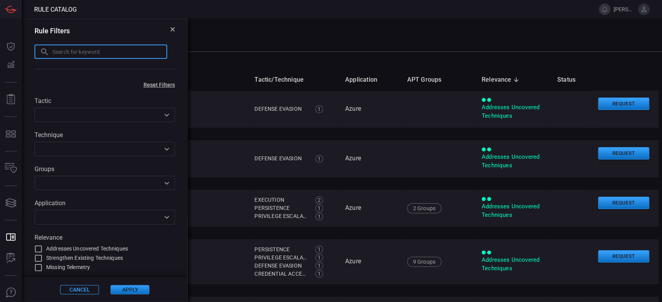
click at [78, 55] on input "text" at bounding box center [109, 52] width 115 height 14
paste input "possible data exfiltration WSDL"
type input "possible data exfiltration WSDL"
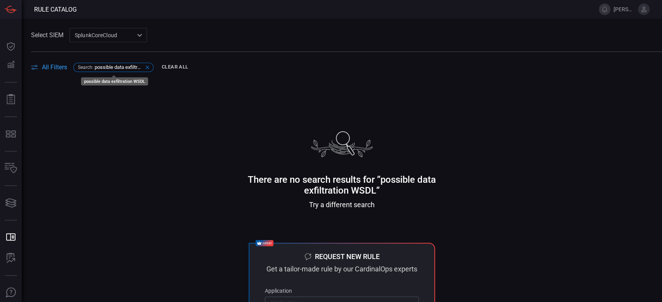
click at [148, 65] on icon at bounding box center [147, 67] width 6 height 6
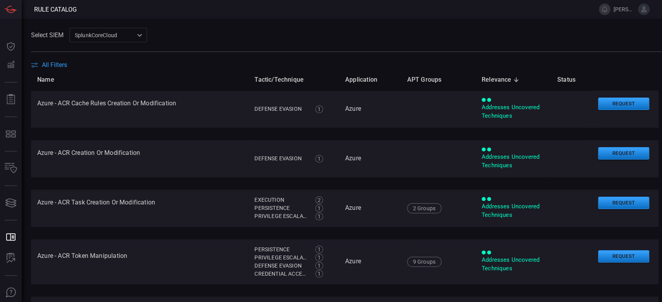
click at [62, 58] on span at bounding box center [346, 56] width 631 height 9
click at [59, 65] on span "All Filters" at bounding box center [54, 64] width 25 height 7
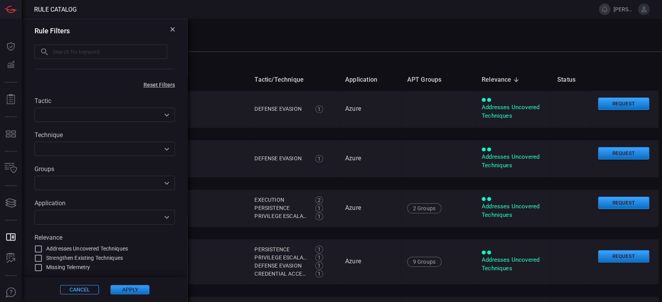
click at [64, 54] on input "text" at bounding box center [109, 52] width 115 height 14
paste input "VMToolsd unusual child process"
type input "VMToolsd unusual child process"
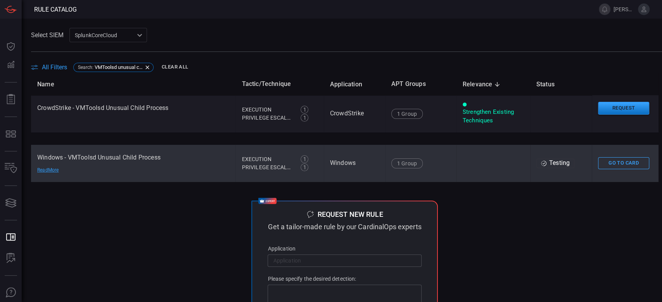
click at [84, 178] on td "Windows - VMToolsd Unusual Child Process Read More" at bounding box center [133, 163] width 204 height 37
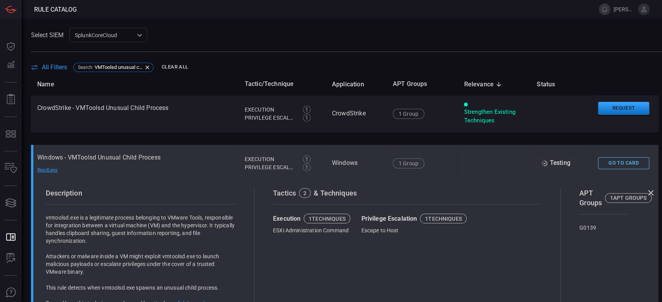
click at [599, 165] on button "Go To Card" at bounding box center [623, 163] width 51 height 12
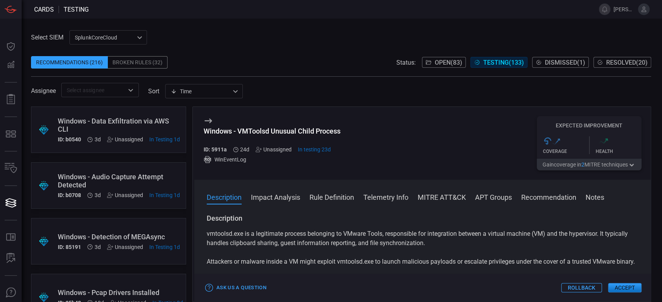
click at [442, 206] on span at bounding box center [422, 208] width 456 height 12
click at [436, 194] on button "MITRE ATT&CK" at bounding box center [441, 196] width 48 height 9
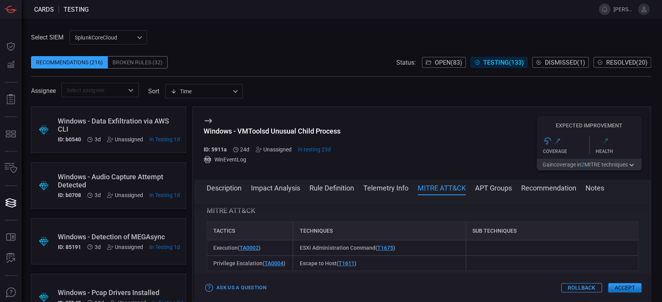
scroll to position [388, 0]
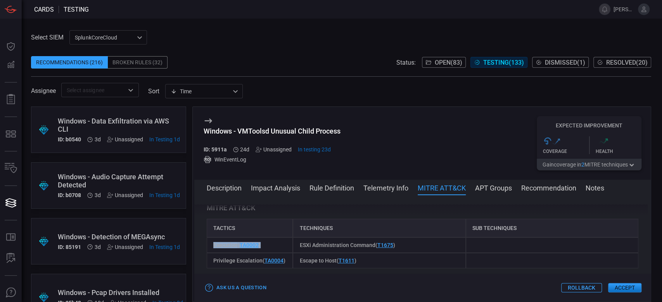
drag, startPoint x: 275, startPoint y: 252, endPoint x: 205, endPoint y: 254, distance: 70.2
click at [205, 254] on div "Description vmtoolsd.exe is a legitimate process belonging to VMware Tools, res…" at bounding box center [422, 247] width 456 height 85
copy span "Execution ( TA0002 )"
drag, startPoint x: 409, startPoint y: 253, endPoint x: 299, endPoint y: 252, distance: 110.5
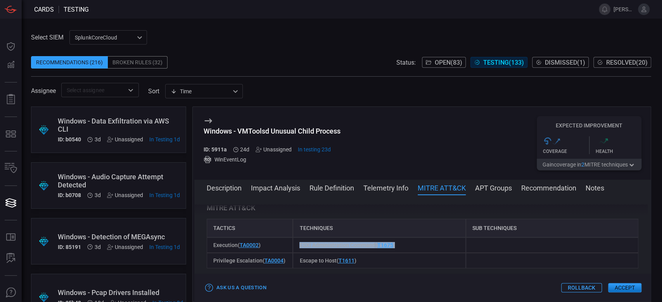
click at [299, 252] on div "ESXi Administration Command ( T1675 )" at bounding box center [379, 246] width 172 height 16
copy span "ESXi Administration Command ( T1675 )"
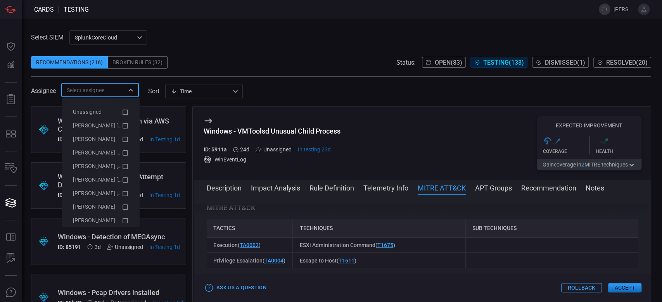
click at [90, 92] on input "text" at bounding box center [94, 90] width 60 height 10
paste input "detection sharpUp"
type input "detection sharpUp"
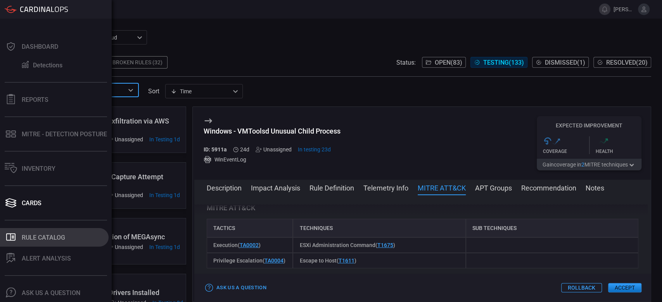
click at [39, 234] on div "Rule Catalog" at bounding box center [43, 237] width 43 height 7
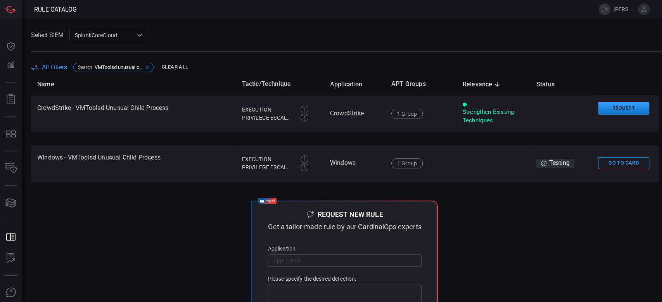
click at [100, 66] on span "VMToolsd unusual child process" at bounding box center [119, 67] width 48 height 6
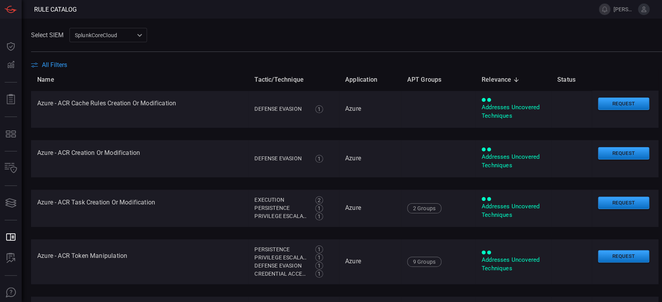
click at [64, 65] on span "All Filters" at bounding box center [54, 64] width 25 height 7
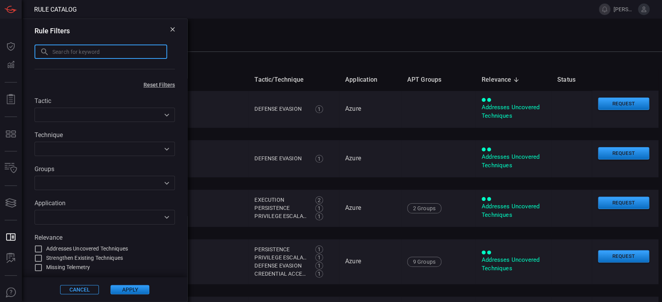
click at [84, 54] on input "text" at bounding box center [109, 52] width 115 height 14
paste input "detection sharpUp"
type input "detection sharpUp"
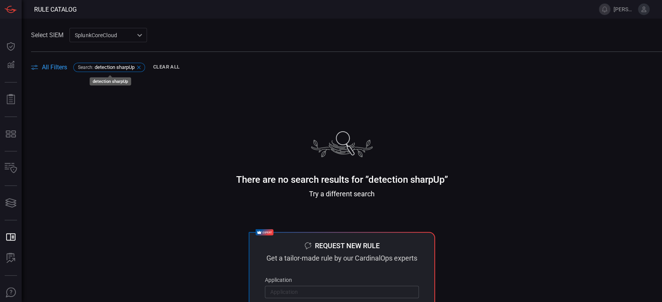
click at [122, 66] on span "detection sharpUp" at bounding box center [115, 67] width 40 height 6
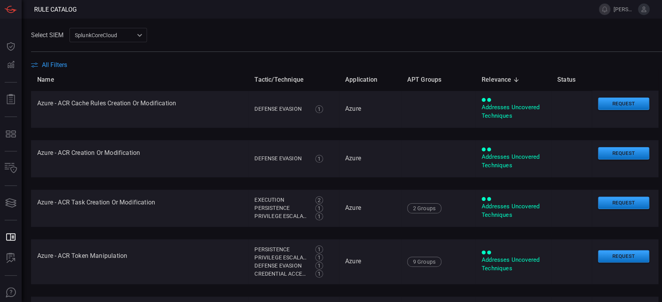
click at [55, 67] on span "All Filters" at bounding box center [54, 64] width 25 height 7
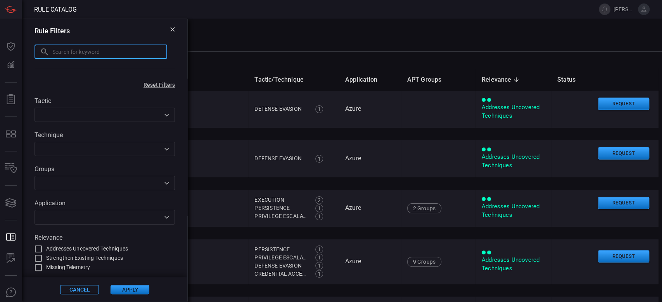
click at [71, 53] on input "text" at bounding box center [109, 52] width 115 height 14
paste input "powershell script loaded service"
type input "powershell script loaded service"
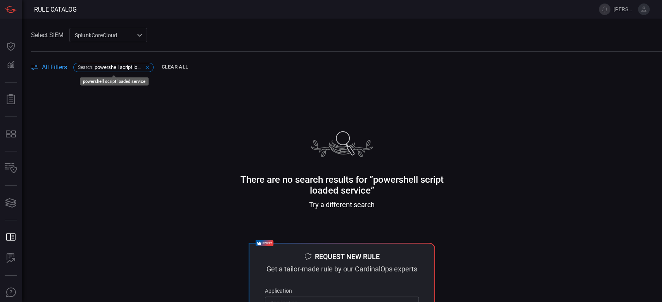
click at [142, 70] on div "Search : powershell script loaded service" at bounding box center [113, 67] width 80 height 9
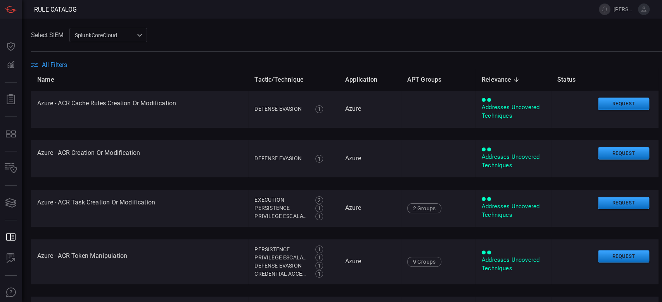
click at [59, 67] on span "All Filters" at bounding box center [54, 64] width 25 height 7
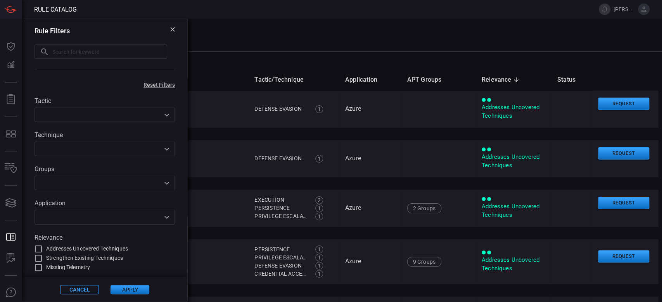
click at [62, 50] on input "text" at bounding box center [109, 52] width 115 height 14
paste input "potential credential theft registry"
type input "potential credential theft registry"
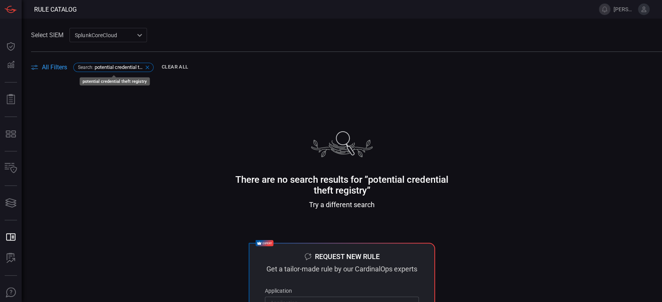
click at [149, 63] on div "Search : potential credential theft registry" at bounding box center [113, 67] width 80 height 9
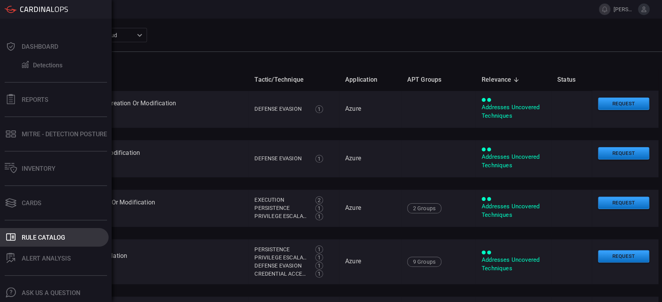
click at [41, 234] on div "Rule Catalog" at bounding box center [43, 237] width 43 height 7
click at [46, 228] on button ".st0_rule_catalog_icon{fill: currentColor;} Rule Catalog" at bounding box center [54, 237] width 109 height 19
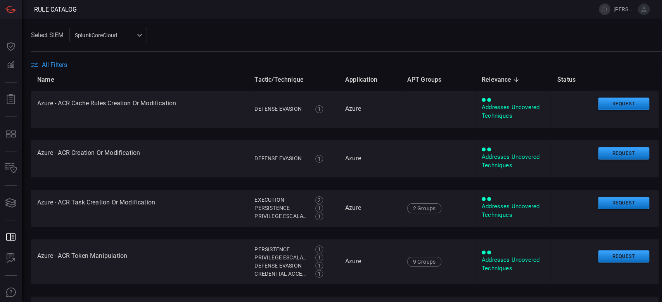
click at [53, 65] on span "All Filters" at bounding box center [54, 64] width 25 height 7
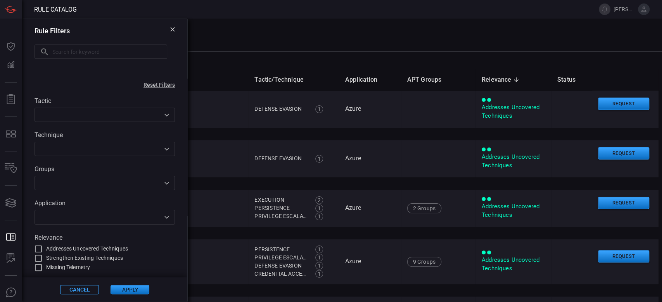
click at [71, 51] on input "text" at bounding box center [109, 52] width 115 height 14
paste input "creation shadow copies"
type input "creation shadow copies"
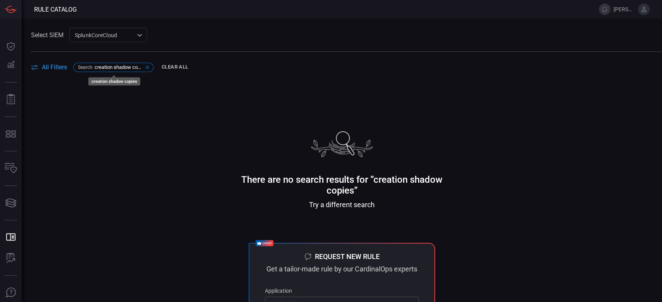
click at [140, 67] on span "creation shadow copies" at bounding box center [119, 67] width 48 height 6
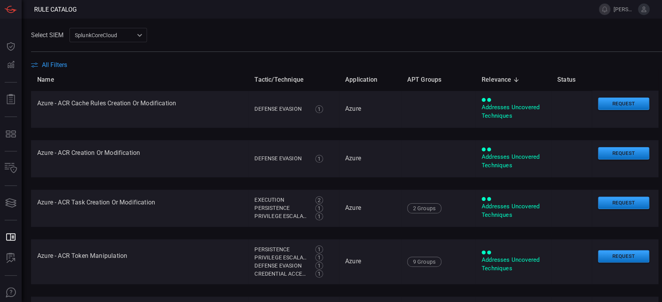
click at [50, 67] on span "All Filters" at bounding box center [54, 64] width 25 height 7
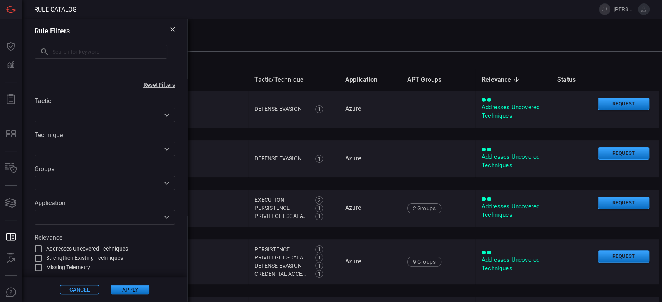
click at [80, 56] on input "text" at bounding box center [109, 52] width 115 height 14
paste input "Pcap drivers installed"
type input "Pcap drivers installed"
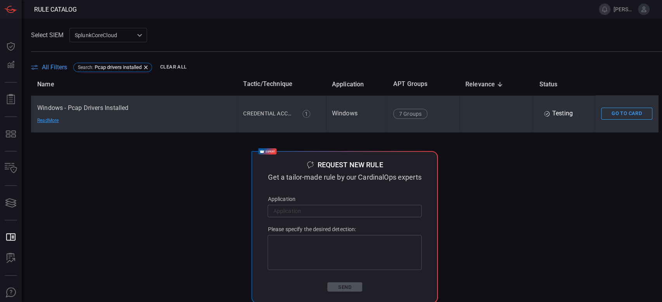
click at [171, 105] on td "Windows - Pcap Drivers Installed Read More" at bounding box center [134, 113] width 206 height 37
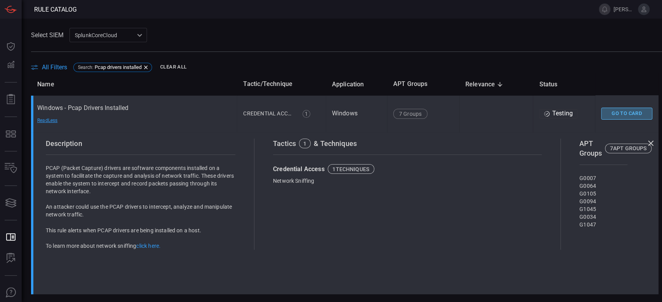
click at [601, 111] on button "Go To Card" at bounding box center [626, 114] width 51 height 12
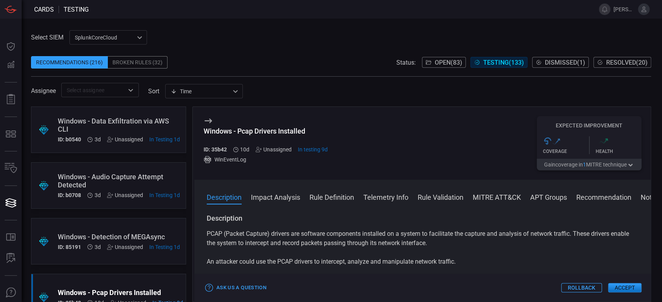
click at [490, 202] on span at bounding box center [422, 208] width 456 height 12
click at [486, 199] on button "MITRE ATT&CK" at bounding box center [496, 196] width 48 height 9
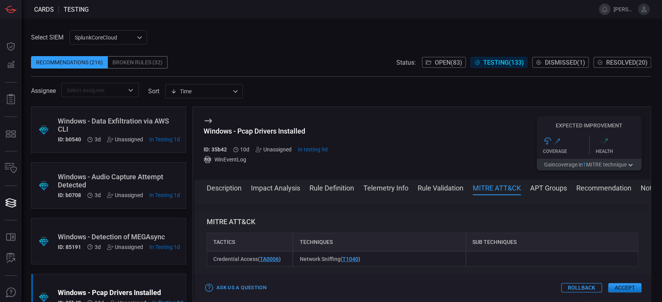
scroll to position [422, 0]
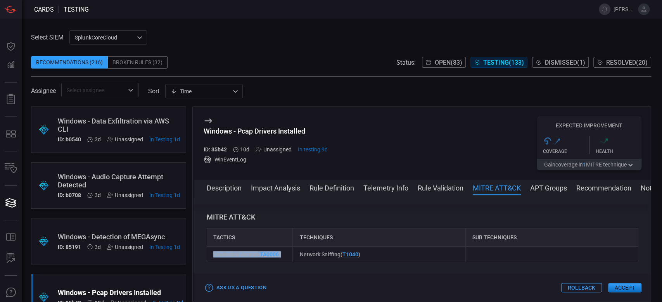
drag, startPoint x: 287, startPoint y: 258, endPoint x: 208, endPoint y: 255, distance: 79.1
click at [208, 255] on div "Credential Access ( TA0006 )" at bounding box center [250, 255] width 86 height 16
copy span "Credential Access ( TA0006 )"
drag, startPoint x: 376, startPoint y: 253, endPoint x: 289, endPoint y: 255, distance: 86.8
click at [289, 255] on div "Credential Access ( TA0006 ) Network Sniffing ( T1040 )" at bounding box center [422, 255] width 431 height 16
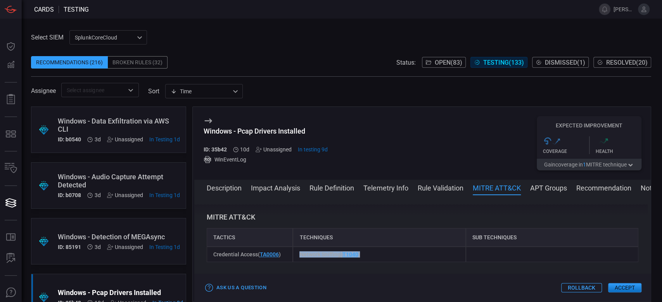
copy div "Network Sniffing ( T1040 )"
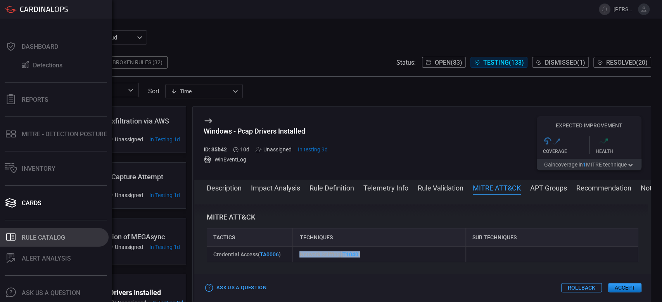
click at [16, 232] on div ".st0_rule_catalog_icon{fill: currentColor;}" at bounding box center [11, 237] width 12 height 11
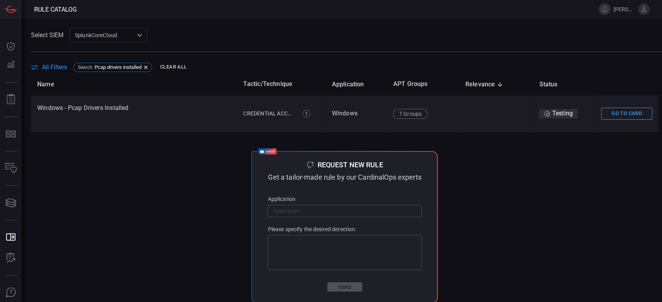
click at [53, 64] on span "All Filters" at bounding box center [54, 67] width 25 height 7
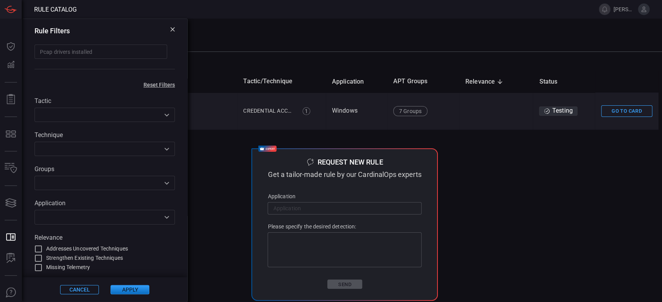
click at [80, 50] on input "Pcap drivers installed" at bounding box center [100, 52] width 133 height 14
drag, startPoint x: 112, startPoint y: 52, endPoint x: 0, endPoint y: 55, distance: 112.4
click at [0, 55] on div "Rule Catalog tanya.campos@advansec.com.mx Dashboard Dashboard Detections Detect…" at bounding box center [331, 151] width 662 height 302
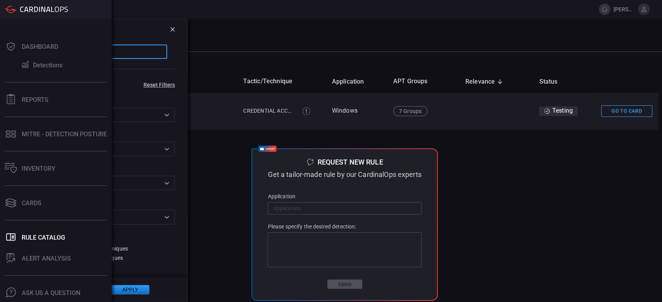
paste input "data exfiltration AWS CLI"
type input "data exfiltration AWS CLI"
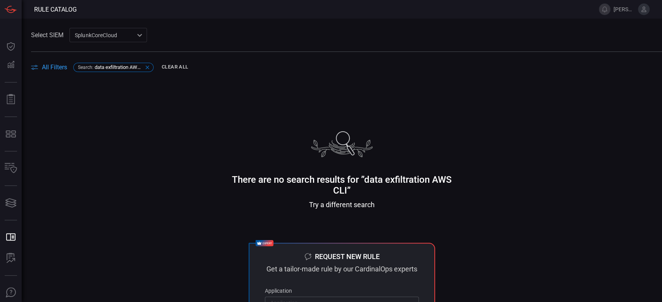
click at [107, 66] on span "data exfiltration AWS CLI" at bounding box center [119, 67] width 48 height 6
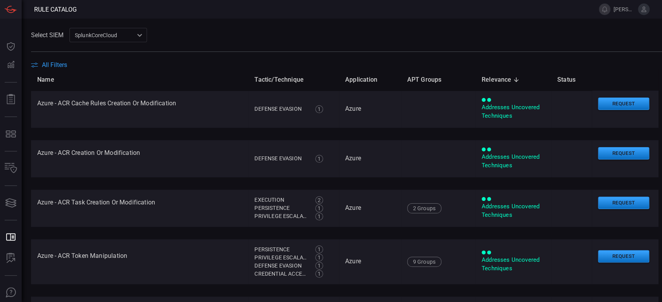
drag, startPoint x: 74, startPoint y: 60, endPoint x: 66, endPoint y: 64, distance: 8.7
click at [68, 63] on div "Select SIEM SplunkCoreCloud f748d276-46a5-4bd3-b149-f2461a2fe2c5 ​ All Filters" at bounding box center [346, 48] width 631 height 41
click at [64, 64] on span "All Filters" at bounding box center [54, 64] width 25 height 7
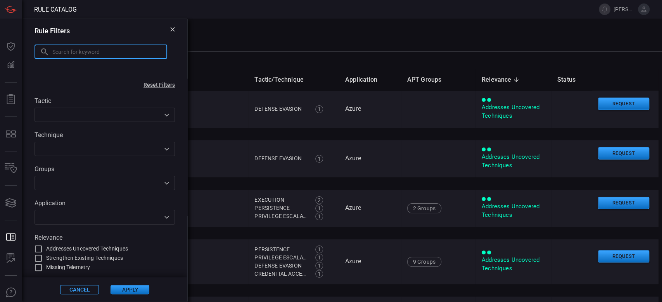
click at [70, 46] on input "text" at bounding box center [109, 52] width 115 height 14
paste input "detection MEGAsync"
type input "detection MEGAsync"
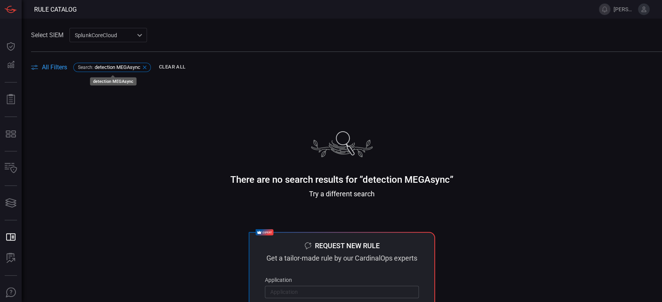
click at [96, 68] on span "detection MEGAsync" at bounding box center [118, 67] width 46 height 6
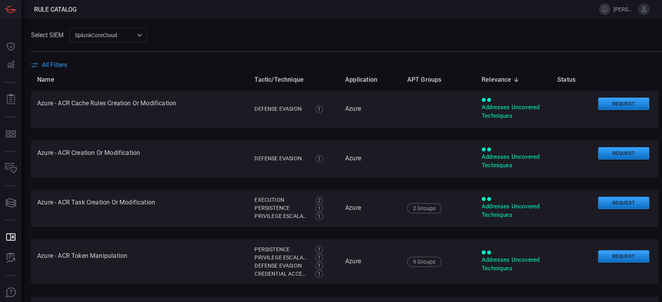
click at [67, 59] on span at bounding box center [346, 56] width 631 height 9
click at [64, 65] on span "All Filters" at bounding box center [54, 64] width 25 height 7
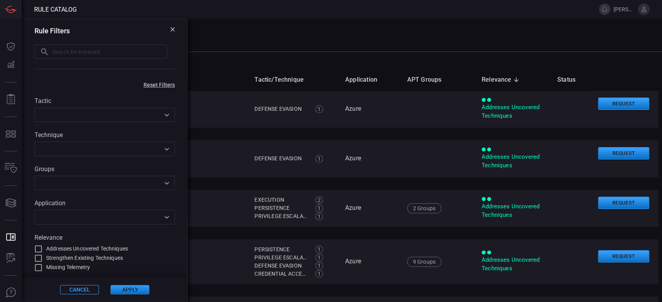
click at [74, 59] on div "​ ​" at bounding box center [104, 52] width 140 height 16
click at [69, 53] on input "text" at bounding box center [109, 52] width 115 height 14
paste input "LDAPFragger"
type input "LDAPFragger"
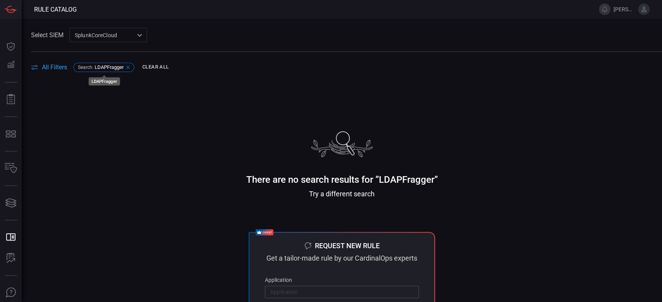
click at [128, 63] on div "Search : LDAPFragger" at bounding box center [103, 67] width 61 height 9
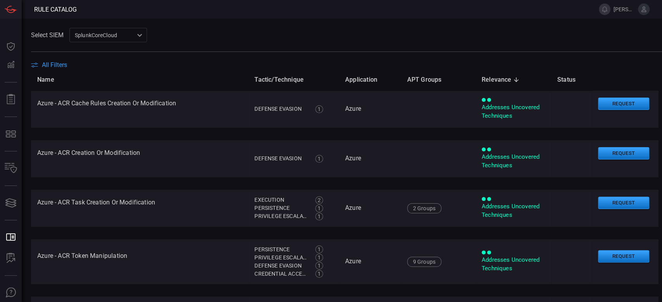
click at [58, 65] on span "All Filters" at bounding box center [54, 64] width 25 height 7
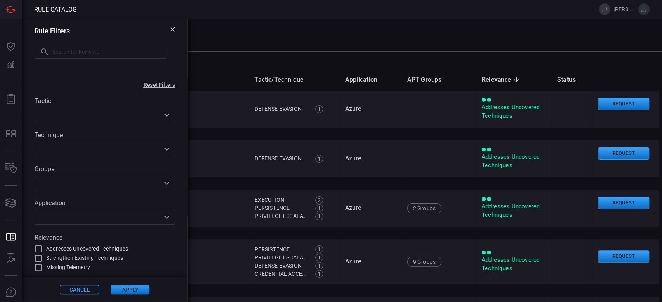
click at [72, 54] on input "text" at bounding box center [109, 52] width 115 height 14
paste input "LDAP"
type input "LDAP"
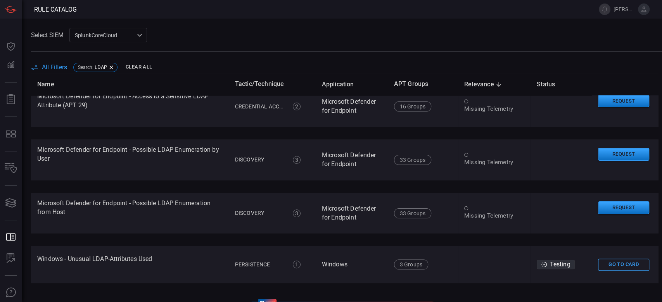
scroll to position [362, 0]
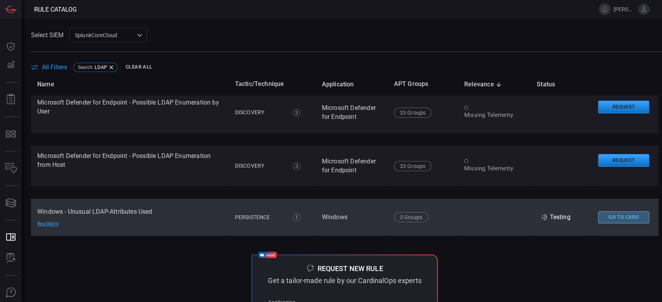
click at [621, 214] on button "Go To Card" at bounding box center [623, 218] width 51 height 12
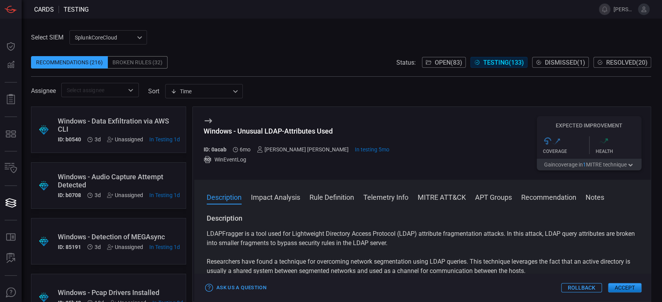
click at [459, 194] on button "MITRE ATT&CK" at bounding box center [441, 196] width 48 height 9
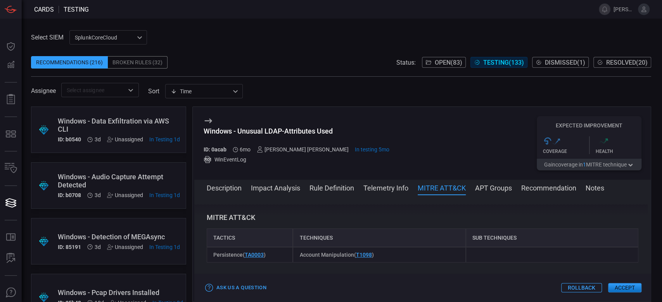
scroll to position [653, 0]
drag, startPoint x: 281, startPoint y: 255, endPoint x: 207, endPoint y: 247, distance: 75.2
click at [207, 247] on div "Persistence ( TA0003 )" at bounding box center [250, 255] width 86 height 16
copy span "Persistence ( TA0003 )"
drag, startPoint x: 304, startPoint y: 254, endPoint x: 284, endPoint y: 256, distance: 19.5
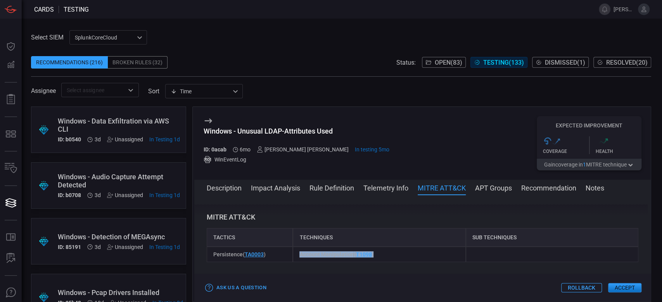
click at [284, 256] on div "Persistence ( TA0003 ) Account Manipulation ( T1098 )" at bounding box center [422, 255] width 431 height 16
copy div "Account Manipulation ( T1098 )"
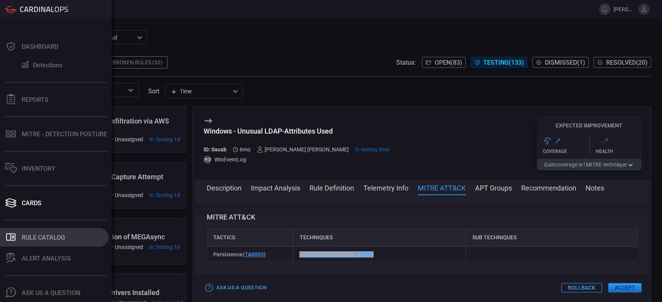
click at [28, 228] on button ".st0_rule_catalog_icon{fill: currentColor;} Rule Catalog" at bounding box center [54, 237] width 109 height 19
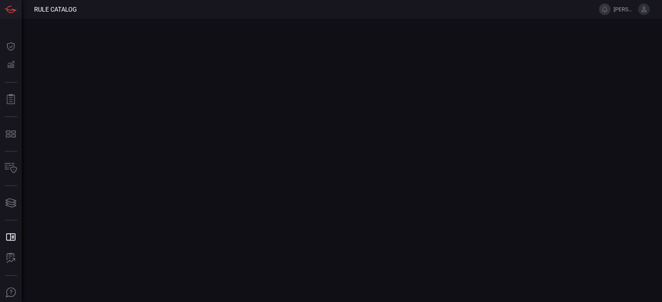
type button "/rule-catalog"
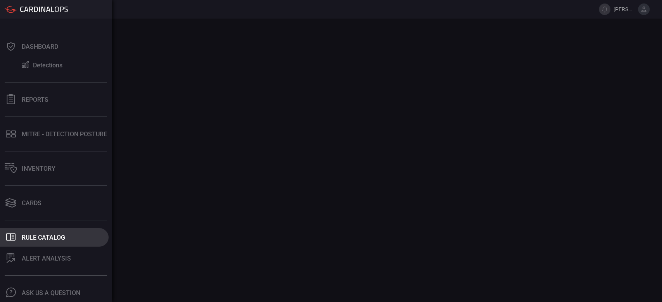
click at [42, 234] on div "Rule Catalog" at bounding box center [43, 237] width 43 height 7
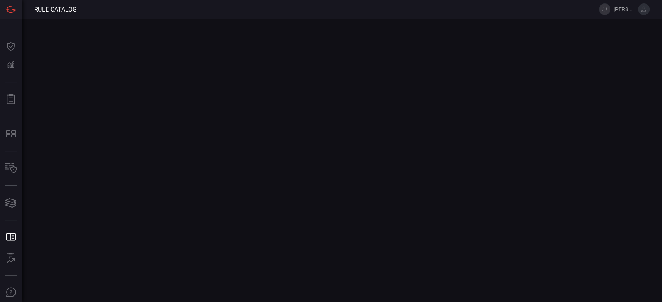
click at [230, 189] on main at bounding box center [331, 161] width 662 height 284
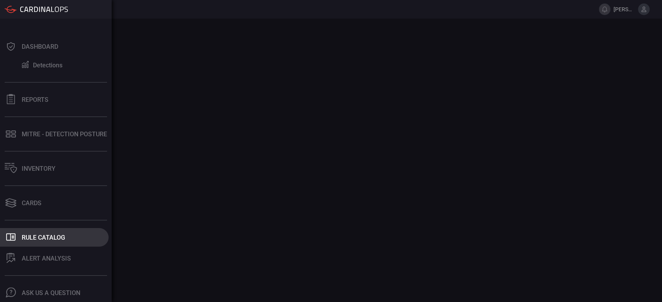
click at [50, 237] on div "Rule Catalog" at bounding box center [43, 237] width 43 height 7
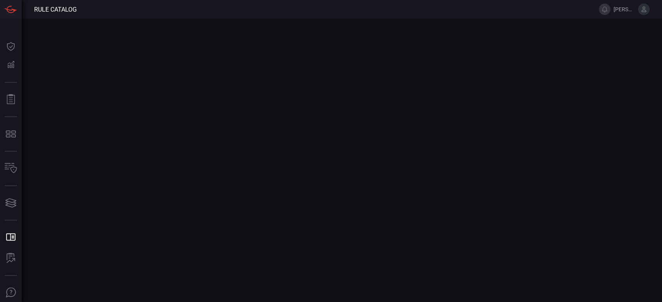
type button "/rule-catalog"
click at [123, 96] on main at bounding box center [331, 161] width 662 height 284
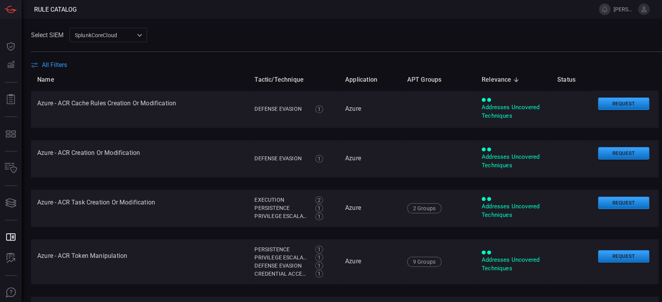
click at [60, 67] on span "All Filters" at bounding box center [54, 64] width 25 height 7
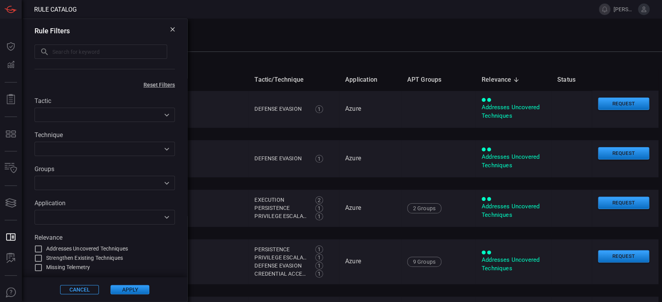
click at [84, 47] on input "text" at bounding box center [109, 52] width 115 height 14
paste input "CommandLine"
type input "CommandLine"
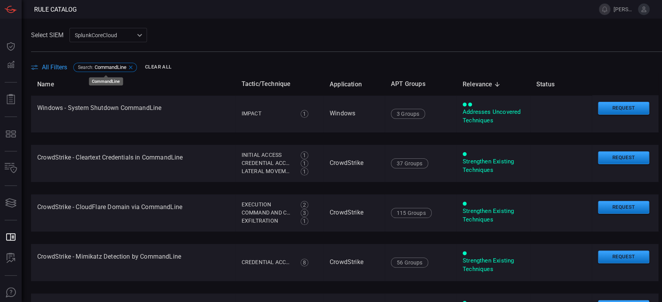
click at [117, 65] on span "CommandLine" at bounding box center [111, 67] width 32 height 6
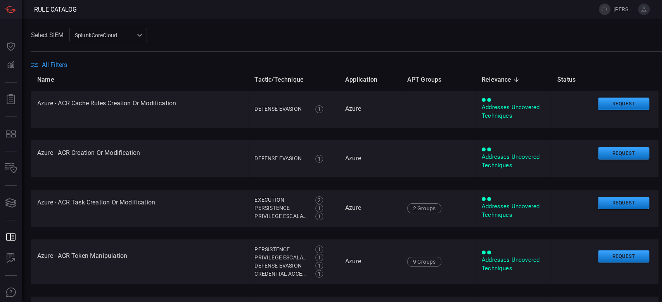
click at [56, 72] on th "Name" at bounding box center [139, 80] width 217 height 22
click at [55, 60] on span at bounding box center [346, 56] width 631 height 9
click at [54, 64] on span "All Filters" at bounding box center [54, 64] width 25 height 7
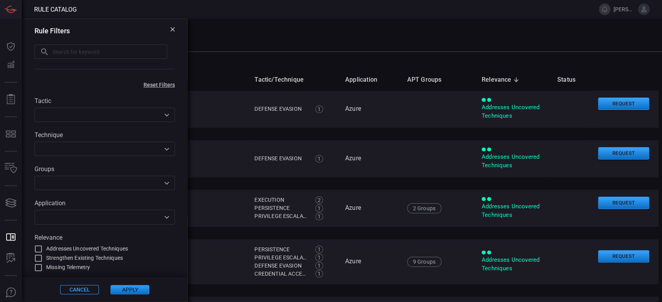
click at [83, 49] on input "text" at bounding box center [109, 52] width 115 height 14
paste input "Cleartext Credentials in CommandLine"
type input "Cleartext Credentials in CommandLine"
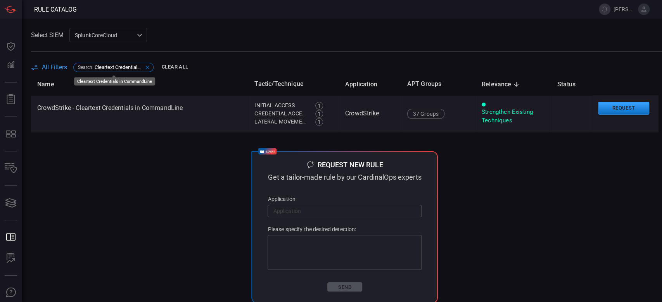
click at [142, 67] on span "Cleartext Credentials in CommandLine" at bounding box center [119, 67] width 48 height 6
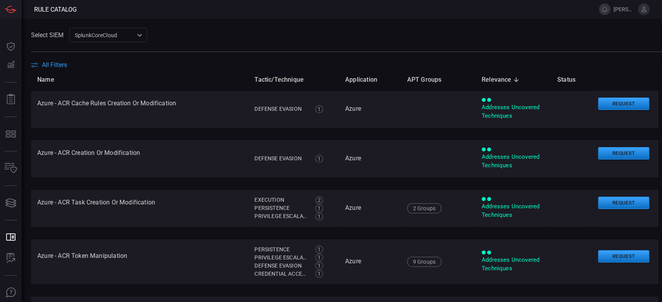
click at [53, 64] on span "All Filters" at bounding box center [54, 64] width 25 height 7
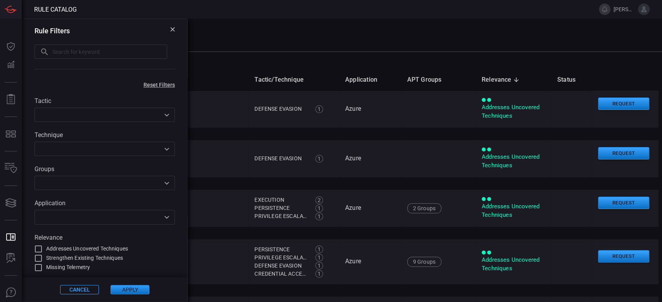
click at [110, 48] on input "text" at bounding box center [109, 52] width 115 height 14
paste input "MuddyWater"
type input "MuddyWater"
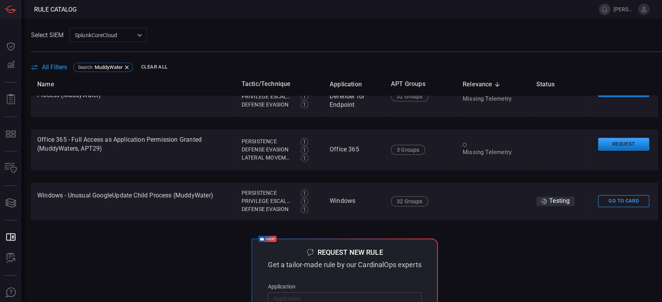
scroll to position [465, 0]
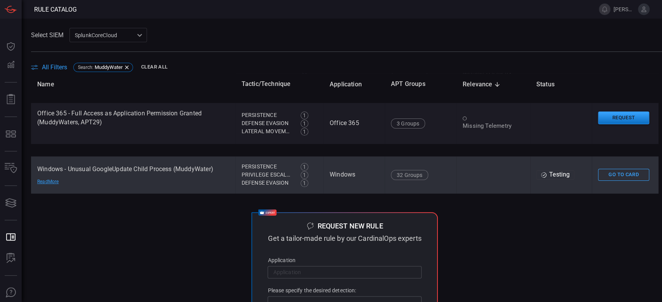
click at [121, 184] on td "Windows - Unusual GoogleUpdate Child Process (MuddyWater) Read More" at bounding box center [133, 175] width 204 height 37
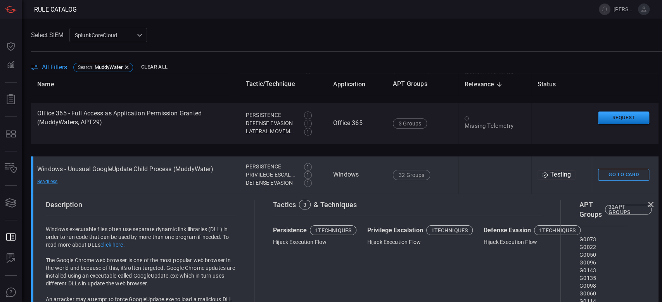
scroll to position [461, 0]
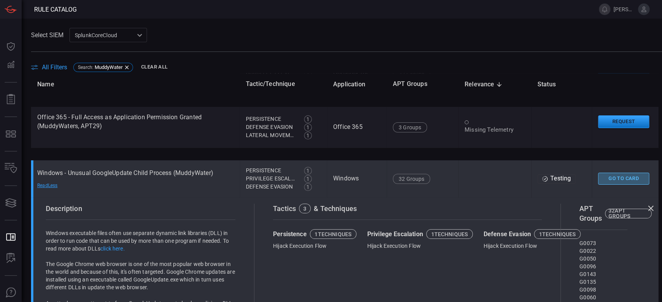
click at [599, 176] on button "Go To Card" at bounding box center [623, 179] width 51 height 12
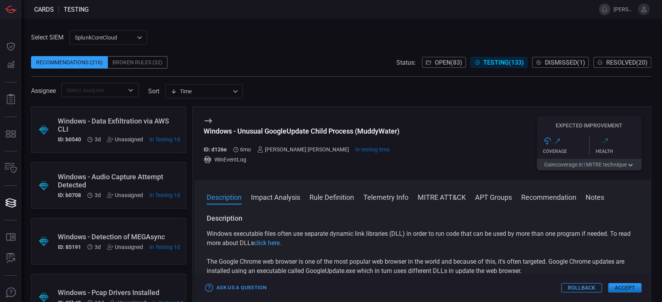
click at [449, 200] on button "MITRE ATT&CK" at bounding box center [441, 196] width 48 height 9
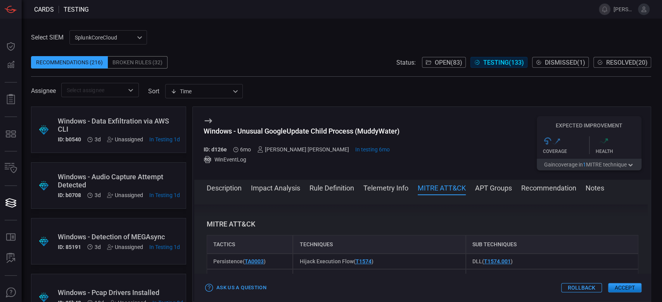
scroll to position [426, 0]
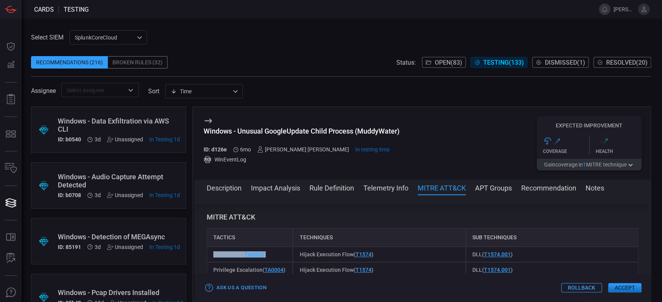
drag, startPoint x: 272, startPoint y: 256, endPoint x: 211, endPoint y: 253, distance: 61.3
click at [211, 253] on div "Persistence ( TA0003 )" at bounding box center [250, 255] width 86 height 16
copy span "Persistence ( TA0003 )"
drag, startPoint x: 399, startPoint y: 254, endPoint x: 291, endPoint y: 254, distance: 107.7
click at [293, 254] on div "Hijack Execution Flow ( T1574 )" at bounding box center [379, 255] width 172 height 16
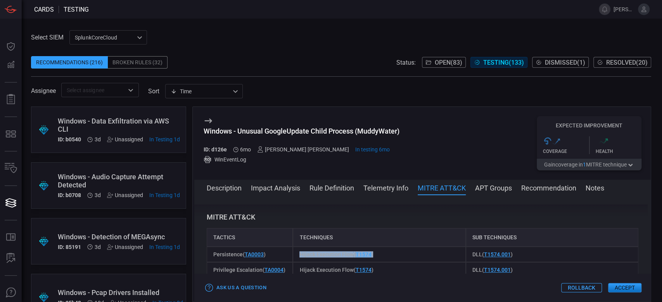
copy span "Hijack Execution Flow ( T1574 )"
drag, startPoint x: 490, startPoint y: 250, endPoint x: 464, endPoint y: 252, distance: 26.5
click at [465, 252] on div "DLL ( T1574.001 )" at bounding box center [551, 255] width 172 height 16
copy span "DLL ( T1574.001 )"
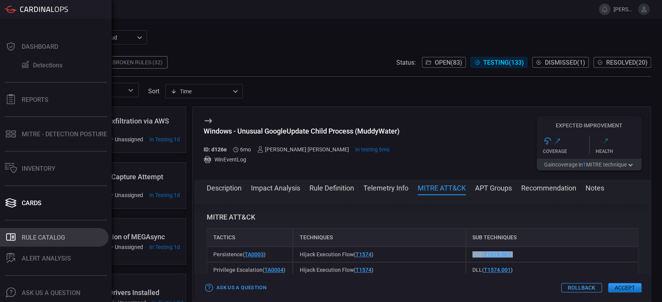
click at [41, 237] on div "Rule Catalog" at bounding box center [43, 237] width 43 height 7
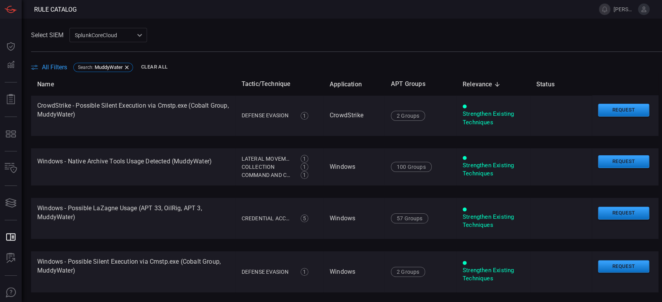
click at [59, 66] on span "All Filters" at bounding box center [54, 67] width 25 height 7
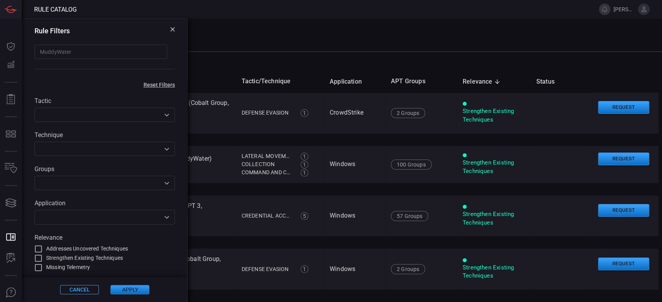
click at [54, 51] on input "MuddyWater" at bounding box center [100, 52] width 133 height 14
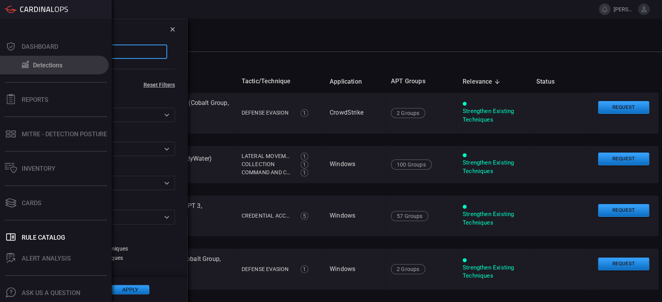
drag, startPoint x: 84, startPoint y: 50, endPoint x: 0, endPoint y: 56, distance: 84.7
click at [0, 56] on div "Rule Catalog tanya.campos@advansec.com.mx Dashboard Detections Reports MITRE - …" at bounding box center [331, 151] width 662 height 302
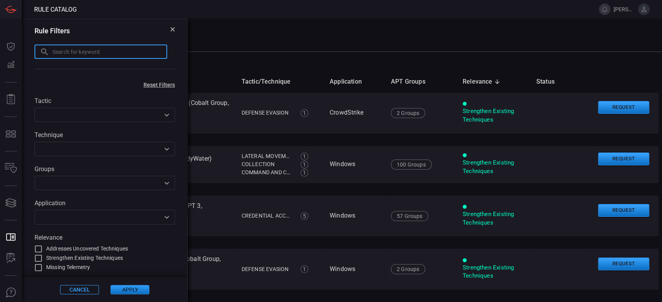
paste input "Schannel Authentication"
type input "Schannel Authentication"
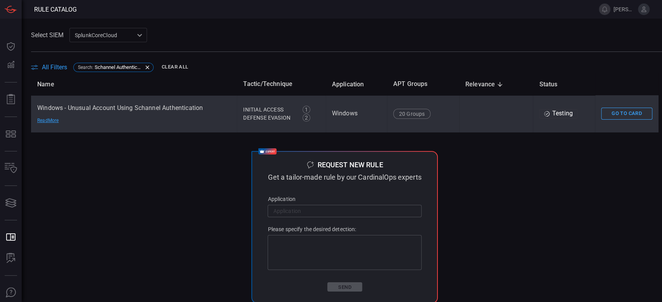
click at [158, 125] on td "Windows - Unusual Account Using Schannel Authentication Read More" at bounding box center [134, 113] width 206 height 37
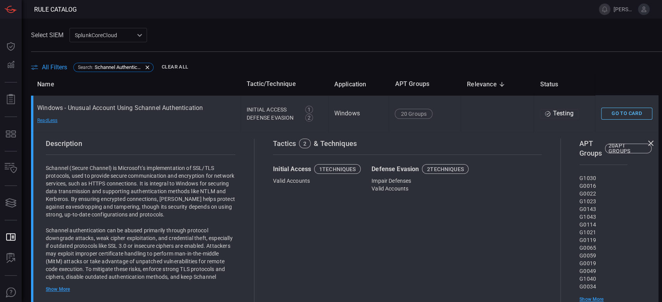
click at [605, 111] on button "Go To Card" at bounding box center [626, 114] width 51 height 12
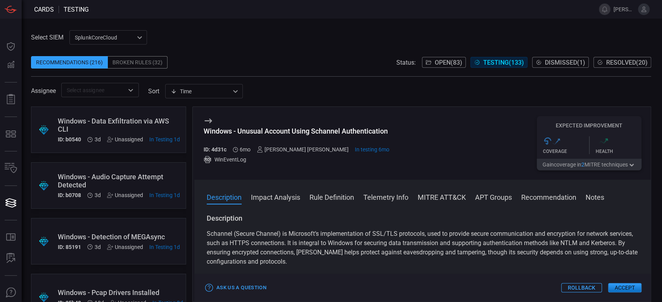
click at [433, 197] on button "MITRE ATT&CK" at bounding box center [441, 196] width 48 height 9
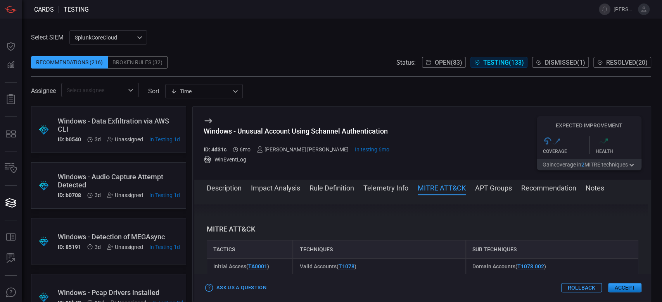
scroll to position [478, 0]
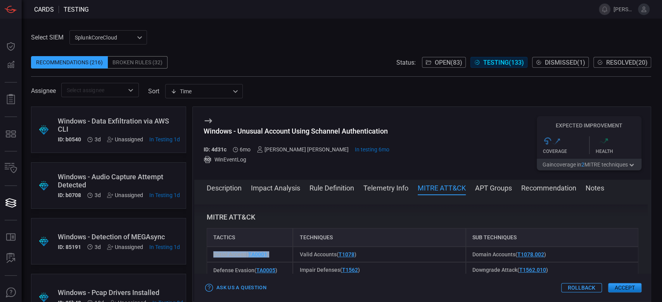
drag, startPoint x: 288, startPoint y: 253, endPoint x: 205, endPoint y: 254, distance: 82.2
click at [205, 254] on div "Description Schannel (Secure Channel) is Microsoft’s implementation of SSL/TLS …" at bounding box center [422, 247] width 456 height 85
copy span "Initial Access ( TA0001 )"
drag, startPoint x: 363, startPoint y: 254, endPoint x: 284, endPoint y: 252, distance: 79.1
click at [284, 252] on div "Initial Access ( TA0001 ) Valid Accounts ( T1078 ) Domain Accounts ( T1078.002 )" at bounding box center [422, 255] width 431 height 16
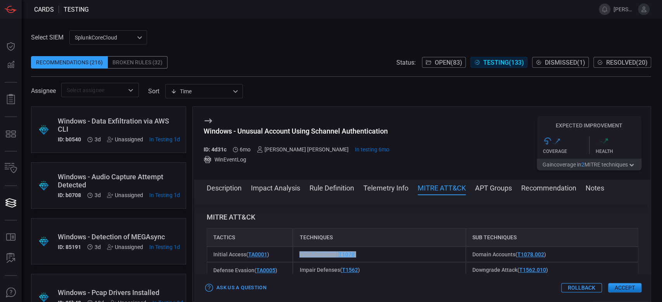
copy div "Valid Accounts ( T1078 )"
drag, startPoint x: 539, startPoint y: 255, endPoint x: 464, endPoint y: 255, distance: 76.0
click at [465, 255] on div "Domain Accounts ( T1078.002 )" at bounding box center [551, 255] width 172 height 16
copy span "Domain Accounts ( T1078.002 )"
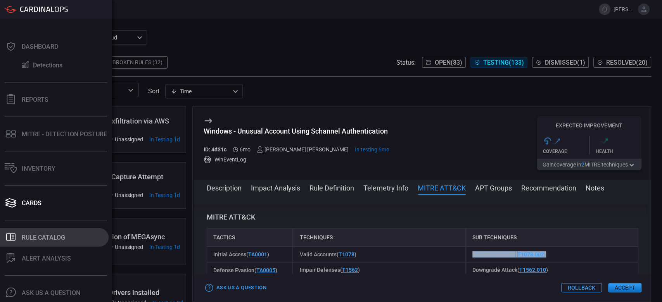
click at [56, 233] on button ".st0_rule_catalog_icon{fill: currentColor;} Rule Catalog" at bounding box center [54, 237] width 109 height 19
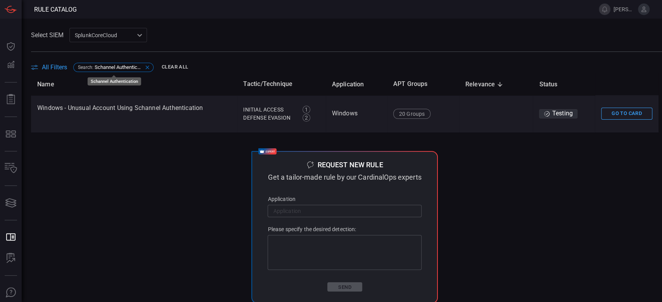
click at [145, 68] on icon at bounding box center [147, 67] width 6 height 6
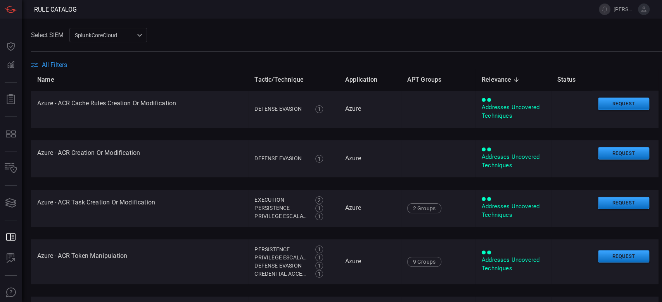
click at [37, 69] on th "Name" at bounding box center [139, 80] width 217 height 22
click at [47, 67] on span "All Filters" at bounding box center [54, 64] width 25 height 7
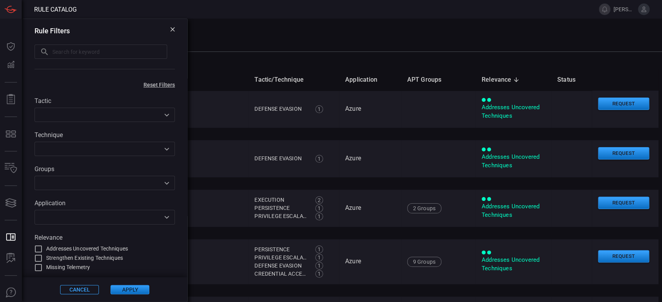
click at [46, 52] on icon at bounding box center [44, 51] width 9 height 9
click at [61, 53] on input "text" at bounding box center [109, 52] width 115 height 14
paste input "APT 35"
type input "APT 35"
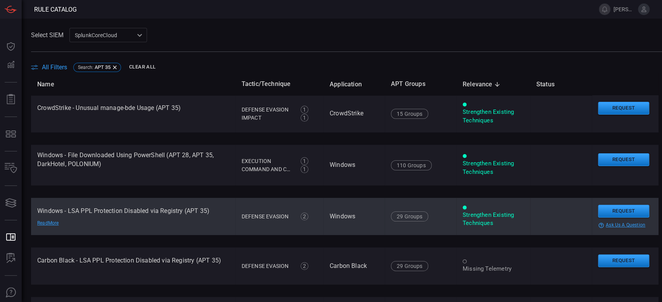
scroll to position [52, 0]
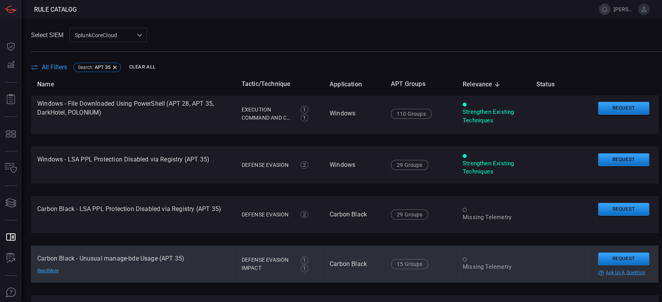
click at [118, 268] on td "Carbon Black - Unusual manage-bde Usage (APT 35) Read More" at bounding box center [133, 264] width 204 height 37
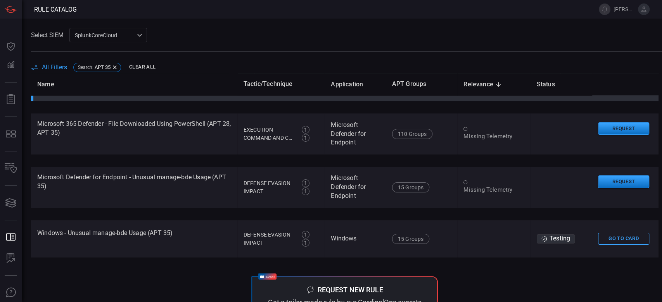
scroll to position [413, 0]
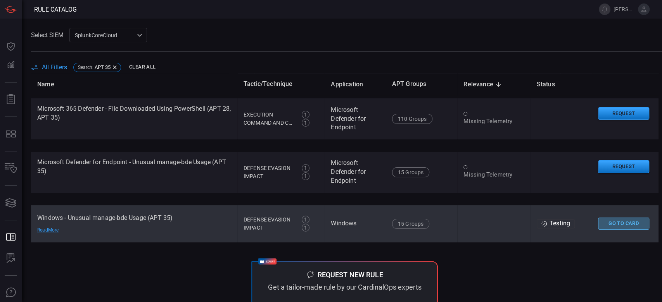
click at [609, 225] on button "Go To Card" at bounding box center [623, 224] width 51 height 12
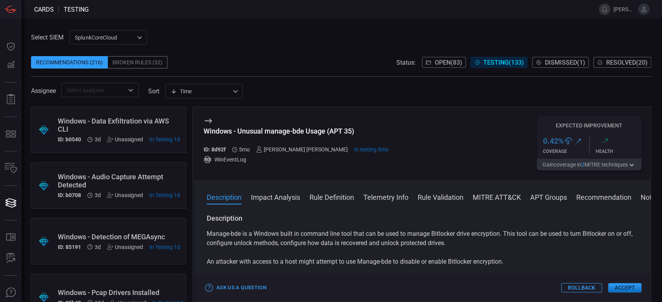
click at [495, 196] on button "MITRE ATT&CK" at bounding box center [496, 196] width 48 height 9
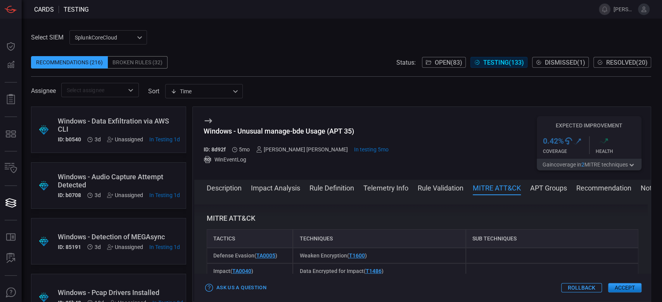
scroll to position [460, 0]
drag, startPoint x: 281, startPoint y: 253, endPoint x: 210, endPoint y: 255, distance: 71.0
click at [210, 255] on div "Defense Evasion ( TA0005 )" at bounding box center [250, 255] width 86 height 16
copy span "Defense Evasion ( TA0005 )"
drag, startPoint x: 396, startPoint y: 253, endPoint x: 298, endPoint y: 257, distance: 98.1
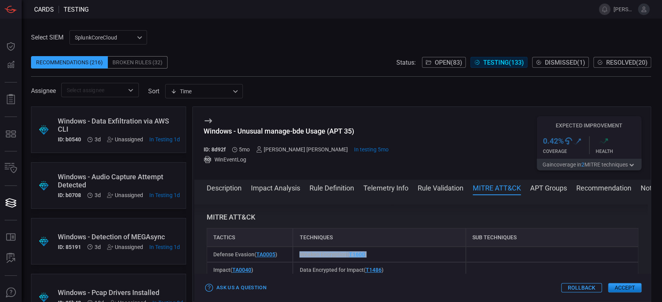
click at [298, 257] on div "Weaken Encryption ( T1600 )" at bounding box center [379, 255] width 172 height 16
copy span "Weaken Encryption ( T1600 )"
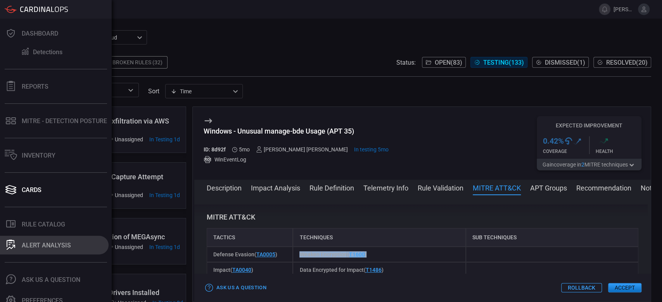
scroll to position [21, 0]
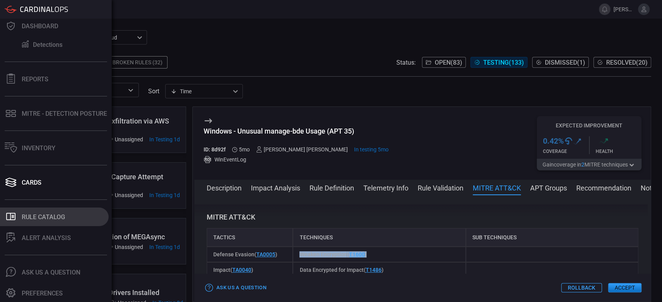
click at [34, 222] on button ".st0_rule_catalog_icon{fill: currentColor;} Rule Catalog" at bounding box center [54, 217] width 109 height 19
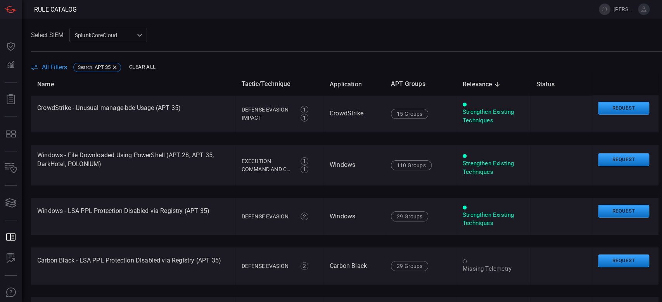
click at [62, 67] on span "All Filters" at bounding box center [54, 67] width 25 height 7
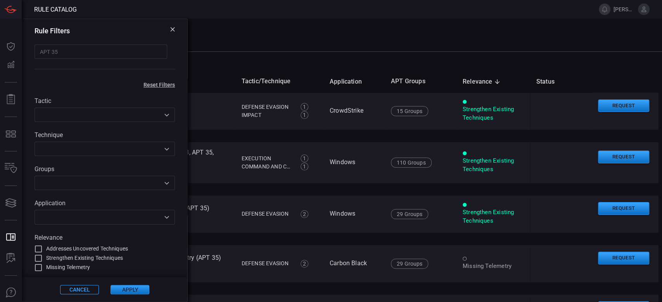
click at [76, 48] on input "APT 35" at bounding box center [100, 52] width 133 height 14
drag, startPoint x: 65, startPoint y: 48, endPoint x: 8, endPoint y: 44, distance: 57.1
click at [8, 44] on div "Rule Catalog tanya.campos@advansec.com.mx Dashboard Dashboard Detections Detect…" at bounding box center [331, 151] width 662 height 302
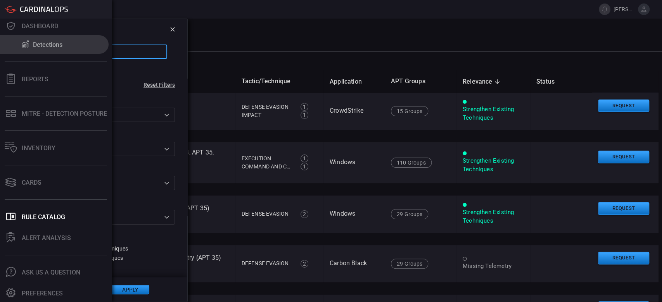
paste input "Suspicious Folder"
type input "Suspicious Folder"
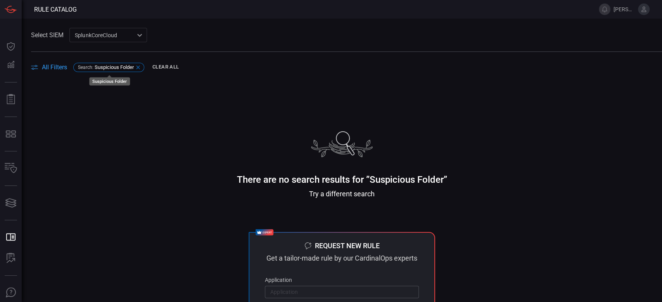
click at [134, 70] on span "Suspicious Folder" at bounding box center [114, 67] width 39 height 6
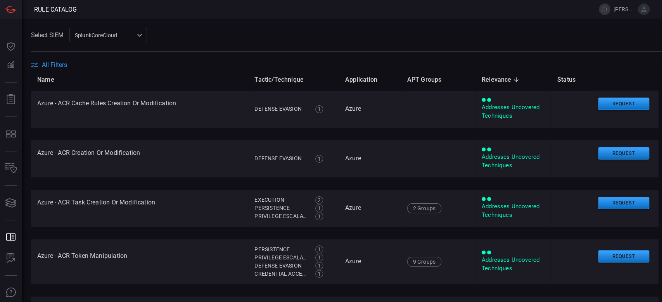
click at [56, 65] on span "All Filters" at bounding box center [54, 64] width 25 height 7
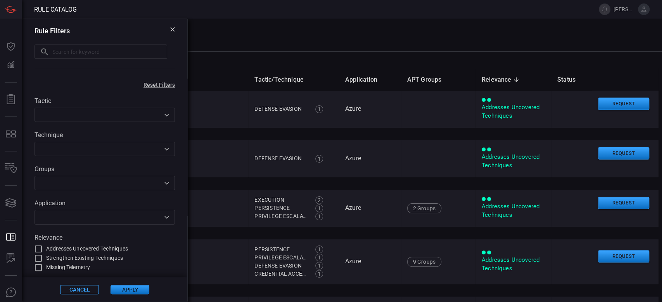
click at [74, 42] on div "Rule Filters ​ ​" at bounding box center [104, 49] width 165 height 60
click at [72, 51] on input "text" at bounding box center [109, 52] width 115 height 14
paste input "Scripting"
type input "Scripting"
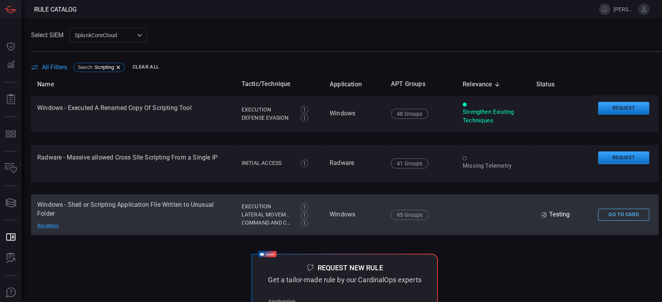
click at [601, 215] on button "Go To Card" at bounding box center [623, 215] width 51 height 12
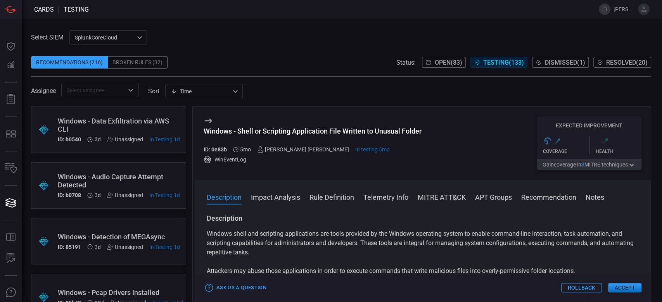
click at [434, 198] on button "MITRE ATT&CK" at bounding box center [441, 196] width 48 height 9
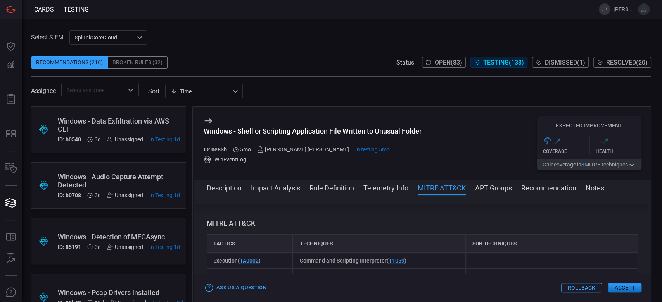
scroll to position [416, 0]
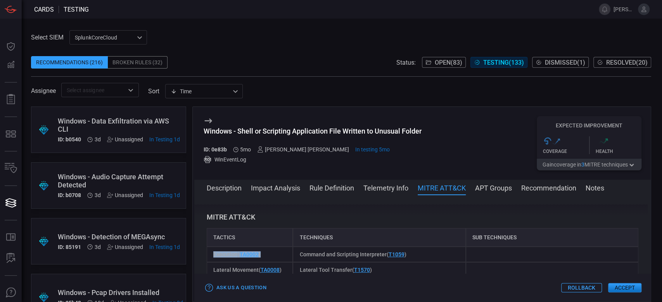
drag, startPoint x: 279, startPoint y: 256, endPoint x: 208, endPoint y: 253, distance: 71.4
click at [208, 253] on div "Execution ( TA0002 )" at bounding box center [250, 255] width 86 height 16
copy span "Execution ( TA0002 )"
drag, startPoint x: 433, startPoint y: 250, endPoint x: 293, endPoint y: 254, distance: 139.6
click at [293, 254] on div "Command and Scripting Interpreter ( T1059 )" at bounding box center [379, 255] width 172 height 16
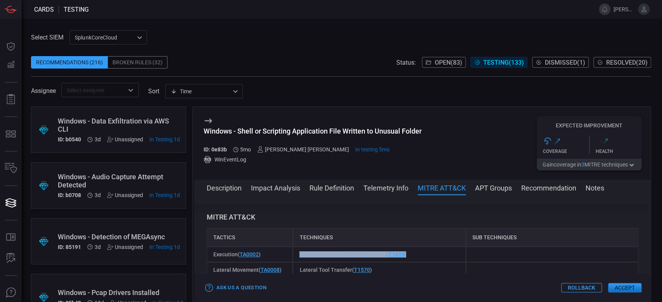
copy span "Command and Scripting Interpreter ( T1059 )"
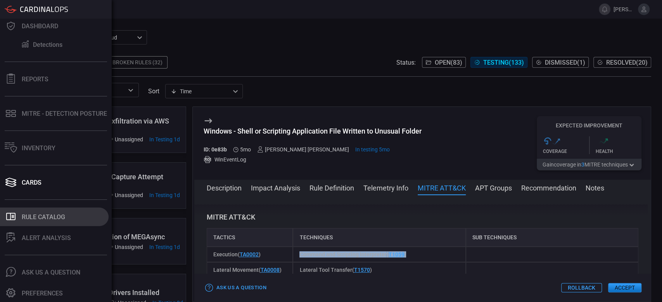
click at [40, 212] on button ".st0_rule_catalog_icon{fill: currentColor;} Rule Catalog" at bounding box center [54, 217] width 109 height 19
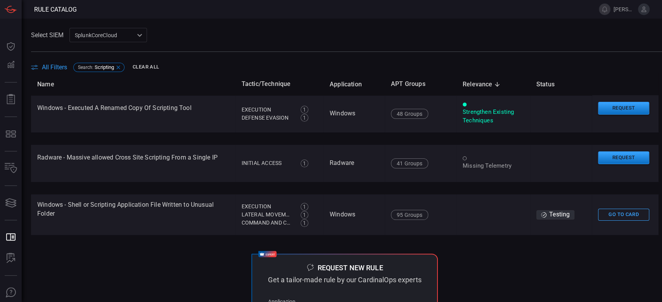
click at [117, 66] on icon at bounding box center [118, 67] width 6 height 6
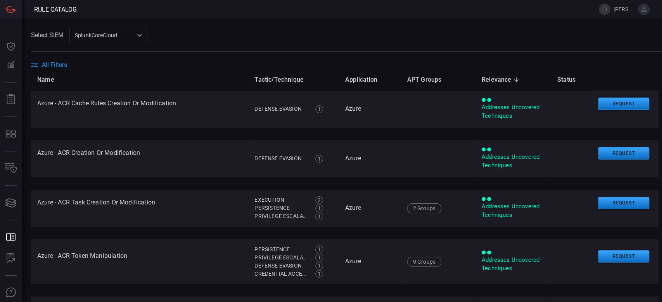
click at [59, 64] on span "All Filters" at bounding box center [54, 64] width 25 height 7
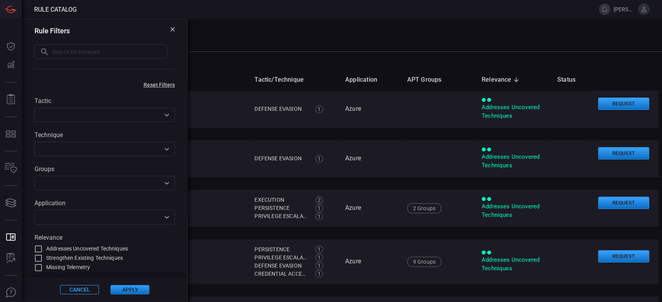
click at [65, 54] on input "text" at bounding box center [109, 52] width 115 height 14
paste input "dbugging"
type input "dbugging"
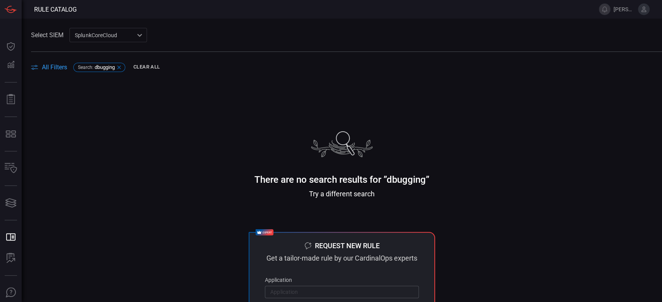
click at [115, 70] on span "dbugging" at bounding box center [105, 67] width 20 height 6
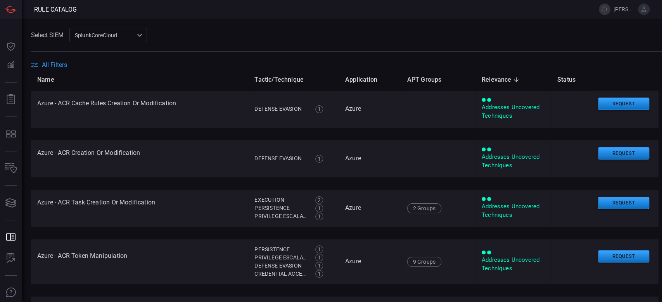
click at [53, 66] on span "All Filters" at bounding box center [54, 64] width 25 height 7
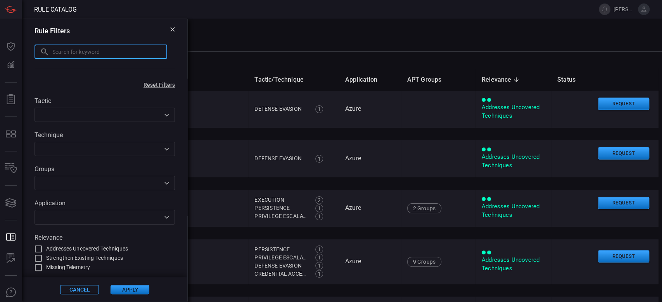
click at [82, 55] on input "text" at bounding box center [109, 52] width 115 height 14
paste input "Started remote"
type input "Started remote"
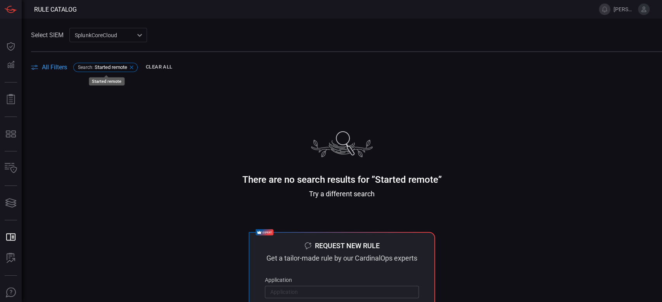
click at [98, 64] on div "Search : Started remote" at bounding box center [105, 67] width 64 height 9
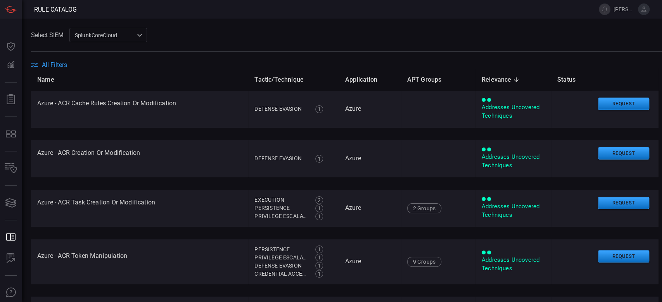
click at [58, 64] on span "All Filters" at bounding box center [54, 64] width 25 height 7
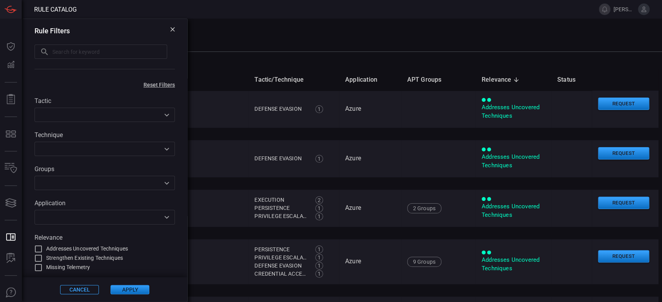
click at [81, 56] on input "text" at bounding box center [109, 52] width 115 height 14
paste input "Started remote"
drag, startPoint x: 59, startPoint y: 53, endPoint x: 24, endPoint y: 51, distance: 34.2
click at [29, 53] on div "Rule Filters Started remote ​" at bounding box center [104, 49] width 165 height 60
type input "remote"
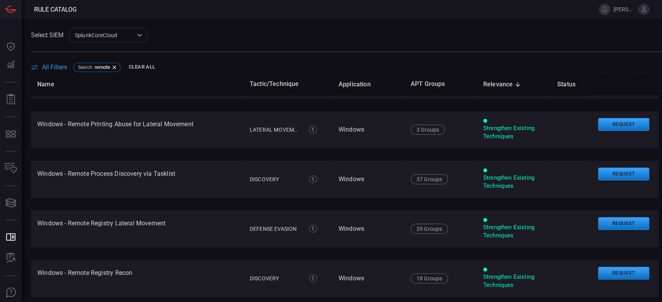
scroll to position [2274, 0]
click at [46, 64] on span "All Filters" at bounding box center [54, 67] width 25 height 7
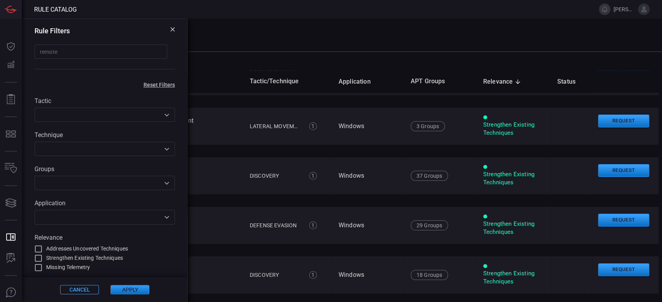
click at [96, 53] on input "remote" at bounding box center [100, 52] width 133 height 14
drag, startPoint x: 96, startPoint y: 53, endPoint x: 8, endPoint y: 60, distance: 87.9
click at [10, 60] on div "Rule Catalog tanya.campos@advansec.com.mx Dashboard Dashboard Detections Detect…" at bounding box center [331, 151] width 662 height 302
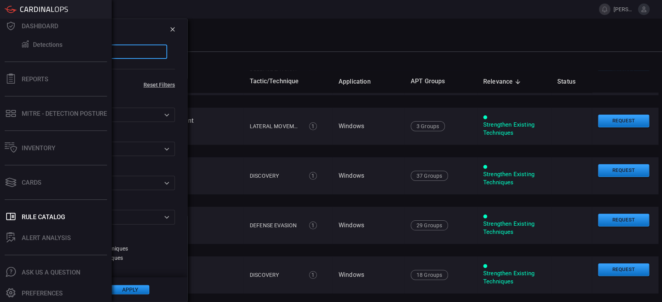
paste input "WSDL"
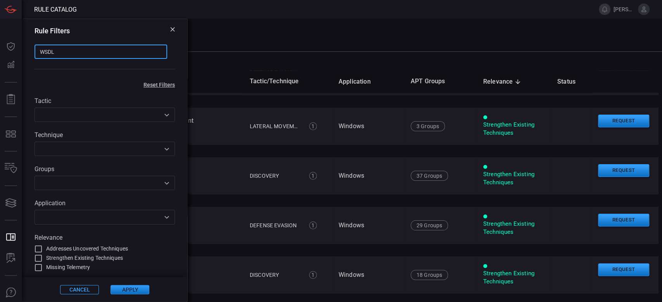
type input "WSDL"
click at [133, 61] on div "Rule Filters WSDL ​" at bounding box center [104, 49] width 165 height 60
click at [124, 52] on input "WSDL" at bounding box center [100, 52] width 133 height 14
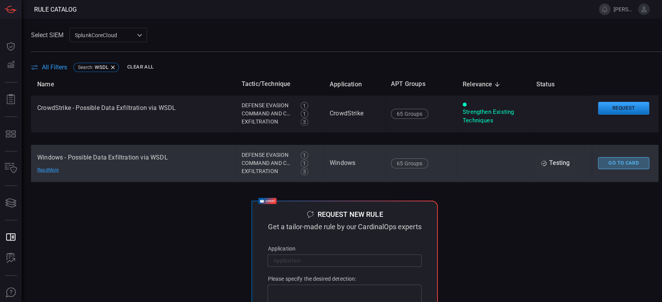
click at [619, 163] on button "Go To Card" at bounding box center [623, 163] width 51 height 12
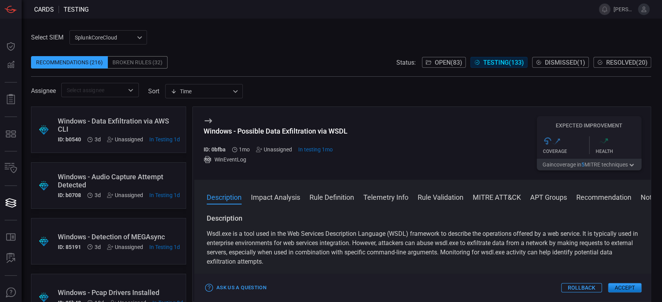
click at [488, 200] on button "MITRE ATT&CK" at bounding box center [496, 196] width 48 height 9
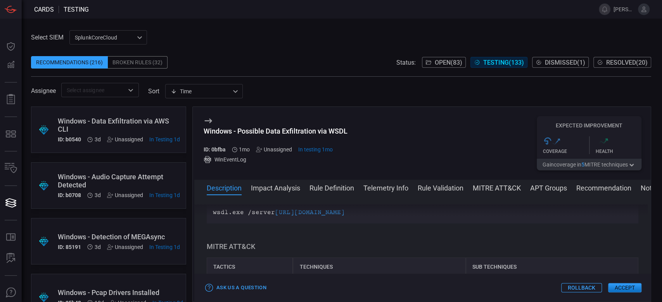
scroll to position [488, 0]
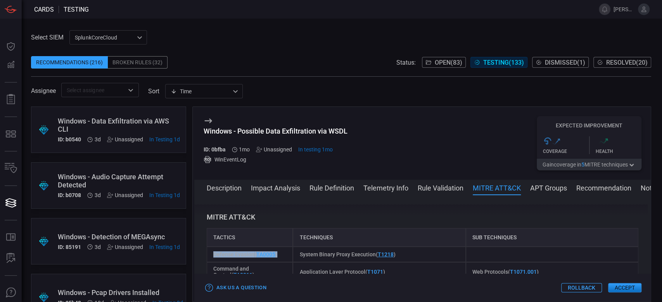
drag, startPoint x: 284, startPoint y: 259, endPoint x: 210, endPoint y: 257, distance: 74.8
click at [210, 257] on div "Defense Evasion ( TA0005 )" at bounding box center [250, 255] width 86 height 16
drag, startPoint x: 402, startPoint y: 255, endPoint x: 298, endPoint y: 253, distance: 104.7
click at [298, 253] on div "System Binary Proxy Execution ( T1218 )" at bounding box center [379, 255] width 172 height 16
drag, startPoint x: 556, startPoint y: 276, endPoint x: 453, endPoint y: 270, distance: 103.6
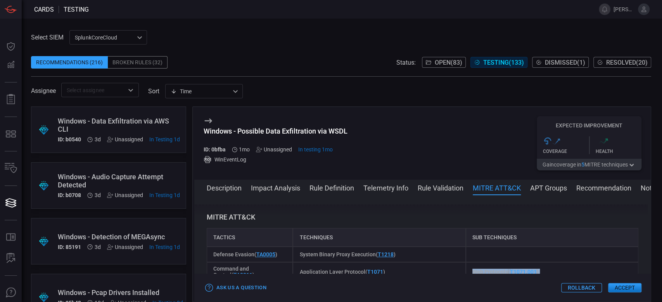
click at [453, 270] on div "Windows - Possible Data Exfiltration via WSDL ID: 0bfba 1mo Unassigned In testi…" at bounding box center [421, 205] width 458 height 196
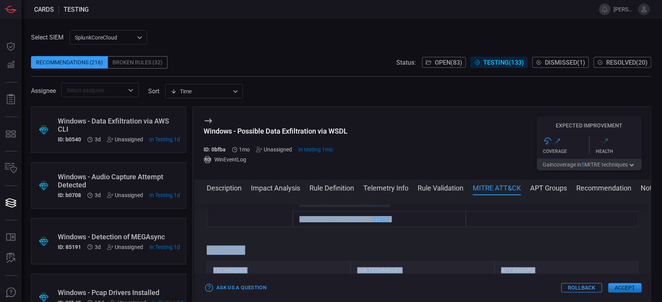
scroll to position [539, 0]
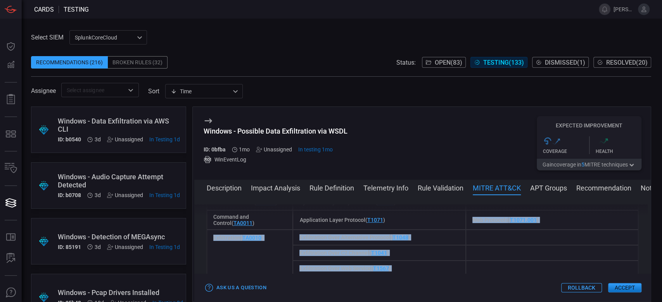
click at [554, 226] on div "Web Protocols ( T1071.001 )" at bounding box center [551, 219] width 172 height 19
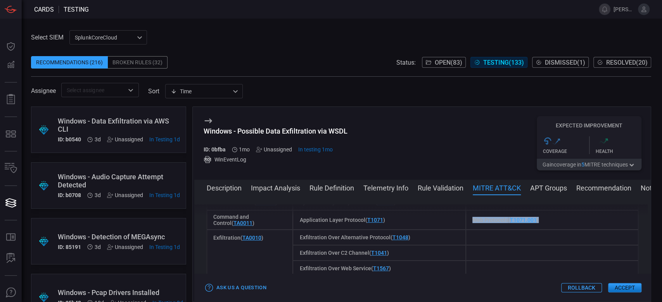
drag, startPoint x: 546, startPoint y: 222, endPoint x: 468, endPoint y: 227, distance: 78.1
click at [468, 227] on div "Web Protocols ( T1071.001 )" at bounding box center [551, 219] width 172 height 19
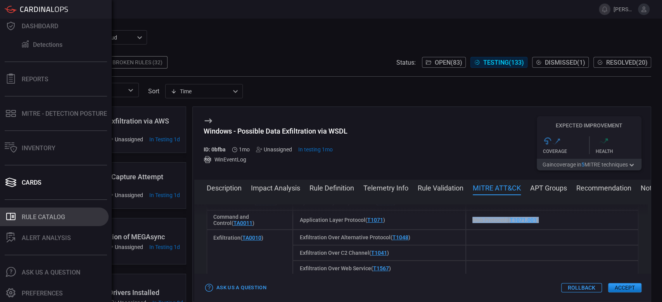
click at [31, 210] on button ".st0_rule_catalog_icon{fill: currentColor;} Rule Catalog" at bounding box center [54, 217] width 109 height 19
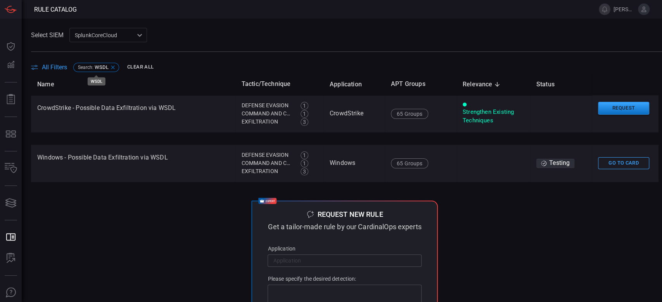
click at [110, 69] on icon at bounding box center [113, 67] width 6 height 6
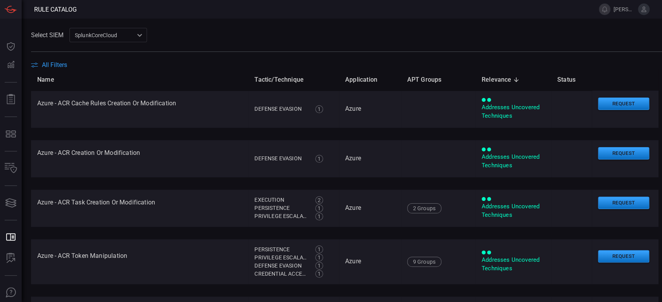
click at [59, 66] on span "All Filters" at bounding box center [54, 64] width 25 height 7
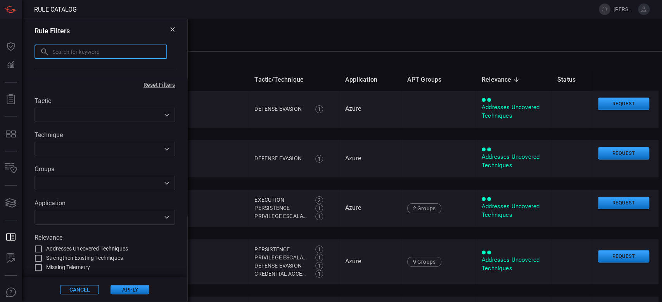
click at [53, 55] on input "text" at bounding box center [109, 52] width 115 height 14
paste input "firefox cookies"
type input "firefox cookies"
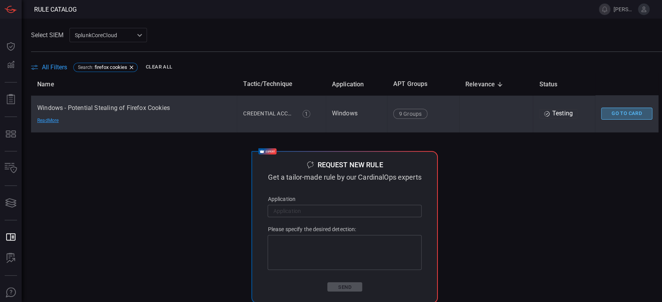
click at [628, 110] on button "Go To Card" at bounding box center [626, 114] width 51 height 12
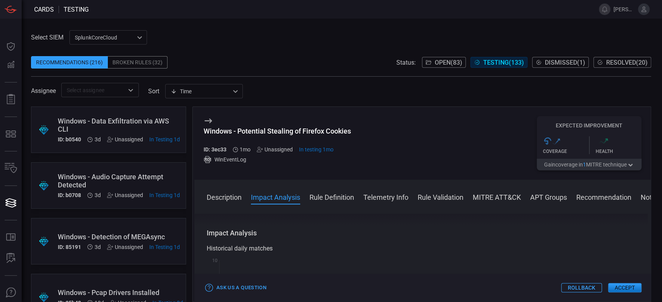
click at [502, 200] on button "MITRE ATT&CK" at bounding box center [496, 196] width 48 height 9
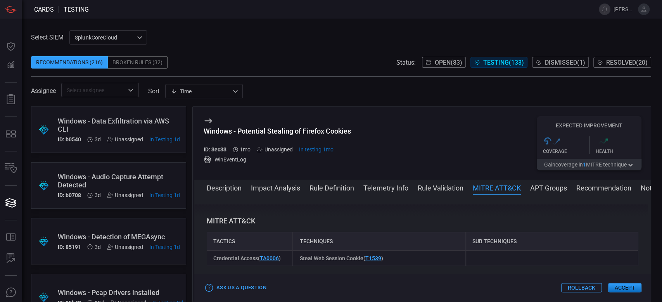
scroll to position [488, 0]
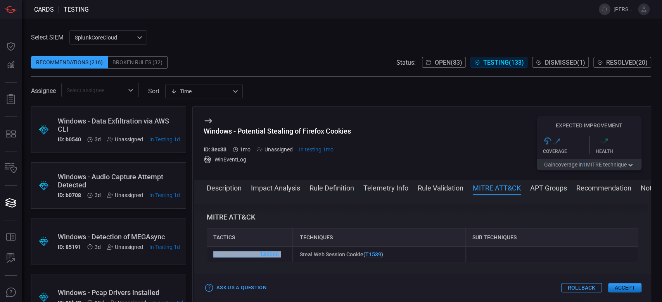
drag, startPoint x: 285, startPoint y: 256, endPoint x: 211, endPoint y: 260, distance: 74.6
click at [211, 260] on div "Credential Access ( TA0006 )" at bounding box center [250, 255] width 86 height 16
drag, startPoint x: 393, startPoint y: 252, endPoint x: 297, endPoint y: 258, distance: 95.5
click at [297, 258] on div "Steal Web Session Cookie ( T1539 )" at bounding box center [379, 255] width 172 height 16
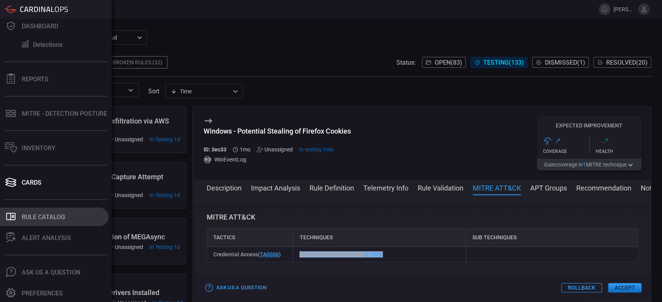
click at [30, 214] on div "Rule Catalog" at bounding box center [43, 217] width 43 height 7
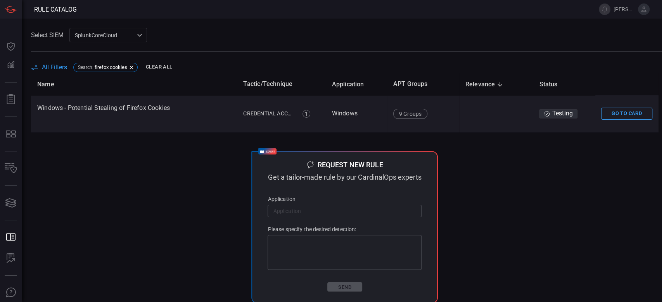
click at [44, 69] on span "All Filters" at bounding box center [54, 67] width 25 height 7
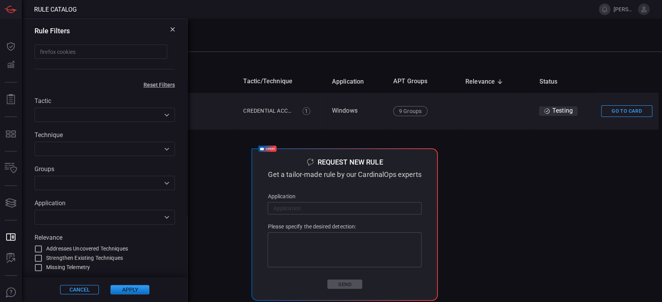
click at [78, 56] on input "firefox cookies" at bounding box center [100, 52] width 133 height 14
drag, startPoint x: 90, startPoint y: 54, endPoint x: 4, endPoint y: 52, distance: 86.4
click at [4, 52] on div "Rule Catalog tanya.campos@advansec.com.mx Dashboard Dashboard Detections Detect…" at bounding box center [331, 151] width 662 height 302
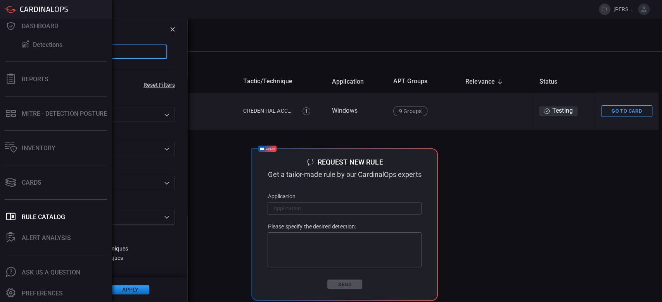
paste input "MEGAcmd"
type input "MEGAcmd"
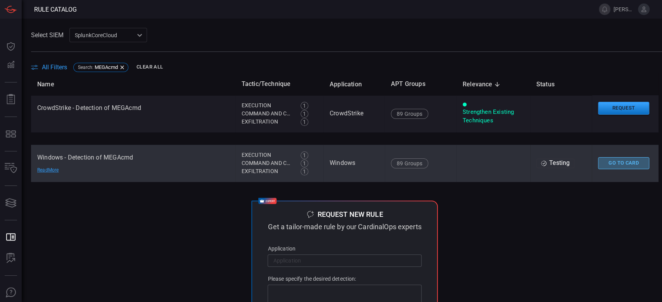
click at [602, 166] on button "Go To Card" at bounding box center [623, 163] width 51 height 12
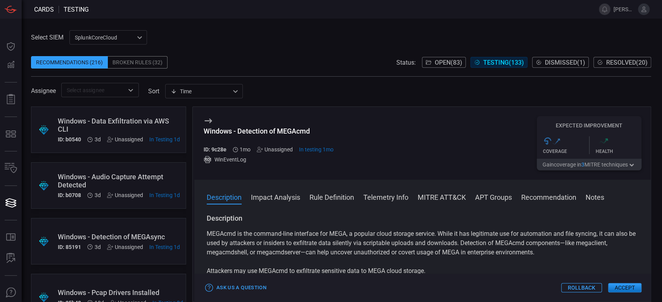
click at [508, 195] on button "APT Groups" at bounding box center [493, 196] width 37 height 9
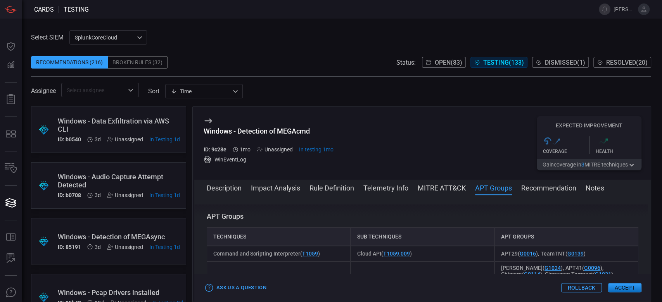
click at [436, 188] on button "MITRE ATT&CK" at bounding box center [441, 187] width 48 height 9
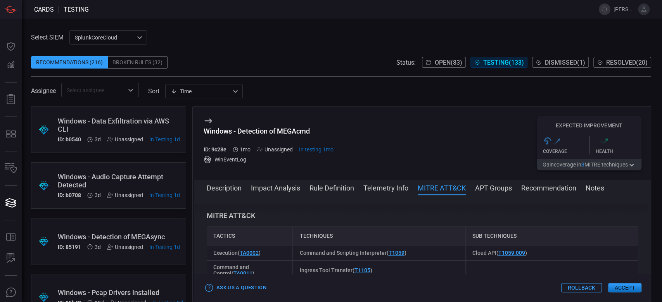
scroll to position [407, 0]
drag, startPoint x: 267, startPoint y: 262, endPoint x: 215, endPoint y: 256, distance: 51.8
click at [215, 256] on div "Execution ( TA0002 )" at bounding box center [250, 255] width 86 height 16
click at [273, 250] on div "Execution ( TA0002 )" at bounding box center [250, 255] width 86 height 16
drag, startPoint x: 272, startPoint y: 254, endPoint x: 203, endPoint y: 254, distance: 69.0
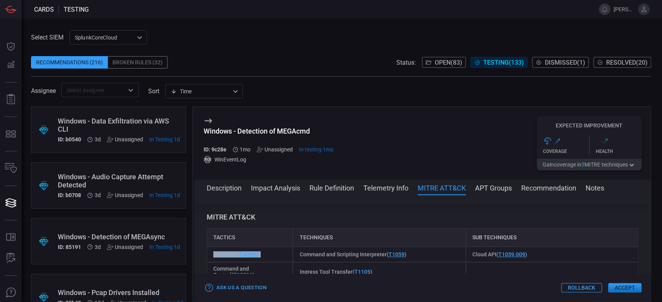
click at [203, 254] on div "Description MEGAcmd is the command-line interface for MEGA, a popular cloud sto…" at bounding box center [422, 247] width 456 height 85
copy span "Execution ( TA0002 )"
drag, startPoint x: 427, startPoint y: 254, endPoint x: 288, endPoint y: 257, distance: 139.2
click at [288, 257] on div "Execution ( TA0002 ) Command and Scripting Interpreter ( T1059 ) Cloud API ( T1…" at bounding box center [422, 255] width 431 height 16
copy div "Command and Scripting Interpreter ( T1059 )"
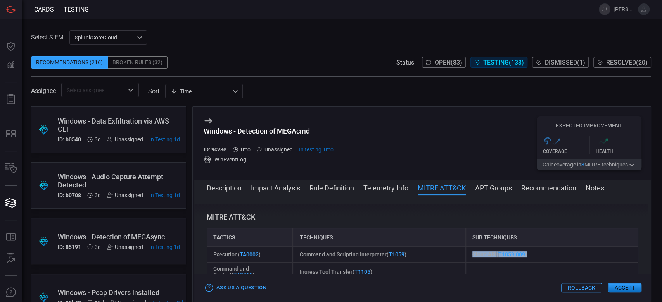
drag, startPoint x: 538, startPoint y: 256, endPoint x: 462, endPoint y: 247, distance: 77.2
click at [465, 247] on div "Cloud API ( T1059.009 )" at bounding box center [551, 255] width 172 height 16
copy span "Cloud API ( T1059.009 )"
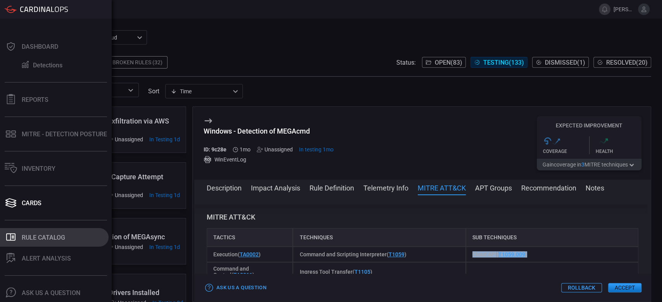
click at [43, 234] on div "Rule Catalog" at bounding box center [43, 237] width 43 height 7
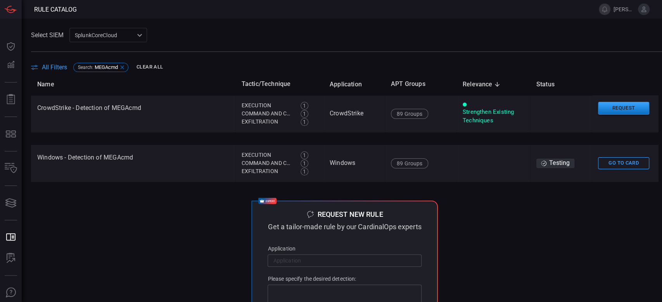
click at [99, 62] on div "Search : MEGAcmd Clear All" at bounding box center [118, 67] width 91 height 12
click at [52, 65] on span "All Filters" at bounding box center [54, 67] width 25 height 7
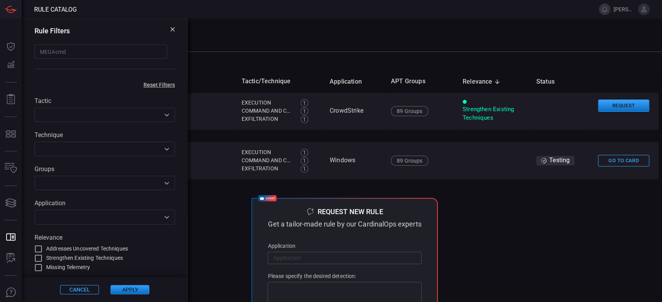
click at [76, 52] on input "MEGAcmd" at bounding box center [100, 52] width 133 height 14
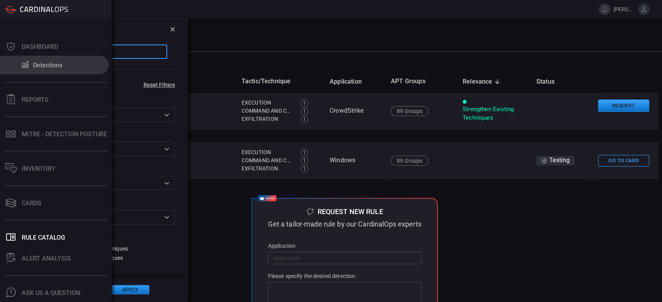
drag, startPoint x: 76, startPoint y: 52, endPoint x: 16, endPoint y: 52, distance: 60.9
click at [16, 52] on div "Rule Catalog [PERSON_NAME][EMAIL_ADDRESS][PERSON_NAME][DOMAIN_NAME] Dashboard D…" at bounding box center [331, 151] width 662 height 302
paste input "execution ping.exe"
type input "execution ping.exe"
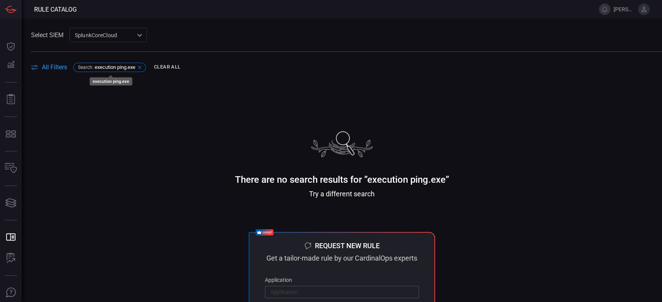
click at [93, 63] on div "Search : execution ping.exe" at bounding box center [109, 67] width 72 height 9
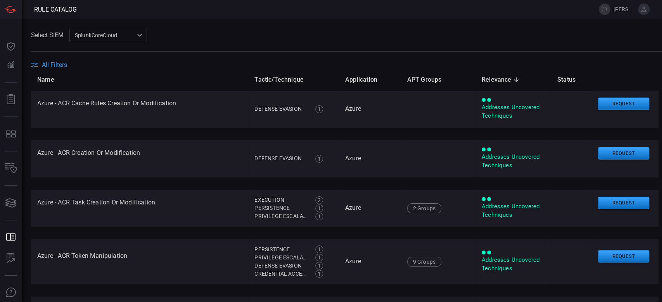
click at [61, 64] on span "All Filters" at bounding box center [54, 64] width 25 height 7
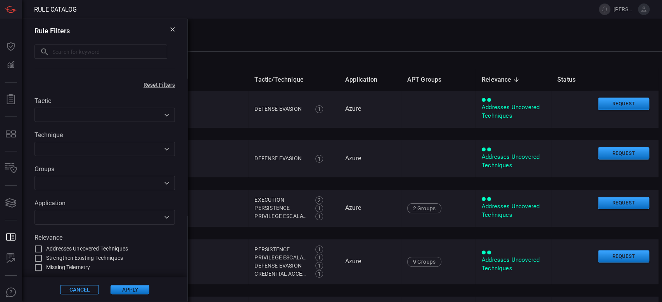
click at [60, 57] on input "text" at bounding box center [109, 52] width 115 height 14
paste input "delayed"
type input "delayed"
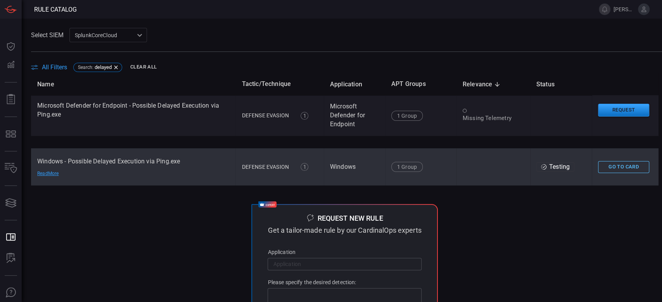
click at [600, 172] on button "Go To Card" at bounding box center [623, 167] width 51 height 12
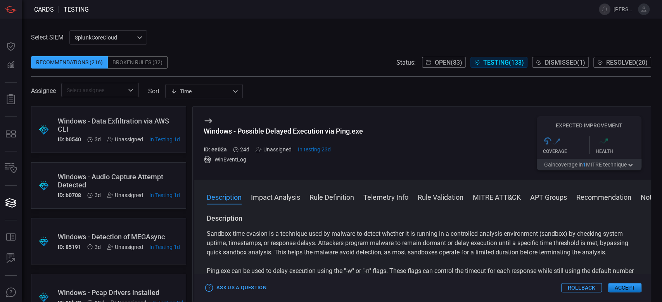
click at [501, 195] on button "MITRE ATT&CK" at bounding box center [496, 196] width 48 height 9
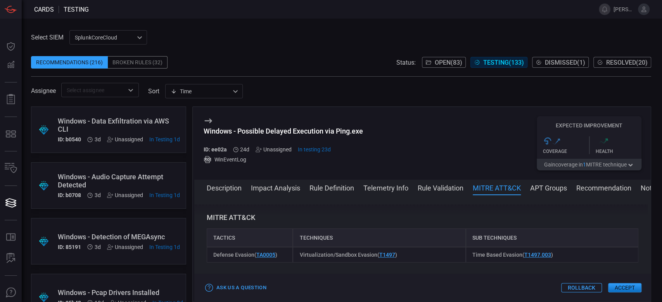
scroll to position [597, 0]
drag, startPoint x: 286, startPoint y: 256, endPoint x: 208, endPoint y: 255, distance: 78.3
click at [208, 255] on div "Defense Evasion ( TA0005 )" at bounding box center [250, 255] width 86 height 16
copy span "Defense Evasion ( TA0005 )"
drag, startPoint x: 412, startPoint y: 260, endPoint x: 296, endPoint y: 256, distance: 115.6
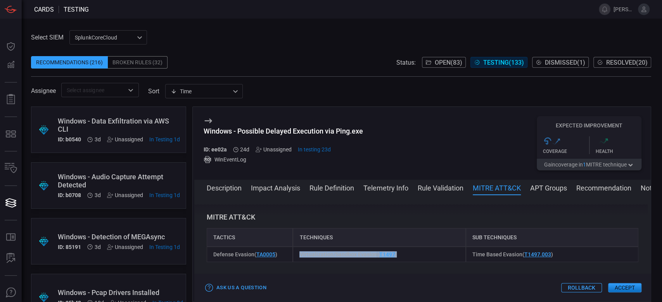
click at [296, 256] on div "Virtualization/Sandbox Evasion ( T1497 )" at bounding box center [379, 255] width 172 height 16
copy span "Virtualization/Sandbox Evasion ( T1497 )"
drag, startPoint x: 553, startPoint y: 250, endPoint x: 467, endPoint y: 255, distance: 86.2
click at [467, 255] on div "Time Based Evasion ( T1497.003 )" at bounding box center [551, 255] width 172 height 16
copy span "Time Based Evasion ( T1497.003 )"
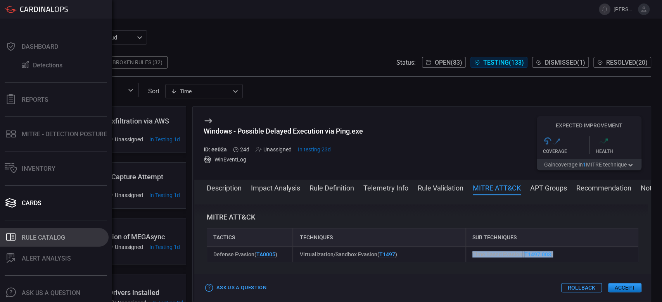
click at [39, 234] on div "Rule Catalog" at bounding box center [43, 237] width 43 height 7
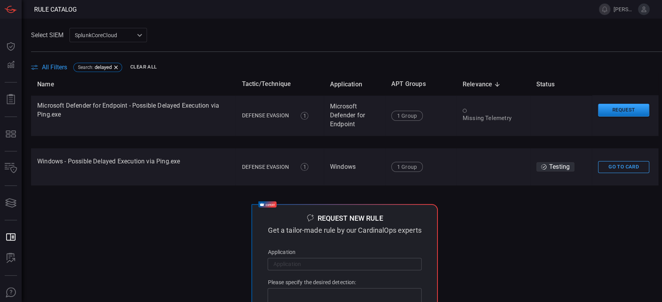
click at [52, 67] on span "All Filters" at bounding box center [54, 67] width 25 height 7
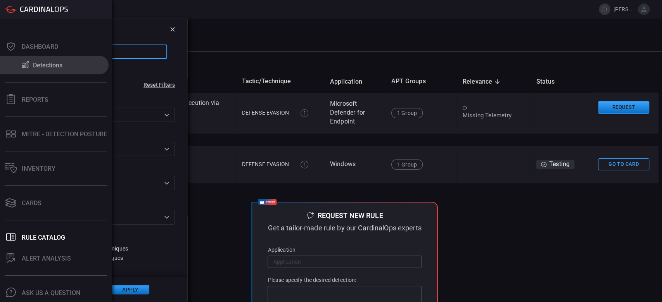
drag, startPoint x: 68, startPoint y: 55, endPoint x: 0, endPoint y: 53, distance: 68.2
click at [0, 53] on div "Rule Catalog [PERSON_NAME][EMAIL_ADDRESS][PERSON_NAME][DOMAIN_NAME] Dashboard D…" at bounding box center [331, 151] width 662 height 302
paste input "sharpUp"
type input "sharpUp"
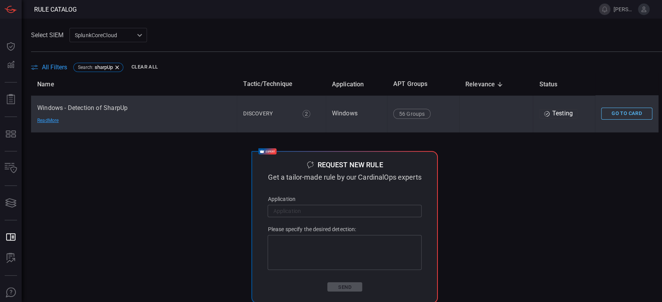
click at [601, 118] on button "Go To Card" at bounding box center [626, 114] width 51 height 12
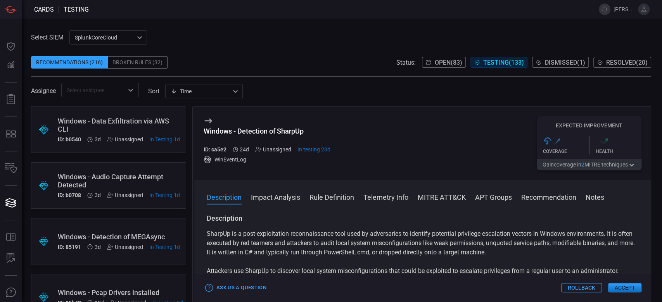
click at [456, 195] on button "MITRE ATT&CK" at bounding box center [441, 196] width 48 height 9
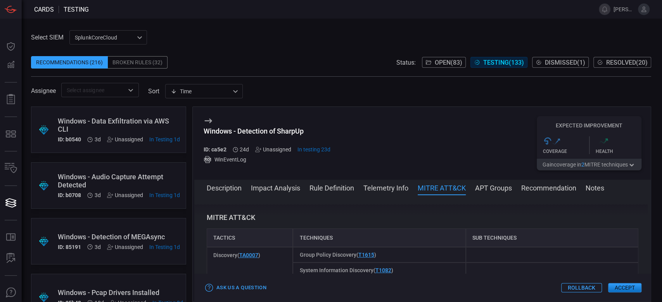
scroll to position [407, 0]
drag, startPoint x: 281, startPoint y: 254, endPoint x: 218, endPoint y: 245, distance: 63.7
click at [218, 245] on div "Tactics Techniques Sub Techniques Discovery ( TA0007 ) Group Policy Discovery (…" at bounding box center [422, 253] width 431 height 50
click at [217, 245] on div "Tactics" at bounding box center [250, 237] width 86 height 19
drag, startPoint x: 274, startPoint y: 257, endPoint x: 213, endPoint y: 257, distance: 60.8
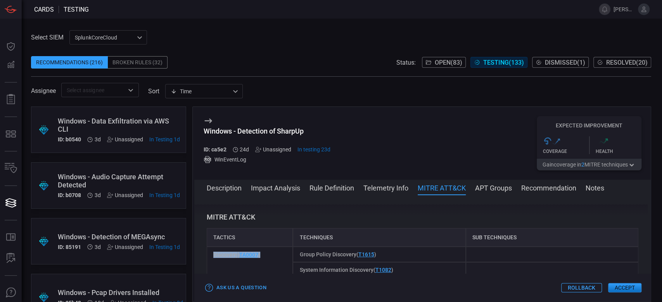
click at [213, 257] on div "Discovery ( TA0007 )" at bounding box center [250, 262] width 86 height 31
copy span "Discovery ( TA0007 )"
drag, startPoint x: 411, startPoint y: 258, endPoint x: 296, endPoint y: 254, distance: 115.2
click at [296, 254] on div "Group Policy Discovery ( T1615 )" at bounding box center [379, 255] width 172 height 16
copy span "Group Policy Discovery ( T1615 )"
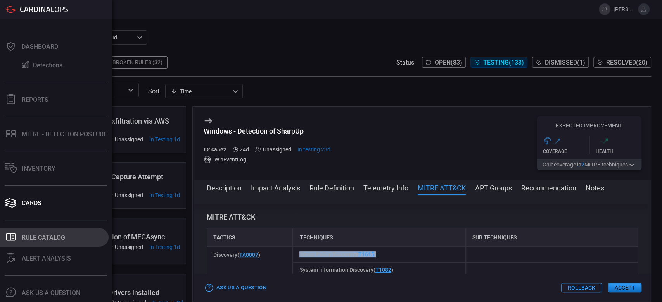
click at [28, 234] on div "Rule Catalog" at bounding box center [43, 237] width 43 height 7
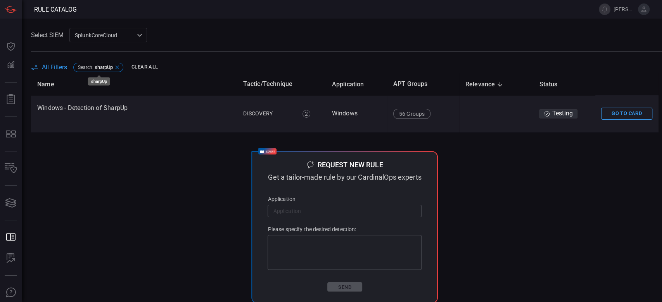
click at [98, 65] on span "sharpUp" at bounding box center [104, 67] width 18 height 6
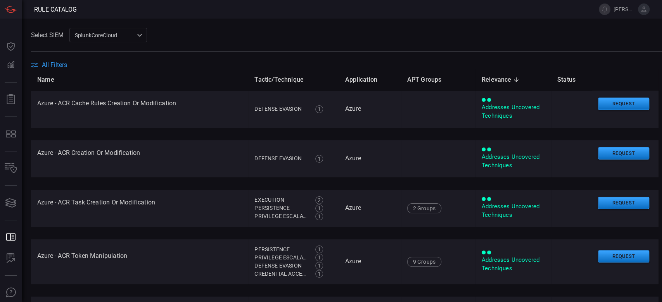
click at [55, 64] on span "All Filters" at bounding box center [54, 64] width 25 height 7
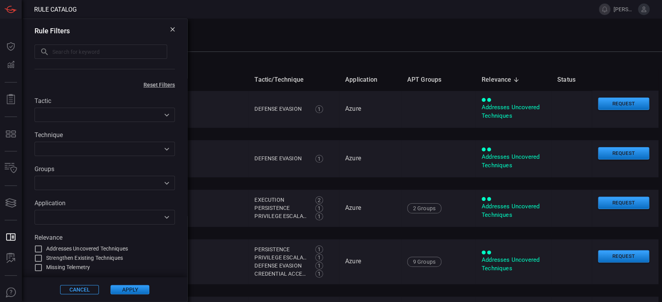
click at [75, 52] on input "text" at bounding box center [109, 52] width 115 height 14
paste input "powershell"
type input "powershell"
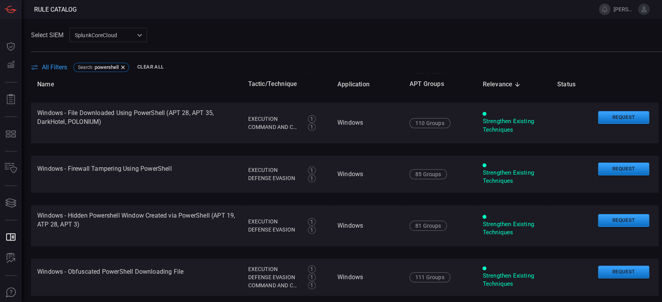
scroll to position [26, 0]
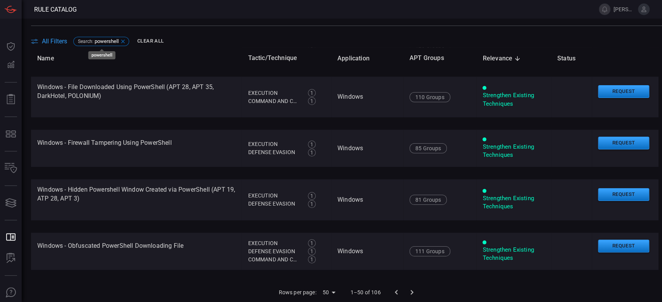
click at [105, 43] on span "powershell" at bounding box center [107, 41] width 24 height 6
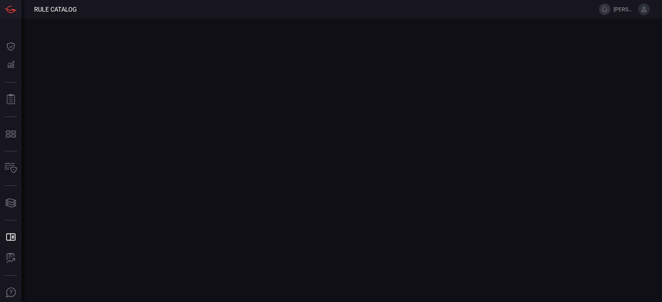
scroll to position [0, 0]
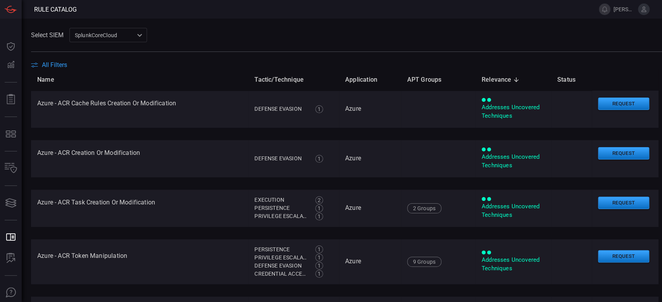
click at [57, 61] on span "All Filters" at bounding box center [54, 64] width 25 height 7
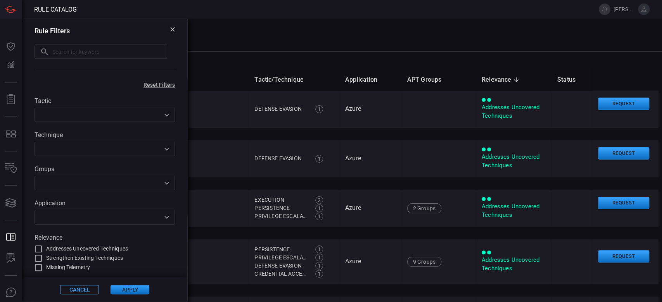
click at [78, 52] on input "text" at bounding box center [109, 52] width 115 height 14
paste input "script"
type input "script"
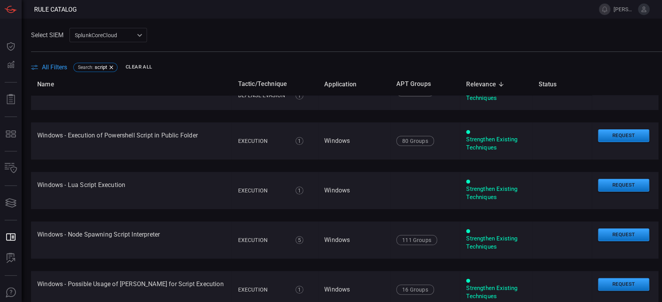
scroll to position [1550, 0]
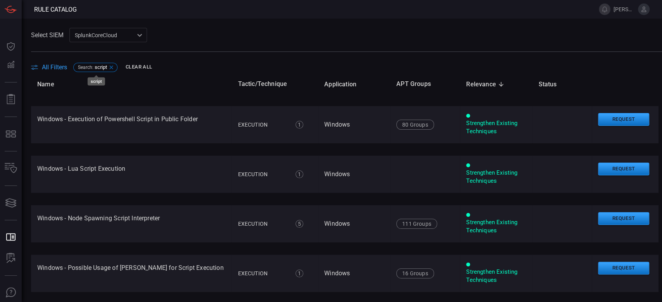
click at [86, 65] on span "Search :" at bounding box center [86, 67] width 16 height 5
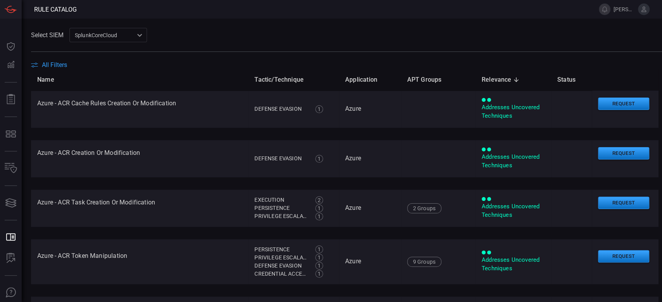
click at [64, 59] on span at bounding box center [346, 56] width 631 height 9
click at [62, 64] on span "All Filters" at bounding box center [54, 64] width 25 height 7
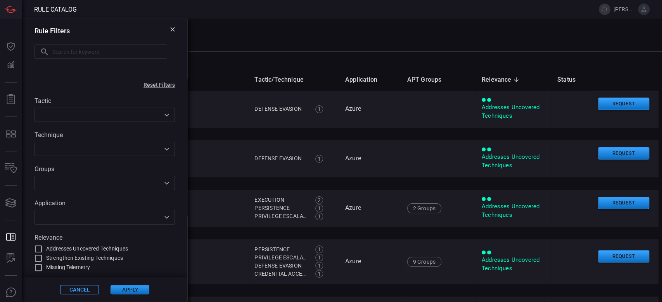
click at [57, 52] on input "text" at bounding box center [109, 52] width 115 height 14
paste input "loaded"
type input "loaded"
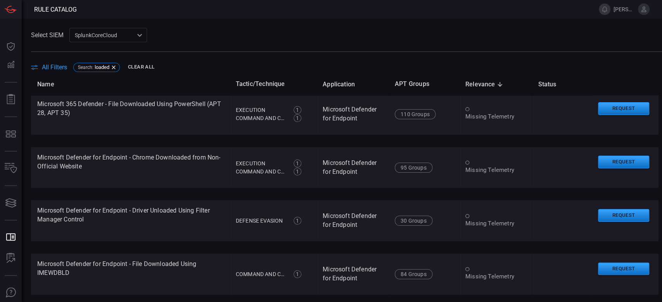
scroll to position [2316, 0]
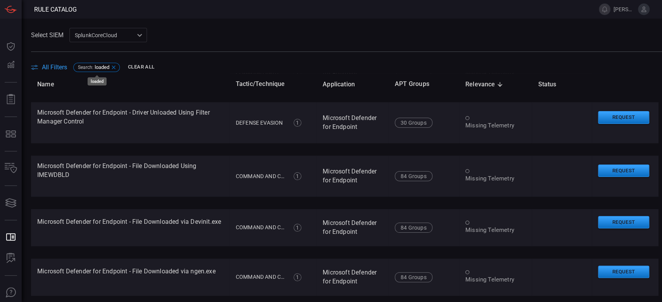
click at [87, 68] on span "Search :" at bounding box center [86, 67] width 16 height 5
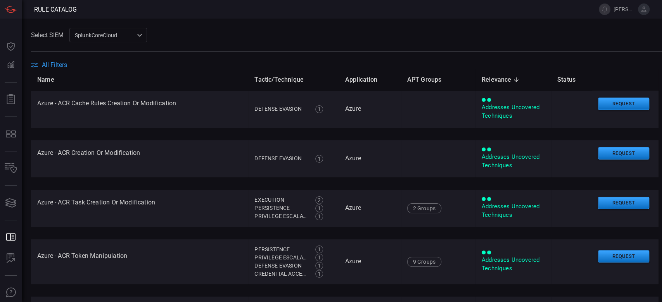
click at [51, 67] on span "All Filters" at bounding box center [54, 64] width 25 height 7
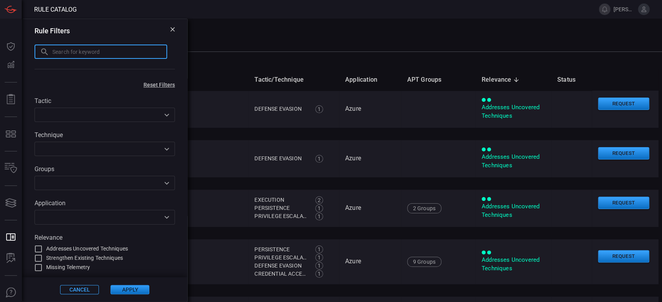
click at [58, 53] on input "text" at bounding box center [109, 52] width 115 height 14
paste input "credential theft registry"
type input "credential theft registry"
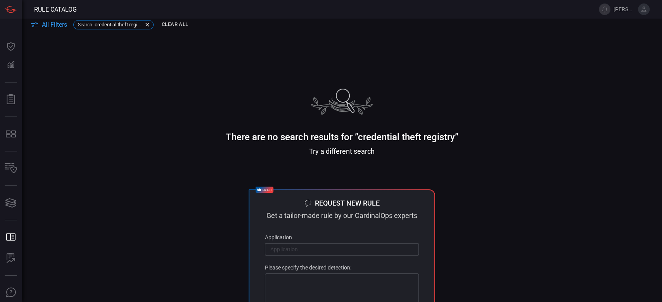
scroll to position [0, 0]
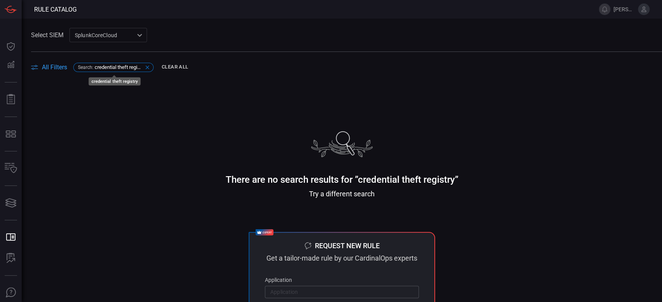
click at [124, 66] on span "credential theft registry" at bounding box center [119, 67] width 48 height 6
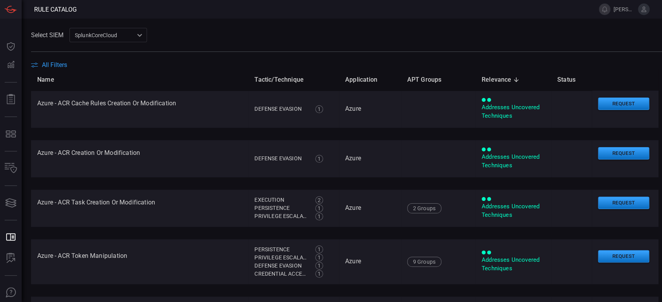
click at [83, 32] on div "SplunkCoreCloud f748d276-46a5-4bd3-b149-f2461a2fe2c5 ​" at bounding box center [108, 35] width 78 height 14
click at [55, 69] on div at bounding box center [331, 151] width 662 height 302
click at [48, 63] on span "All Filters" at bounding box center [54, 64] width 25 height 7
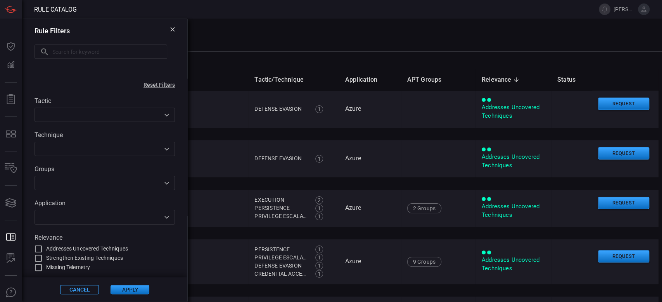
click at [62, 52] on input "text" at bounding box center [109, 52] width 115 height 14
paste input "shadow"
type input "shadow"
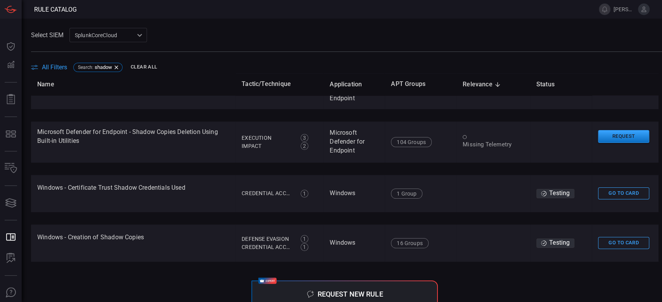
scroll to position [1033, 0]
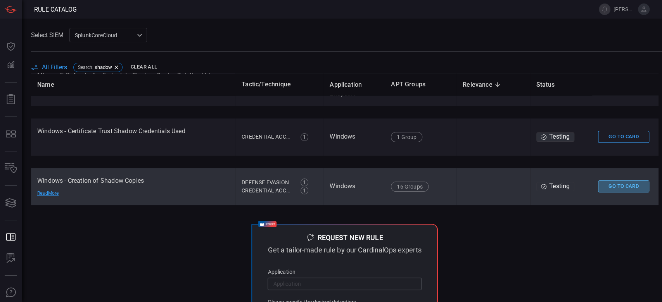
click at [602, 187] on button "Go To Card" at bounding box center [623, 187] width 51 height 12
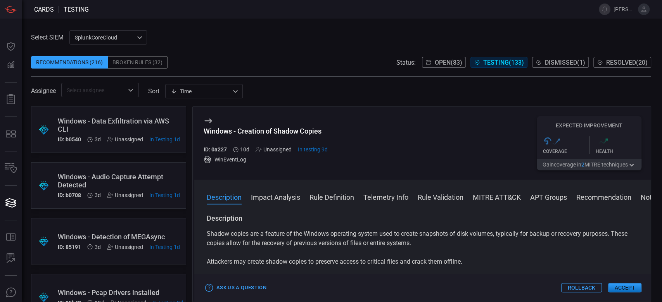
click at [496, 200] on button "MITRE ATT&CK" at bounding box center [496, 196] width 48 height 9
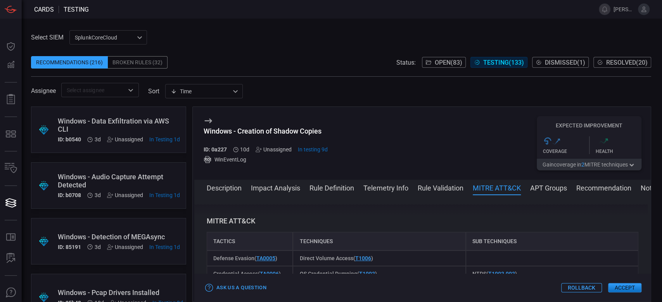
scroll to position [488, 0]
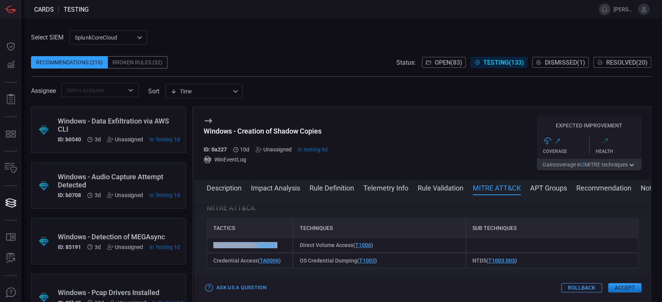
drag, startPoint x: 282, startPoint y: 256, endPoint x: 212, endPoint y: 253, distance: 70.2
click at [212, 253] on div "Defense Evasion ( TA0005 )" at bounding box center [250, 246] width 86 height 16
copy span "Defense Evasion ( TA0005 )"
drag, startPoint x: 384, startPoint y: 256, endPoint x: 298, endPoint y: 256, distance: 86.0
click at [298, 253] on div "Direct Volume Access ( T1006 )" at bounding box center [379, 246] width 172 height 16
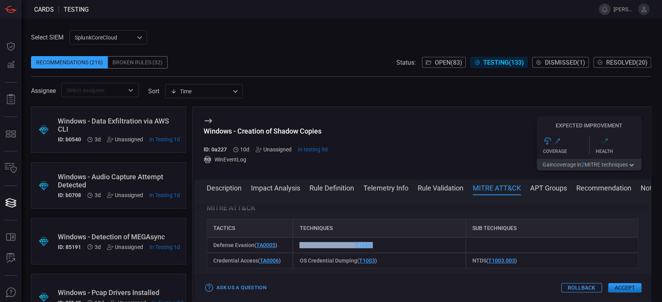
copy span "Direct Volume Access ( T1006 )"
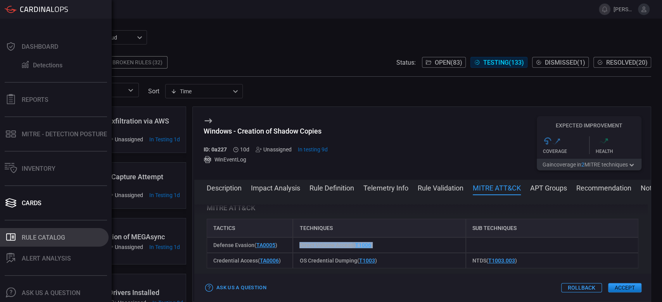
click at [43, 228] on button ".st0_rule_catalog_icon{fill: currentColor;} Rule Catalog" at bounding box center [54, 237] width 109 height 19
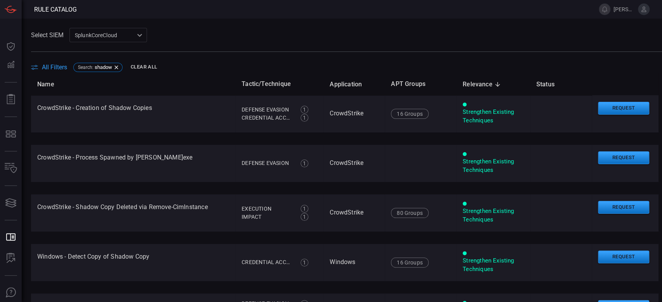
click at [55, 68] on span "All Filters" at bounding box center [54, 67] width 25 height 7
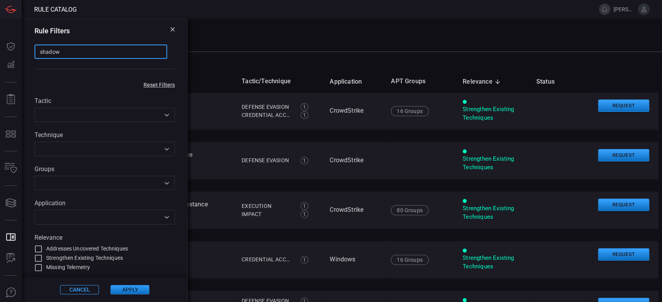
drag, startPoint x: 81, startPoint y: 53, endPoint x: 26, endPoint y: 51, distance: 54.3
click at [26, 51] on div "Rule Filters shadow ​" at bounding box center [104, 49] width 165 height 60
paste input "exfiltration"
type input "exfiltration"
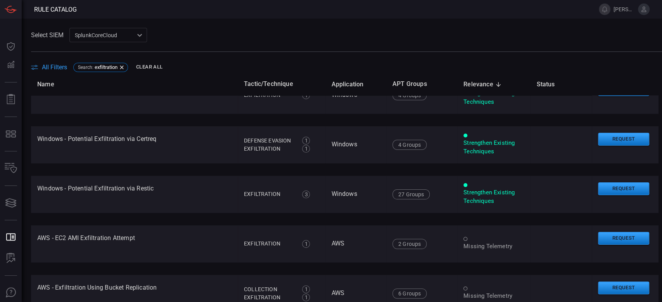
scroll to position [568, 0]
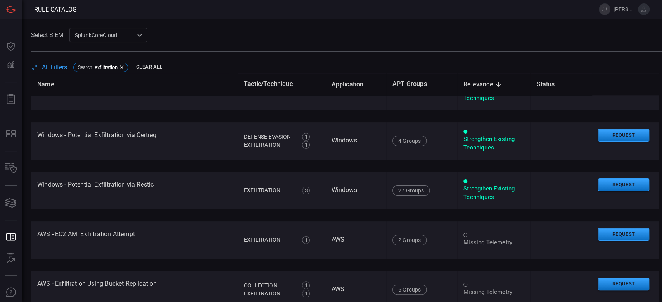
click at [54, 67] on span "All Filters" at bounding box center [54, 67] width 25 height 7
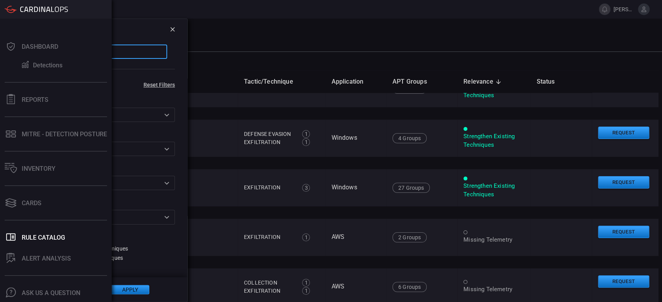
drag, startPoint x: 118, startPoint y: 54, endPoint x: 0, endPoint y: 55, distance: 118.2
click at [0, 55] on div "Rule Catalog [PERSON_NAME][EMAIL_ADDRESS][PERSON_NAME][DOMAIN_NAME] Dashboard D…" at bounding box center [331, 151] width 662 height 302
paste input "AWS"
type input "AWS"
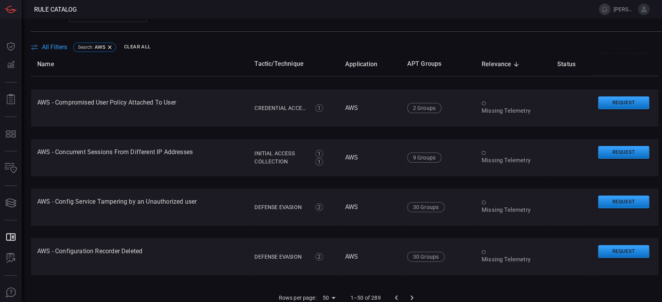
scroll to position [26, 0]
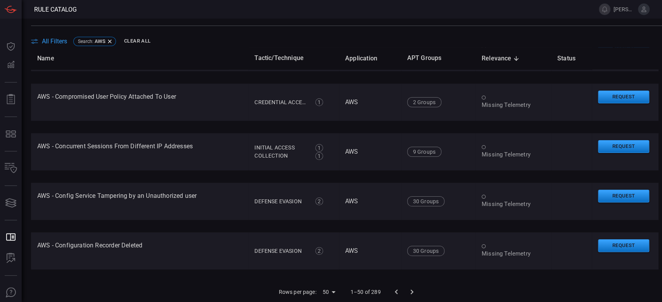
click at [58, 43] on span "All Filters" at bounding box center [54, 41] width 25 height 7
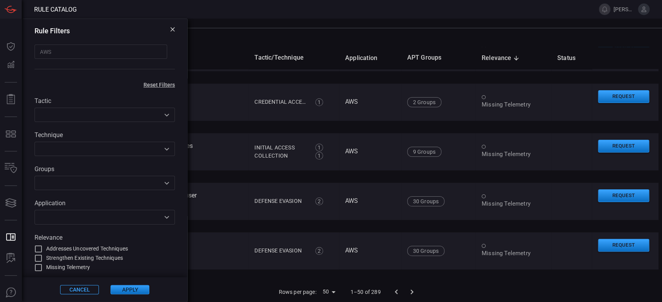
scroll to position [23, 0]
drag, startPoint x: 60, startPoint y: 51, endPoint x: 32, endPoint y: 56, distance: 27.9
click at [19, 48] on div "Rule Catalog [PERSON_NAME][EMAIL_ADDRESS][PERSON_NAME][DOMAIN_NAME] Dashboard D…" at bounding box center [331, 151] width 662 height 302
paste input "data exfiltration"
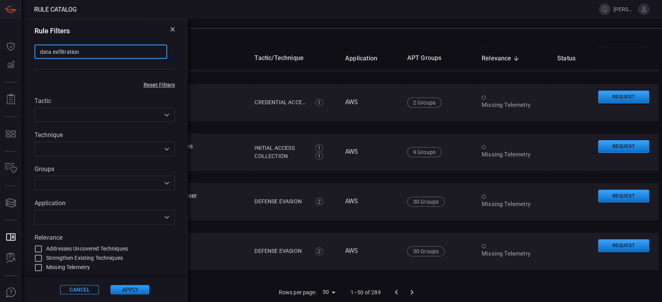
type input "data exfiltration"
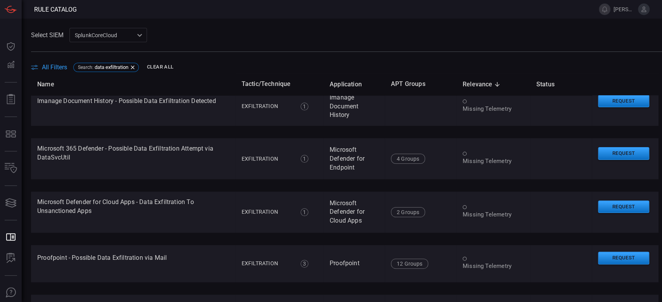
scroll to position [310, 0]
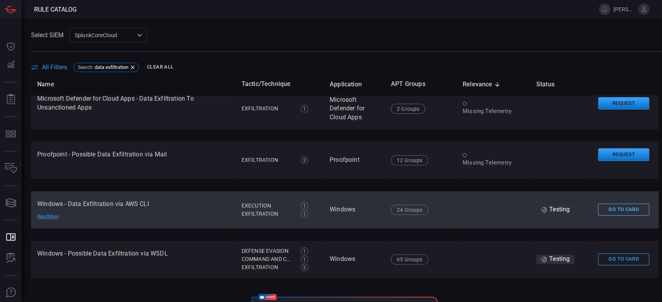
click at [598, 215] on button "Go To Card" at bounding box center [623, 210] width 51 height 12
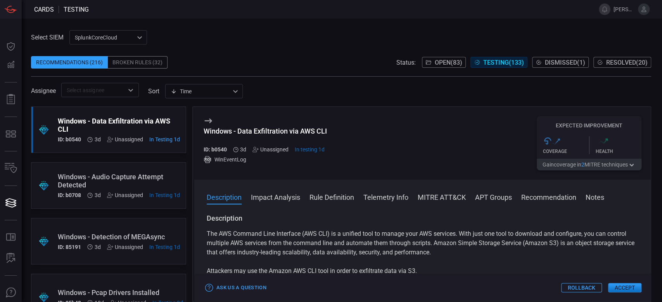
click at [434, 200] on button "MITRE ATT&CK" at bounding box center [441, 196] width 48 height 9
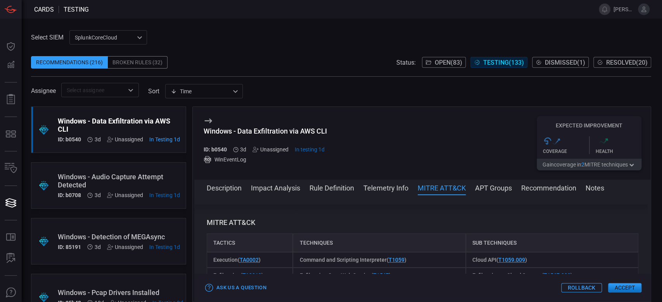
scroll to position [407, 0]
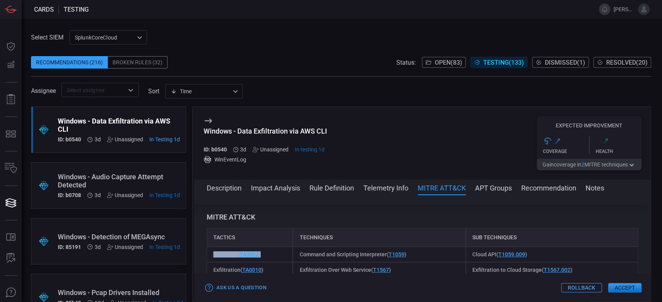
drag, startPoint x: 265, startPoint y: 259, endPoint x: 198, endPoint y: 260, distance: 66.3
click at [198, 260] on div "Description The AWS Command Line Interface (AWS CLI) is a unified tool to manag…" at bounding box center [422, 247] width 456 height 85
drag, startPoint x: 431, startPoint y: 253, endPoint x: 293, endPoint y: 259, distance: 137.7
click at [293, 259] on div "Command and Scripting Interpreter ( T1059 )" at bounding box center [379, 255] width 172 height 16
drag, startPoint x: 546, startPoint y: 250, endPoint x: 465, endPoint y: 253, distance: 80.7
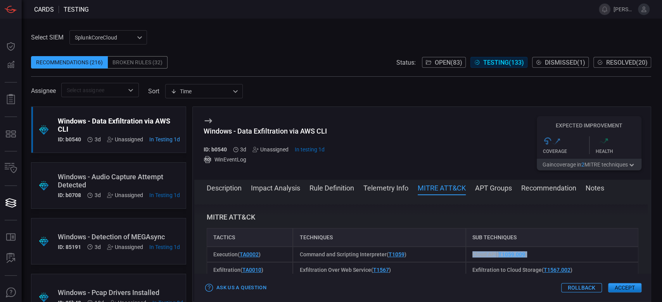
click at [465, 253] on div "Cloud API ( T1059.009 )" at bounding box center [551, 255] width 172 height 16
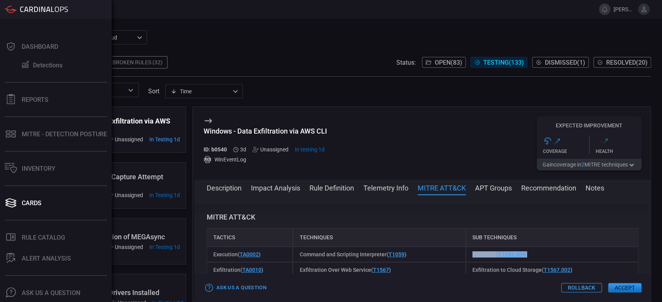
scroll to position [0, 0]
click at [50, 228] on button ".st0_rule_catalog_icon{fill: currentColor;} Rule Catalog" at bounding box center [54, 237] width 109 height 19
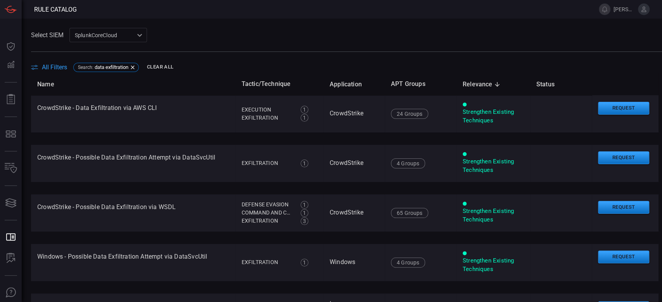
click at [52, 68] on span "All Filters" at bounding box center [54, 67] width 25 height 7
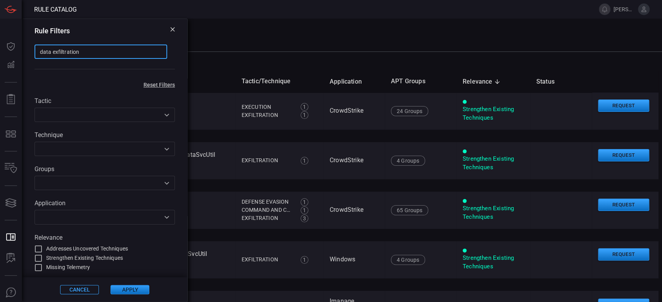
drag, startPoint x: 84, startPoint y: 51, endPoint x: 93, endPoint y: 52, distance: 9.3
click at [88, 52] on input "data exfiltration" at bounding box center [100, 52] width 133 height 14
click at [136, 52] on input "data exfiltration" at bounding box center [100, 52] width 133 height 14
drag, startPoint x: 118, startPoint y: 55, endPoint x: 31, endPoint y: 52, distance: 87.3
click at [31, 52] on div "Rule Filters data exfiltration ​" at bounding box center [104, 49] width 165 height 60
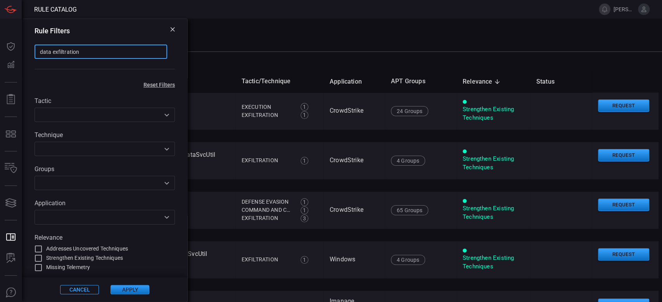
paste input "MEGAsync"
type input "MEGAsync"
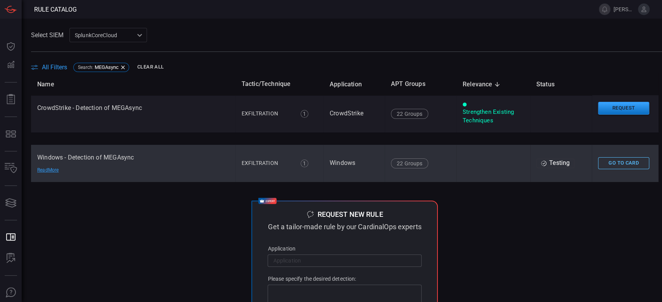
click at [598, 166] on button "Go To Card" at bounding box center [623, 163] width 51 height 12
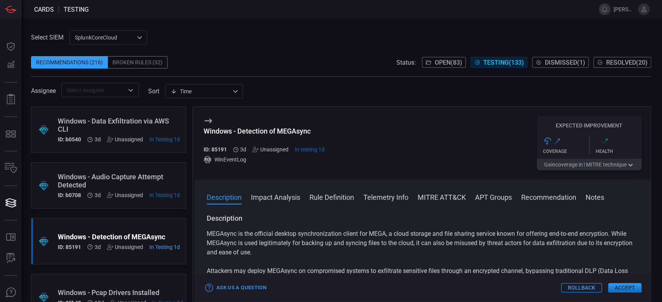
click at [430, 197] on button "MITRE ATT&CK" at bounding box center [441, 196] width 48 height 9
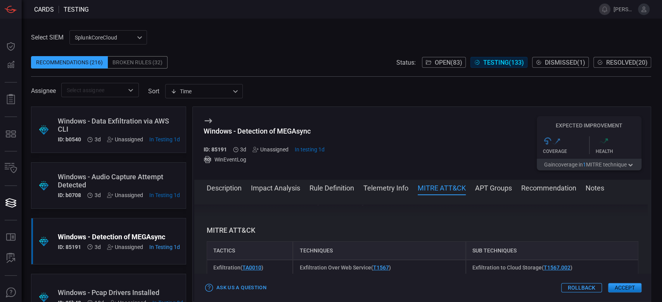
scroll to position [388, 0]
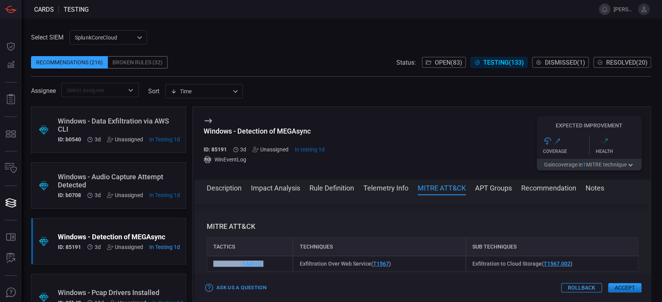
drag, startPoint x: 268, startPoint y: 259, endPoint x: 204, endPoint y: 259, distance: 63.6
click at [205, 259] on div "Description MEGAsync is the official desktop synchronization client for MEGA, a…" at bounding box center [422, 247] width 456 height 85
drag, startPoint x: 404, startPoint y: 259, endPoint x: 298, endPoint y: 255, distance: 106.3
click at [298, 256] on div "Exfiltration Over Web Service ( T1567 )" at bounding box center [379, 264] width 172 height 16
drag, startPoint x: 571, startPoint y: 253, endPoint x: 465, endPoint y: 257, distance: 106.6
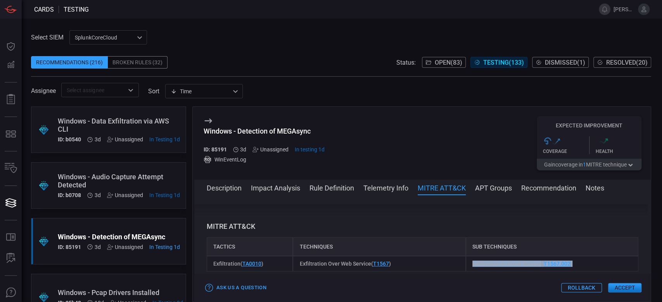
click at [465, 257] on div "Exfiltration to Cloud Storage ( T1567.002 )" at bounding box center [551, 264] width 172 height 16
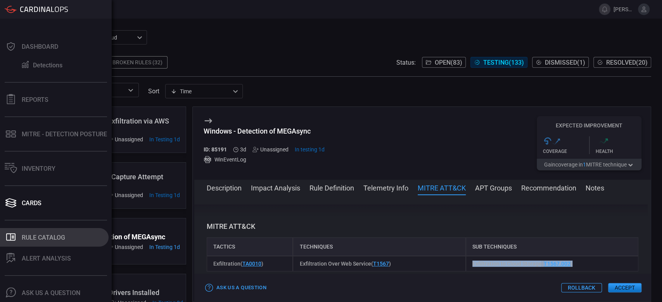
click at [43, 241] on button ".st0_rule_catalog_icon{fill: currentColor;} Rule Catalog" at bounding box center [54, 237] width 109 height 19
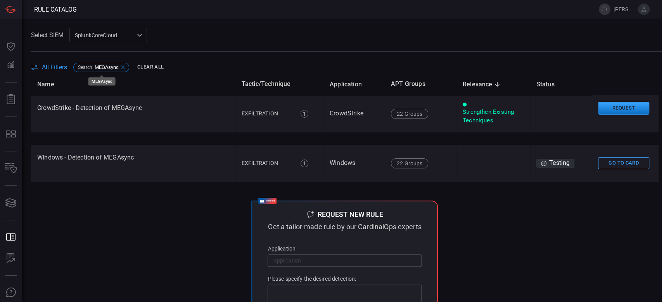
click at [103, 67] on span "MEGAsync" at bounding box center [107, 67] width 24 height 6
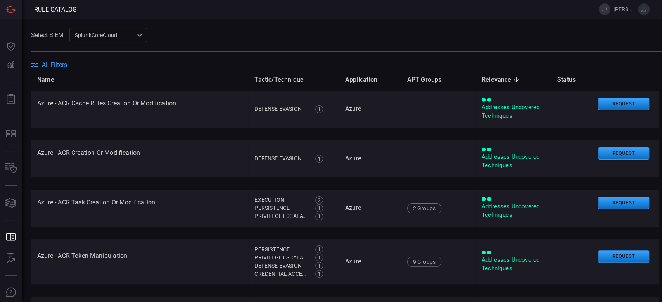
click at [59, 64] on span "All Filters" at bounding box center [54, 64] width 25 height 7
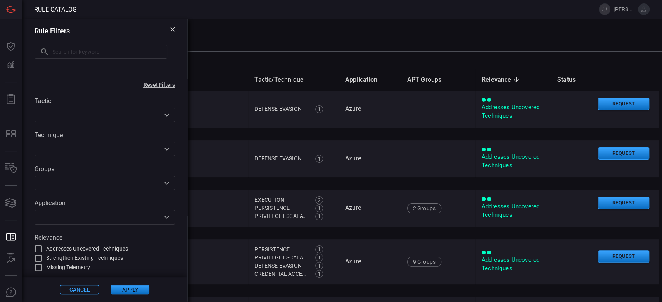
click at [124, 54] on input "text" at bounding box center [109, 52] width 115 height 14
drag, startPoint x: 124, startPoint y: 54, endPoint x: 91, endPoint y: 53, distance: 32.2
click at [91, 53] on input "text" at bounding box center [109, 52] width 115 height 14
paste input "Started remote dbugging"
type input "Started remote dbugging"
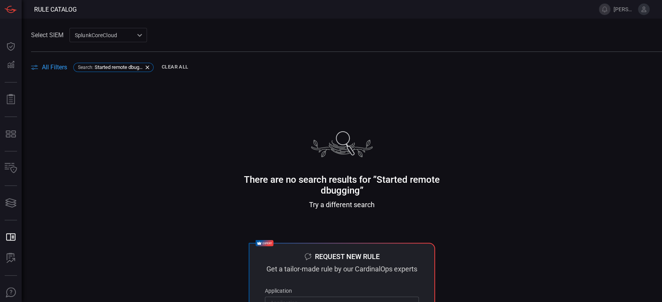
click at [60, 67] on span "All Filters" at bounding box center [54, 67] width 25 height 7
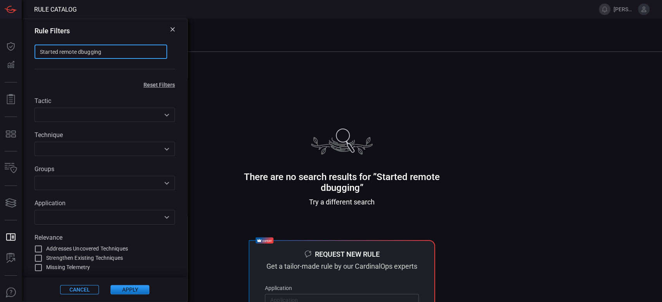
drag, startPoint x: 125, startPoint y: 53, endPoint x: 0, endPoint y: 34, distance: 126.5
click at [0, 34] on div "Rule Catalog [PERSON_NAME][EMAIL_ADDRESS][PERSON_NAME][DOMAIN_NAME] Dashboard D…" at bounding box center [331, 151] width 662 height 302
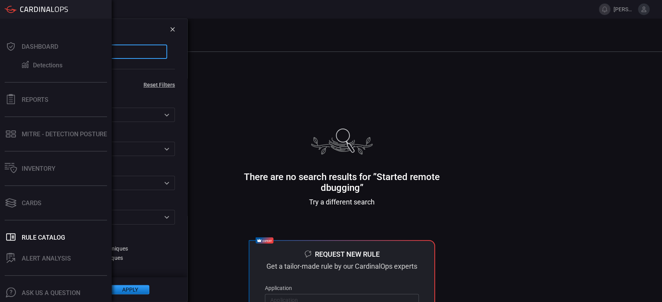
paste input "text"
type input "Started remote"
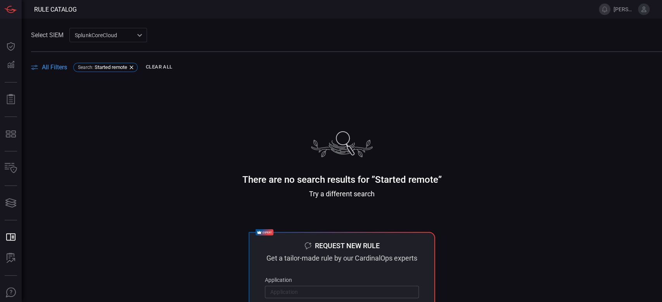
click at [58, 65] on span "All Filters" at bounding box center [54, 67] width 25 height 7
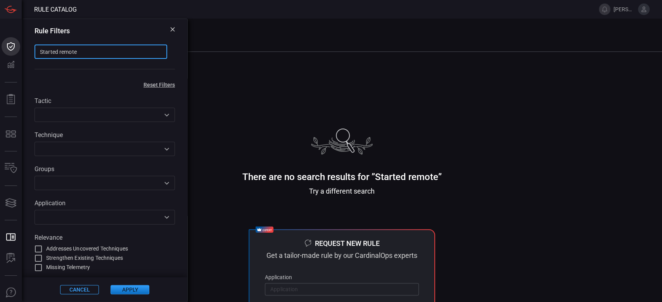
drag, startPoint x: 97, startPoint y: 57, endPoint x: 10, endPoint y: 49, distance: 87.1
click at [10, 49] on div "Rule Catalog [PERSON_NAME][EMAIL_ADDRESS][PERSON_NAME][DOMAIN_NAME] Dashboard D…" at bounding box center [331, 151] width 662 height 302
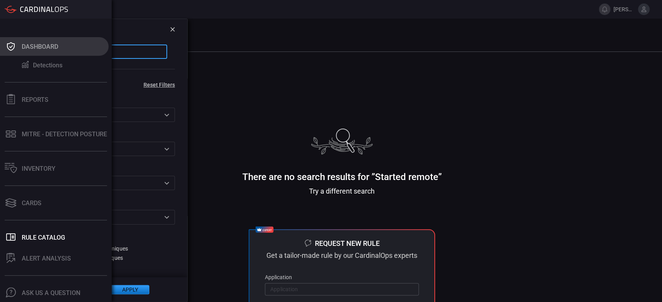
paste input "powershell script"
type input "powershell script"
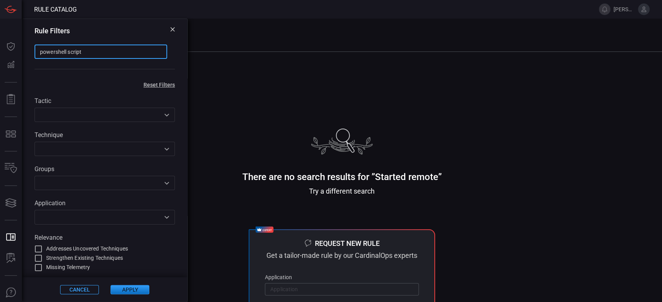
click at [40, 51] on input "powershell script" at bounding box center [100, 52] width 133 height 14
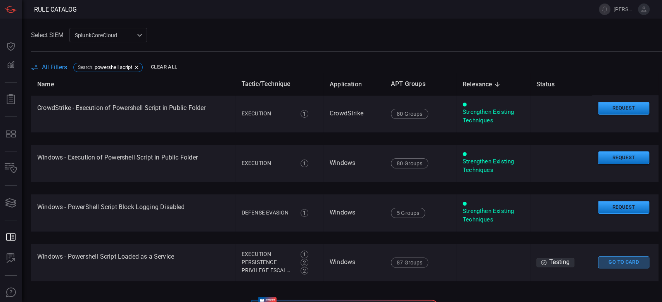
click at [608, 265] on button "Go To Card" at bounding box center [623, 263] width 51 height 12
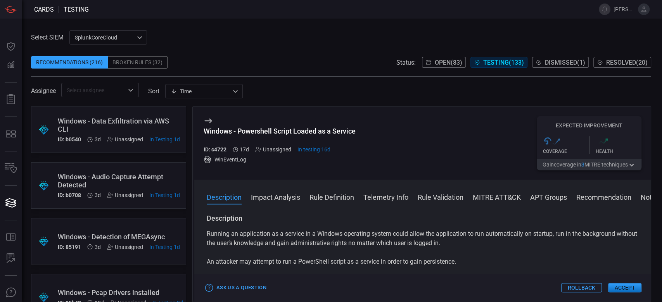
click at [502, 200] on button "MITRE ATT&CK" at bounding box center [496, 196] width 48 height 9
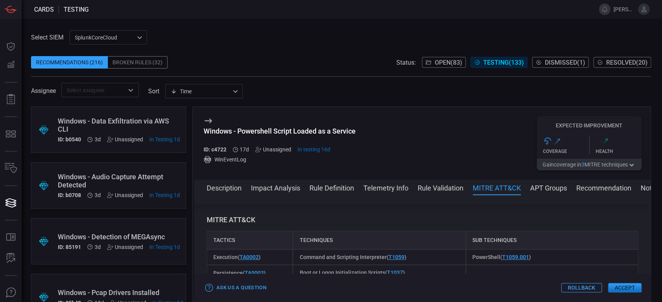
scroll to position [466, 0]
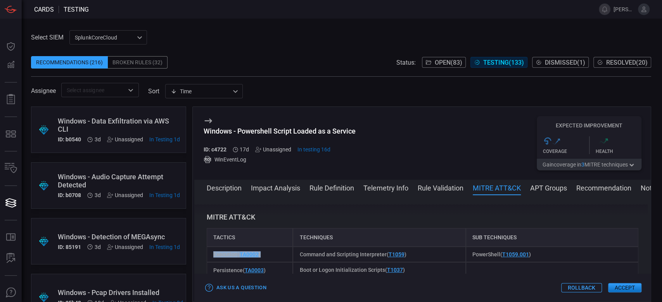
drag, startPoint x: 276, startPoint y: 256, endPoint x: 205, endPoint y: 257, distance: 70.9
click at [205, 257] on div "Description Running an application as a service in a Windows operating system c…" at bounding box center [422, 247] width 456 height 85
drag, startPoint x: 408, startPoint y: 255, endPoint x: 298, endPoint y: 261, distance: 109.8
click at [298, 261] on div "Command and Scripting Interpreter ( T1059 )" at bounding box center [379, 255] width 172 height 16
drag, startPoint x: 548, startPoint y: 253, endPoint x: 457, endPoint y: 258, distance: 91.6
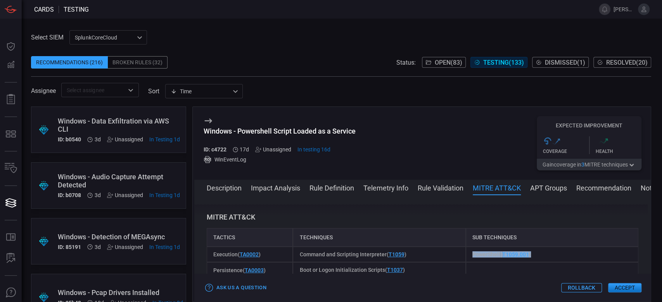
click at [457, 258] on div "Execution ( TA0002 ) Command and Scripting Interpreter ( T1059 ) PowerShell ( T…" at bounding box center [422, 255] width 431 height 16
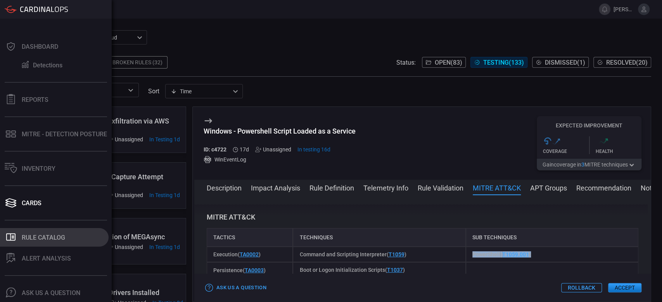
click at [34, 235] on div "Rule Catalog" at bounding box center [43, 237] width 43 height 7
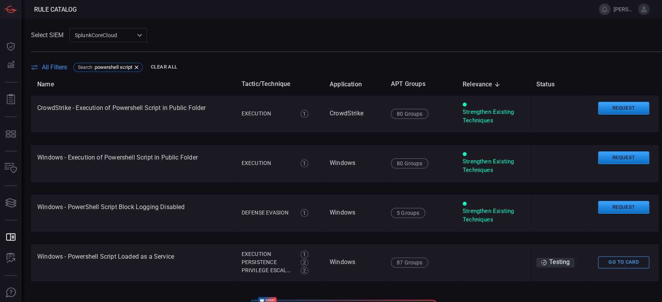
click at [53, 67] on span "All Filters" at bounding box center [54, 67] width 25 height 7
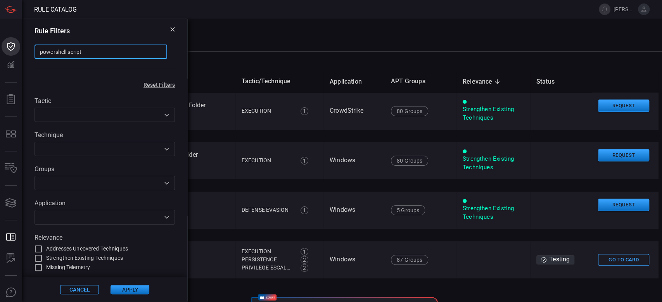
drag, startPoint x: 101, startPoint y: 52, endPoint x: 0, endPoint y: 53, distance: 100.8
click at [0, 54] on div "Rule Catalog [PERSON_NAME][EMAIL_ADDRESS][PERSON_NAME][DOMAIN_NAME] Dashboard D…" at bounding box center [331, 151] width 662 height 302
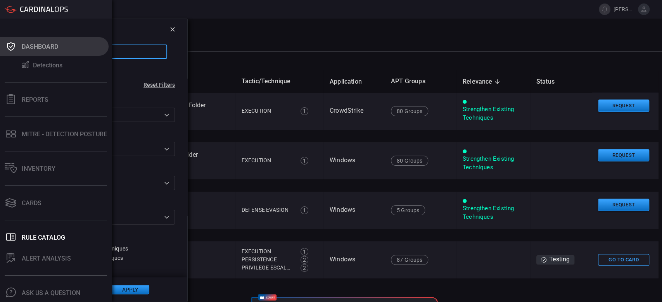
paste input "tential credential"
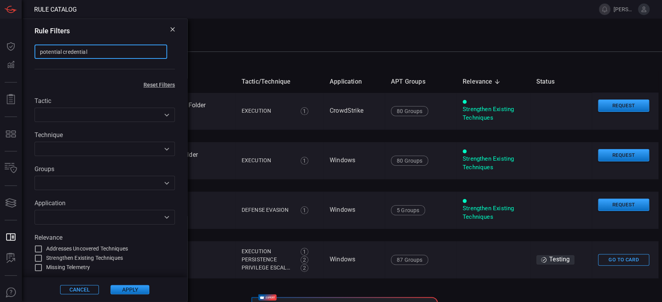
type input "potential credential"
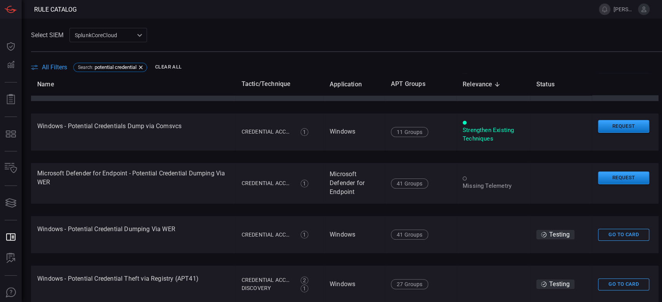
scroll to position [155, 0]
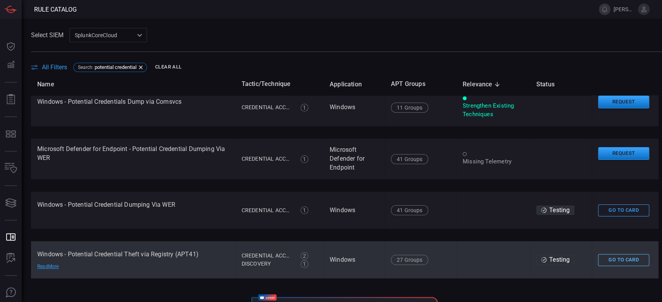
click at [628, 261] on button "Go To Card" at bounding box center [623, 260] width 51 height 12
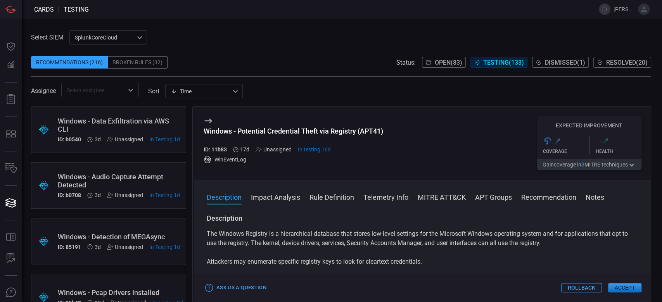
click at [439, 198] on button "MITRE ATT&CK" at bounding box center [441, 196] width 48 height 9
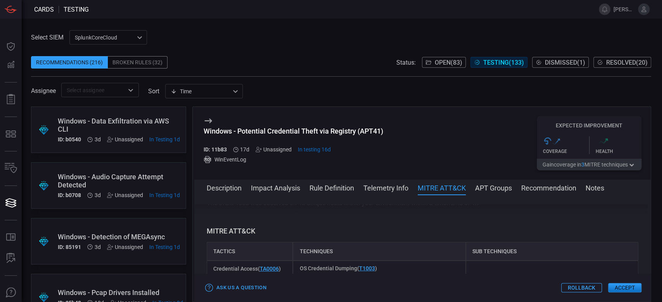
scroll to position [398, 0]
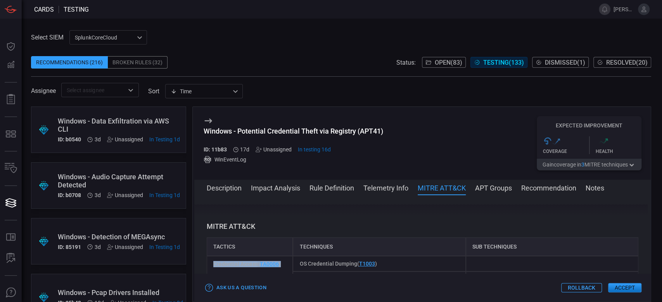
drag, startPoint x: 260, startPoint y: 259, endPoint x: 213, endPoint y: 259, distance: 47.3
click at [213, 259] on div "Credential Access ( TA0006 )" at bounding box center [250, 271] width 86 height 31
drag, startPoint x: 366, startPoint y: 254, endPoint x: 295, endPoint y: 251, distance: 71.0
click at [295, 256] on div "OS Credential Dumping ( T1003 )" at bounding box center [379, 264] width 172 height 16
drag, startPoint x: 561, startPoint y: 268, endPoint x: 463, endPoint y: 272, distance: 98.5
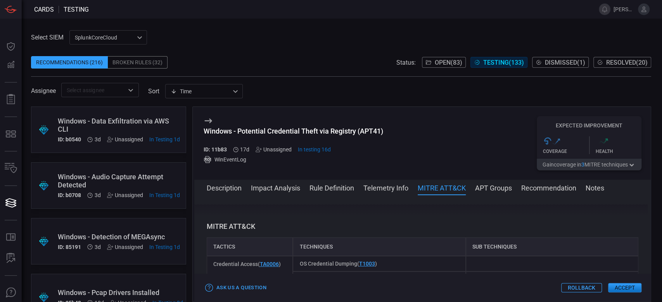
click at [465, 272] on div "Credentials in Registry ( T1552.002 )" at bounding box center [551, 280] width 172 height 16
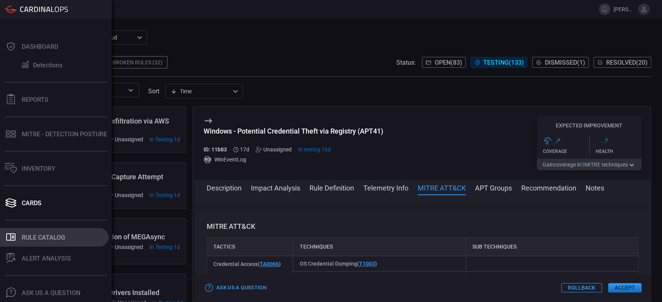
click at [21, 236] on button ".st0_rule_catalog_icon{fill: currentColor;} Rule Catalog" at bounding box center [54, 237] width 109 height 19
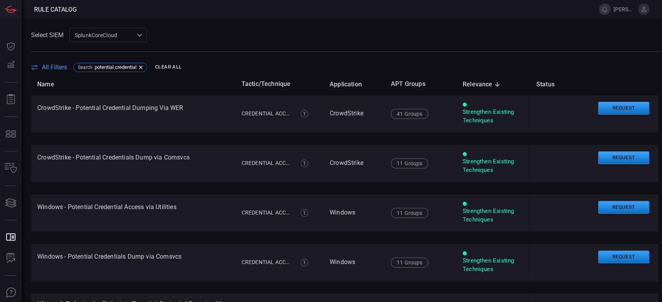
click at [57, 66] on span "All Filters" at bounding box center [54, 67] width 25 height 7
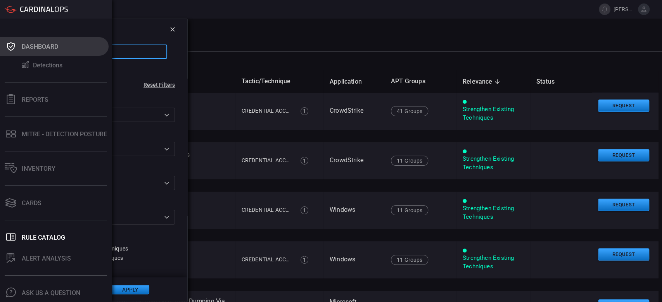
drag, startPoint x: 92, startPoint y: 53, endPoint x: 8, endPoint y: 50, distance: 84.6
click at [8, 50] on div "Rule Catalog [PERSON_NAME][EMAIL_ADDRESS][PERSON_NAME][DOMAIN_NAME] Dashboard D…" at bounding box center [331, 151] width 662 height 302
paste input "Cleartext Credentials"
type input "Cleartext Credentials"
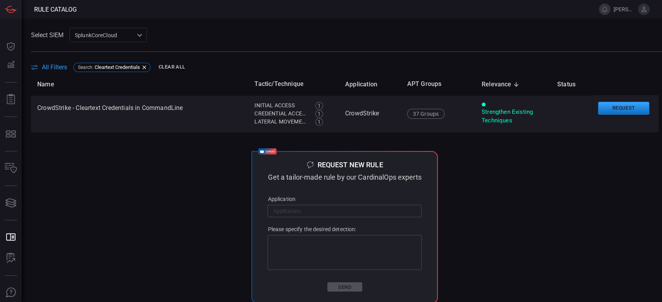
click at [55, 69] on span "All Filters" at bounding box center [54, 67] width 25 height 7
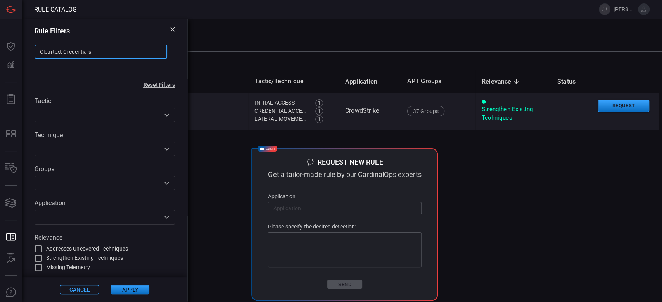
click at [67, 54] on input "Cleartext Credentials" at bounding box center [100, 52] width 133 height 14
drag, startPoint x: 110, startPoint y: 52, endPoint x: 0, endPoint y: 36, distance: 111.2
click at [0, 36] on div "Rule Catalog [PERSON_NAME][EMAIL_ADDRESS][PERSON_NAME][DOMAIN_NAME] Dashboard D…" at bounding box center [331, 151] width 662 height 302
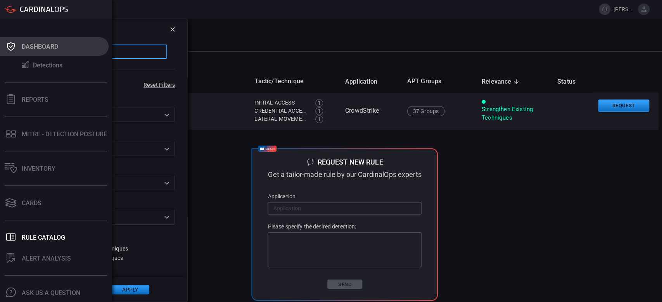
paste input "-Windows-Browser"
type input "-Windows-Browser"
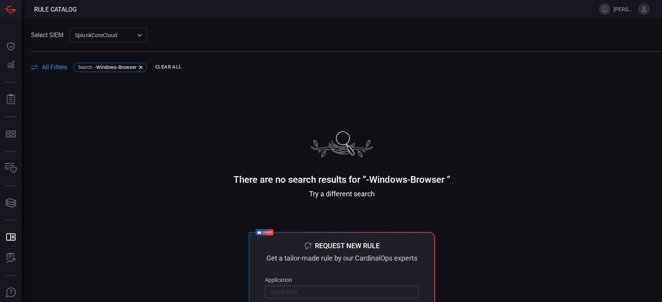
click at [62, 66] on span "All Filters" at bounding box center [54, 67] width 25 height 7
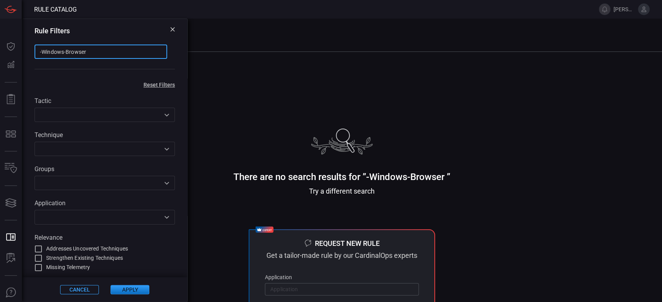
click at [85, 48] on input "-Windows-Browser" at bounding box center [100, 52] width 133 height 14
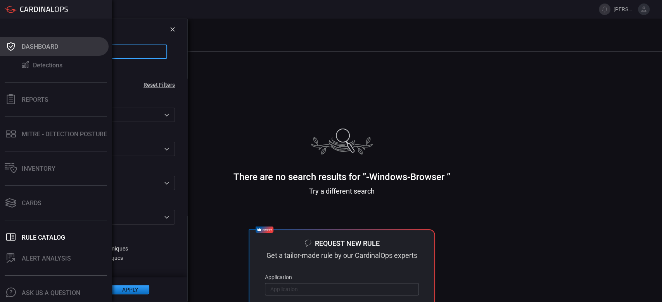
click at [0, 49] on div "Rule Catalog [PERSON_NAME][EMAIL_ADDRESS][PERSON_NAME][DOMAIN_NAME] Dashboard D…" at bounding box center [331, 151] width 662 height 302
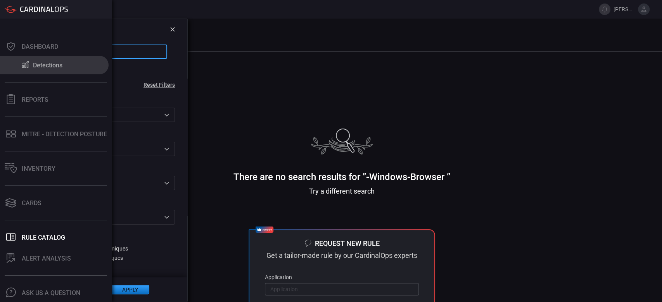
paste input "Browser Started"
type input "Browser Started"
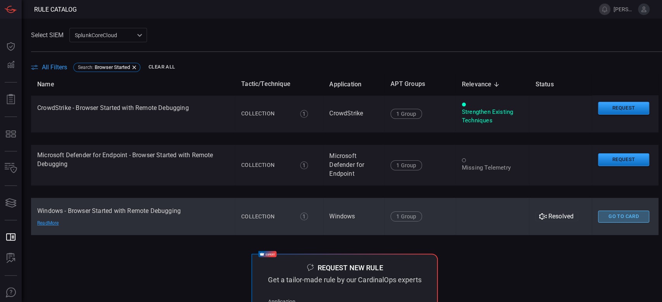
click at [598, 217] on button "Go To Card" at bounding box center [623, 217] width 51 height 12
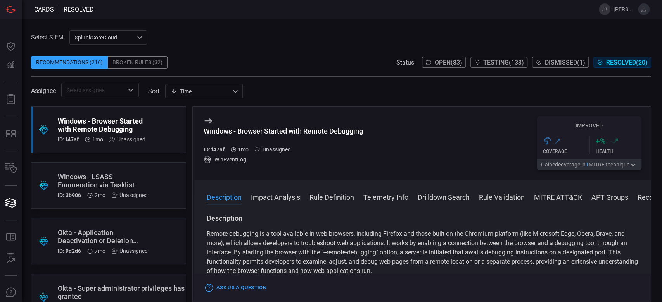
click at [558, 198] on button "MITRE ATT&CK" at bounding box center [558, 196] width 48 height 9
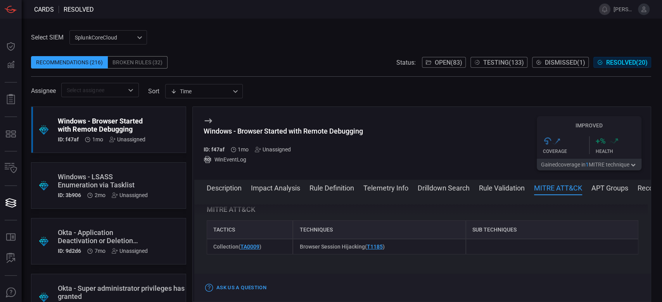
scroll to position [658, 0]
drag, startPoint x: 265, startPoint y: 253, endPoint x: 206, endPoint y: 256, distance: 59.4
click at [207, 253] on div "Collection ( TA0009 )" at bounding box center [250, 246] width 86 height 16
drag, startPoint x: 397, startPoint y: 256, endPoint x: 293, endPoint y: 251, distance: 104.4
click at [293, 251] on div "Browser Session Hijacking ( T1185 )" at bounding box center [379, 246] width 172 height 16
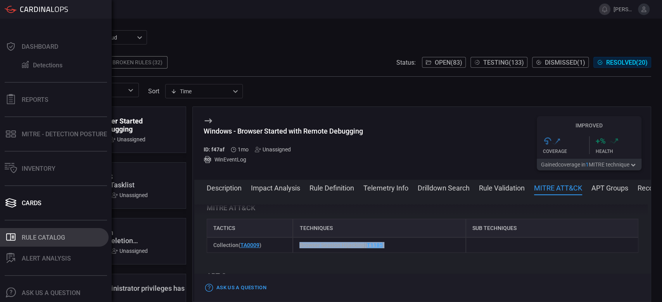
click at [37, 240] on div "Rule Catalog" at bounding box center [43, 237] width 43 height 7
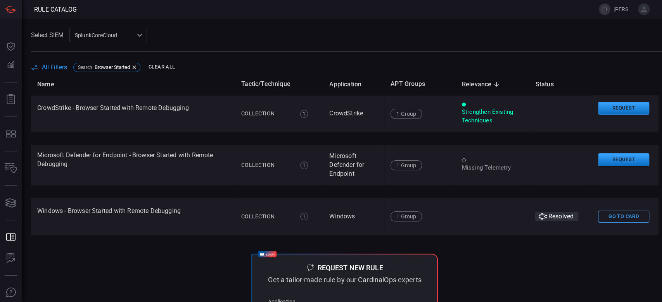
click at [60, 64] on span "All Filters" at bounding box center [54, 67] width 25 height 7
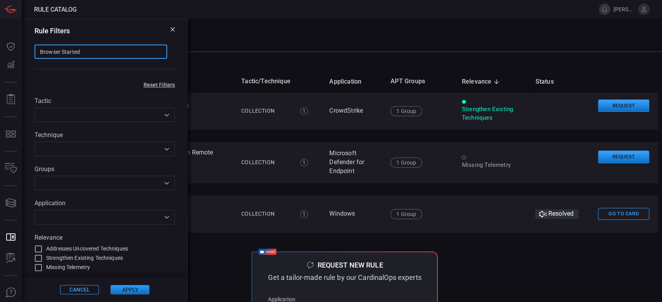
click at [74, 57] on input "Browser Started" at bounding box center [100, 52] width 133 height 14
drag, startPoint x: 100, startPoint y: 50, endPoint x: 6, endPoint y: 45, distance: 94.3
click at [6, 45] on div "Rule Catalog [PERSON_NAME][EMAIL_ADDRESS][PERSON_NAME][DOMAIN_NAME] Dashboard D…" at bounding box center [331, 151] width 662 height 302
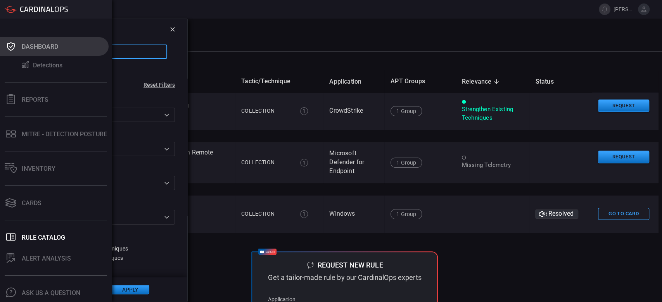
paste input "-Cleartext Credentials in CommandLine"
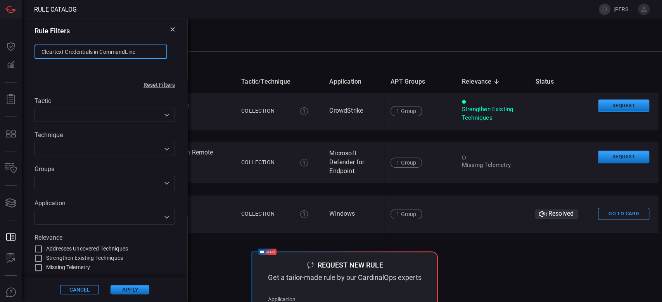
click at [41, 52] on input "-Cleartext Credentials in CommandLine" at bounding box center [100, 52] width 133 height 14
type input "Cleartext Credentials in CommandLine"
